Goal: Task Accomplishment & Management: Use online tool/utility

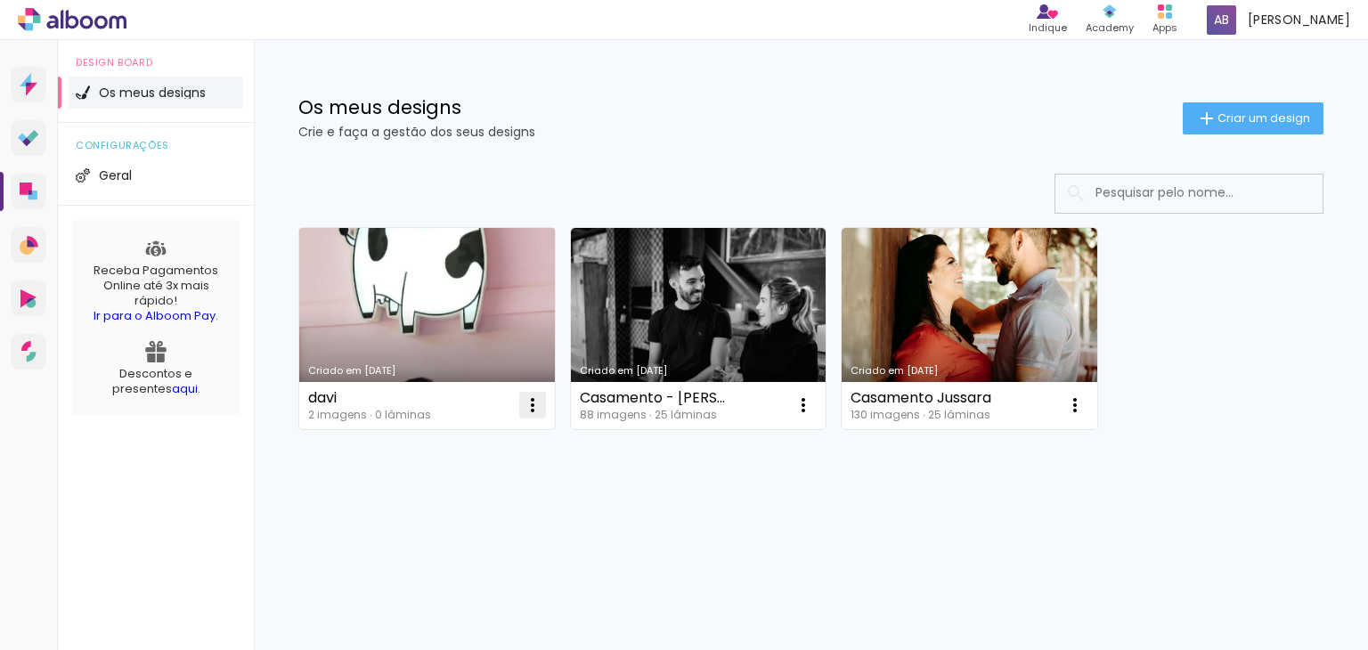
click at [519, 413] on paper-icon-button at bounding box center [533, 406] width 36 height 36
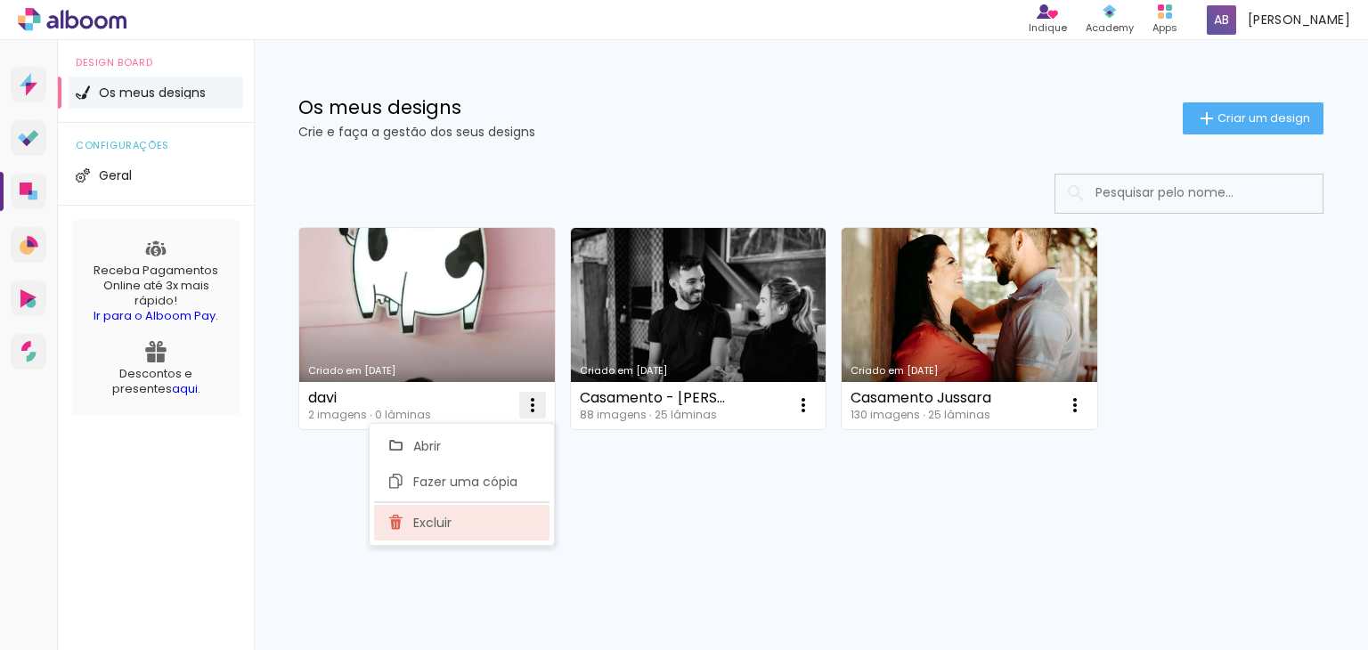
click at [471, 539] on paper-listbox "Abrir Fazer uma cópia Excluir" at bounding box center [462, 484] width 186 height 123
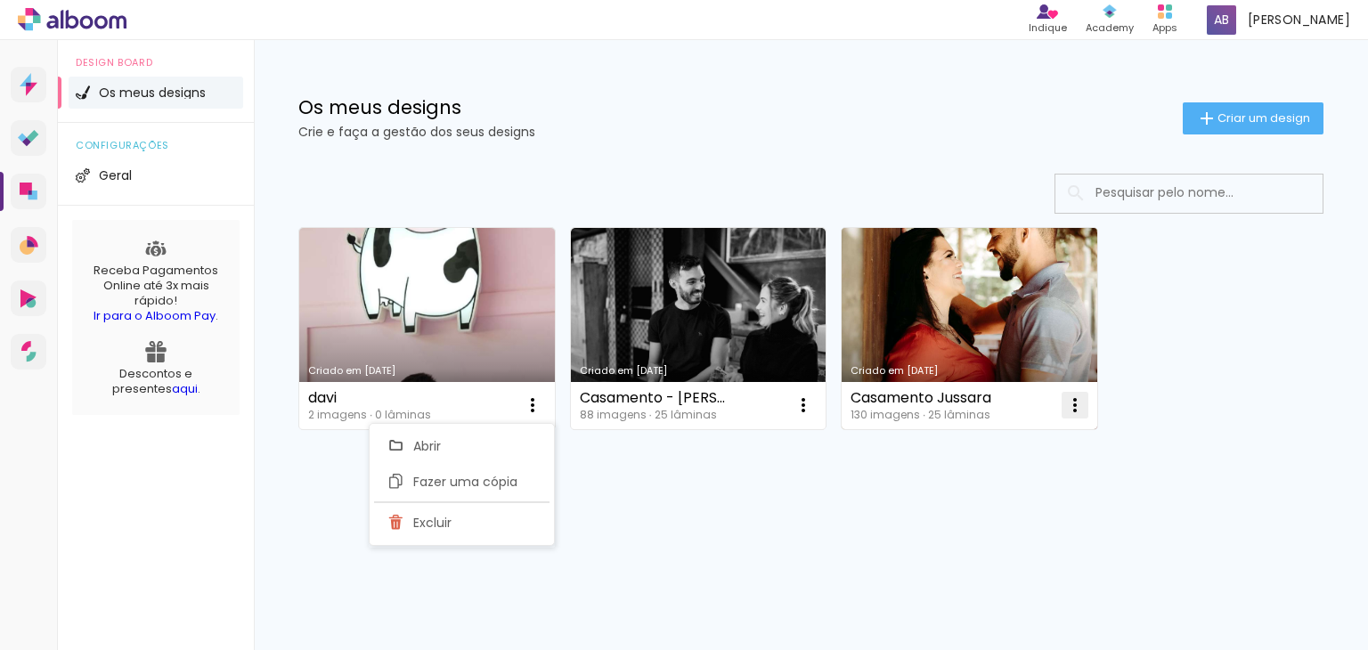
click at [543, 406] on iron-icon at bounding box center [532, 405] width 21 height 21
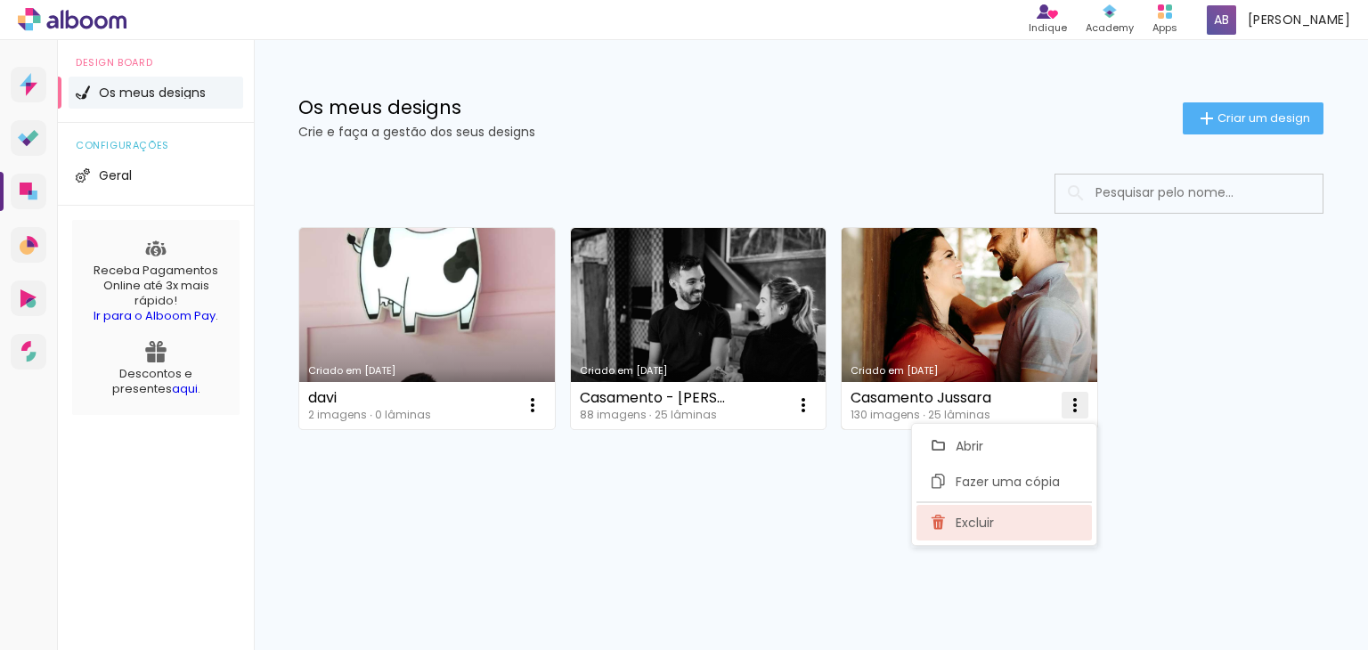
click at [987, 527] on span "Excluir" at bounding box center [975, 523] width 38 height 12
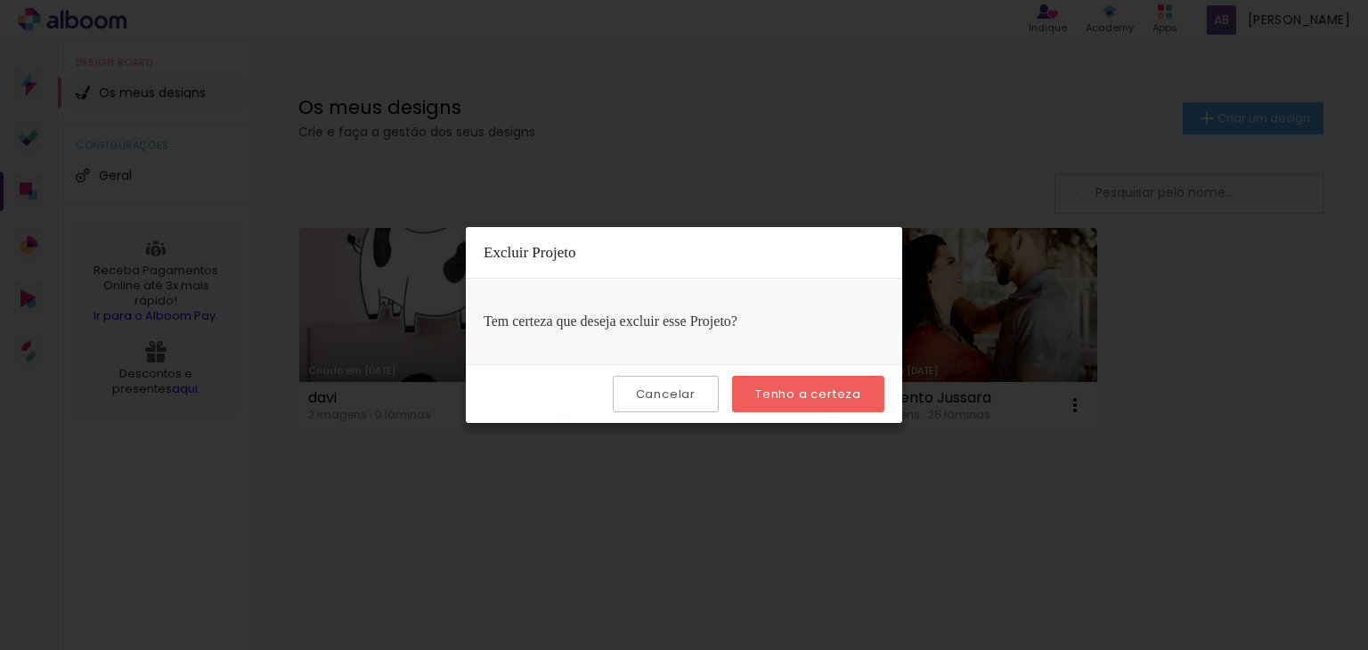
click at [0, 0] on slot "Tenho a certeza" at bounding box center [0, 0] width 0 height 0
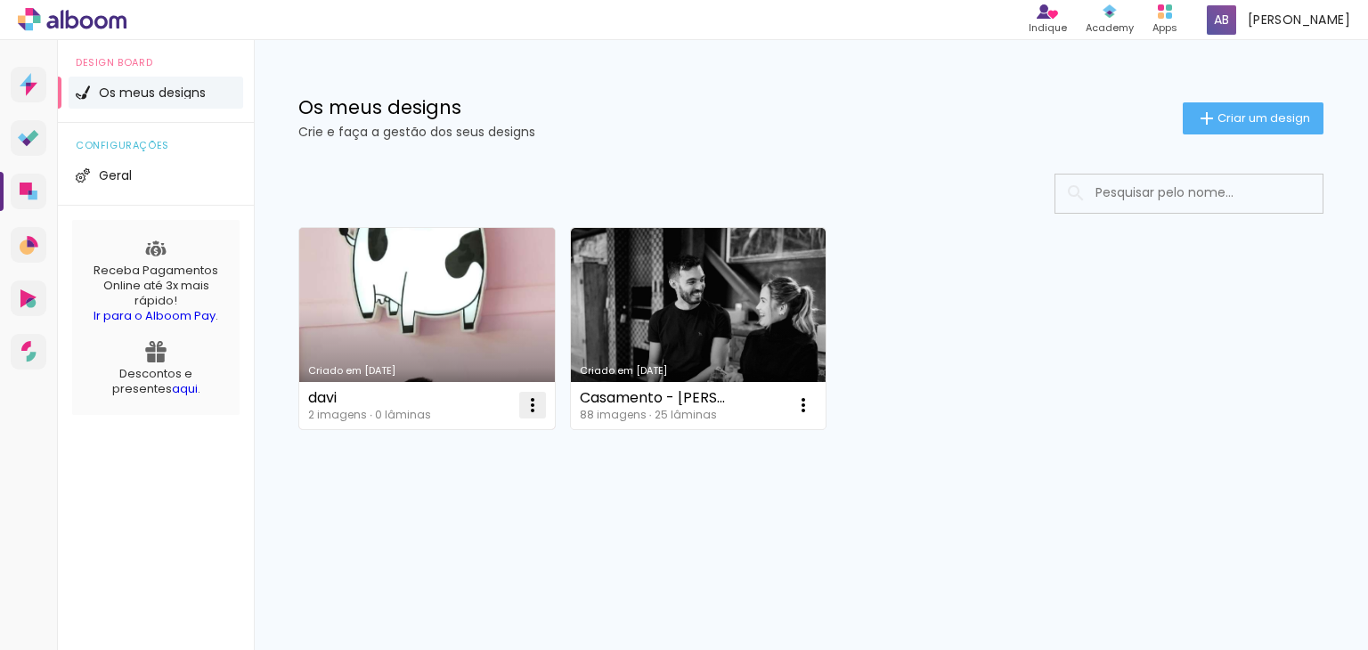
click at [536, 407] on iron-icon at bounding box center [532, 405] width 21 height 21
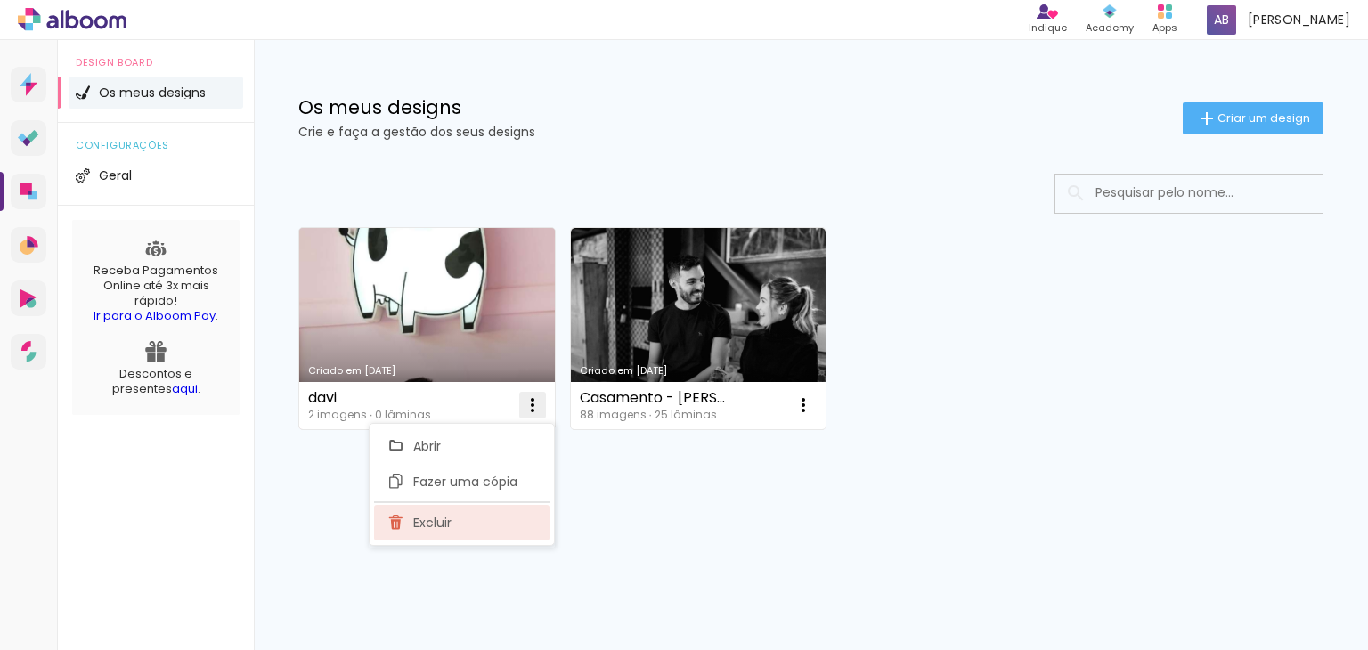
click at [474, 528] on paper-item "Excluir" at bounding box center [462, 523] width 176 height 36
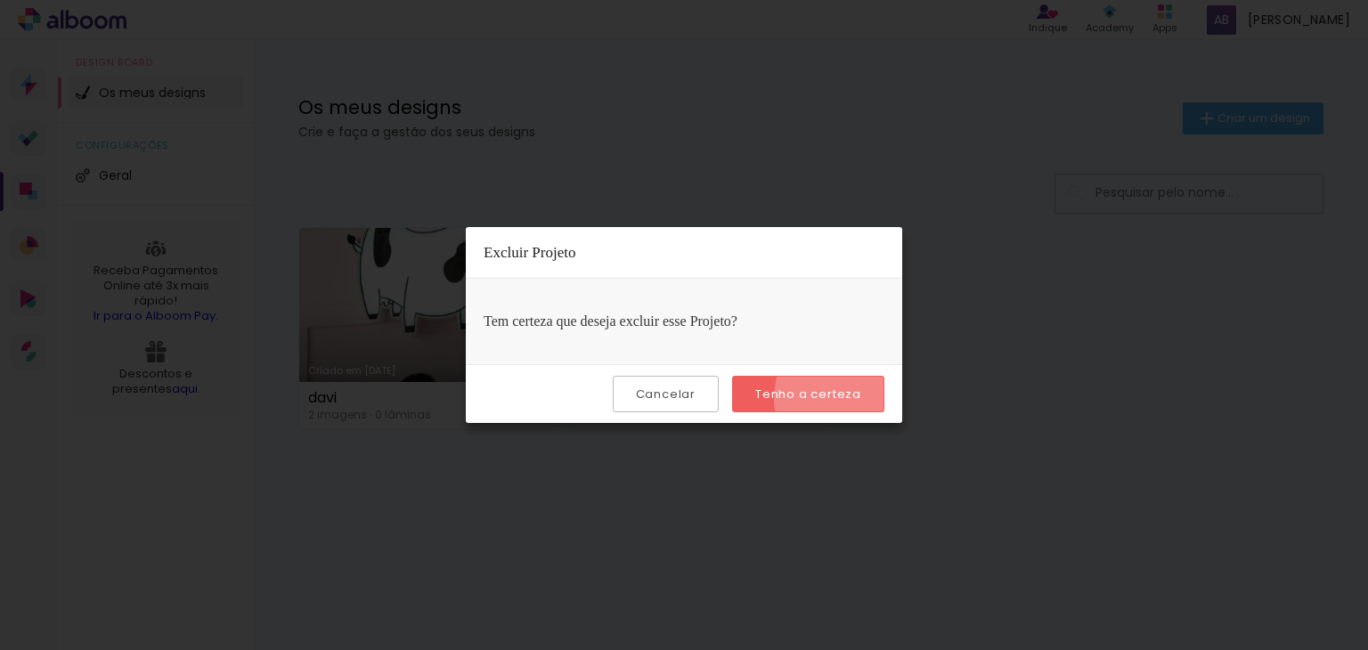
click at [866, 398] on paper-button "Tenho a certeza" at bounding box center [808, 394] width 152 height 37
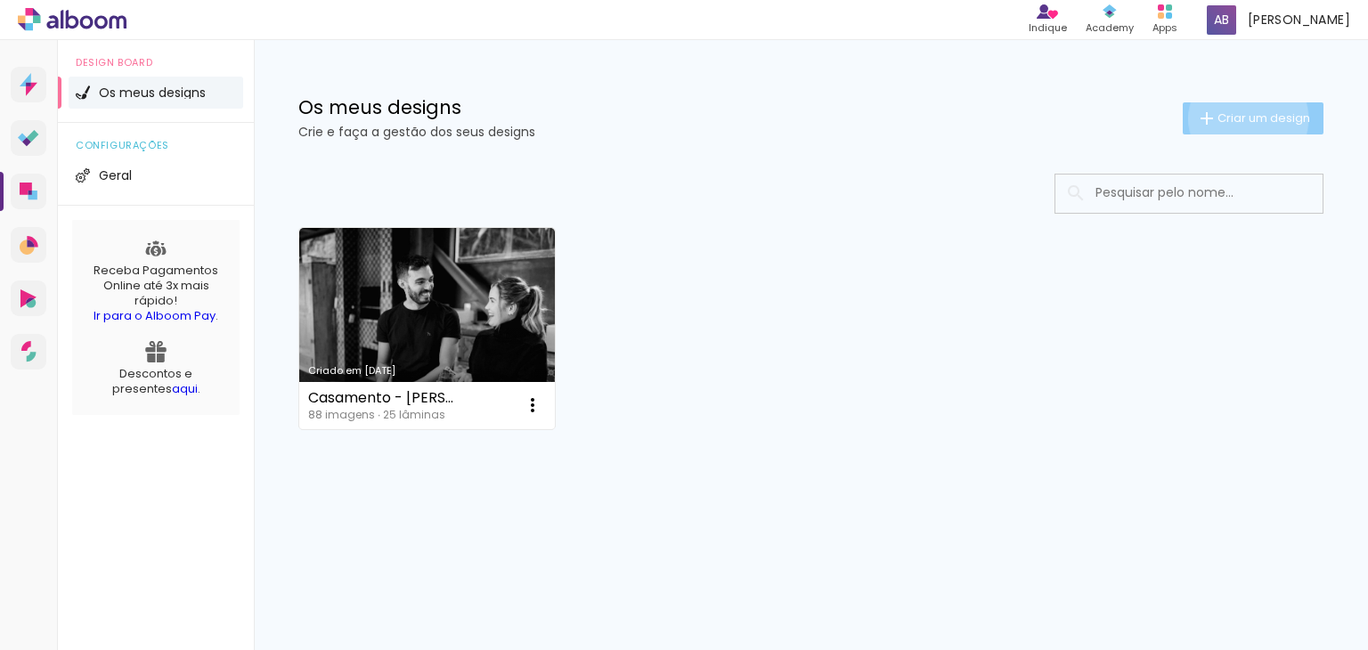
click at [1245, 118] on span "Criar um design" at bounding box center [1264, 118] width 93 height 12
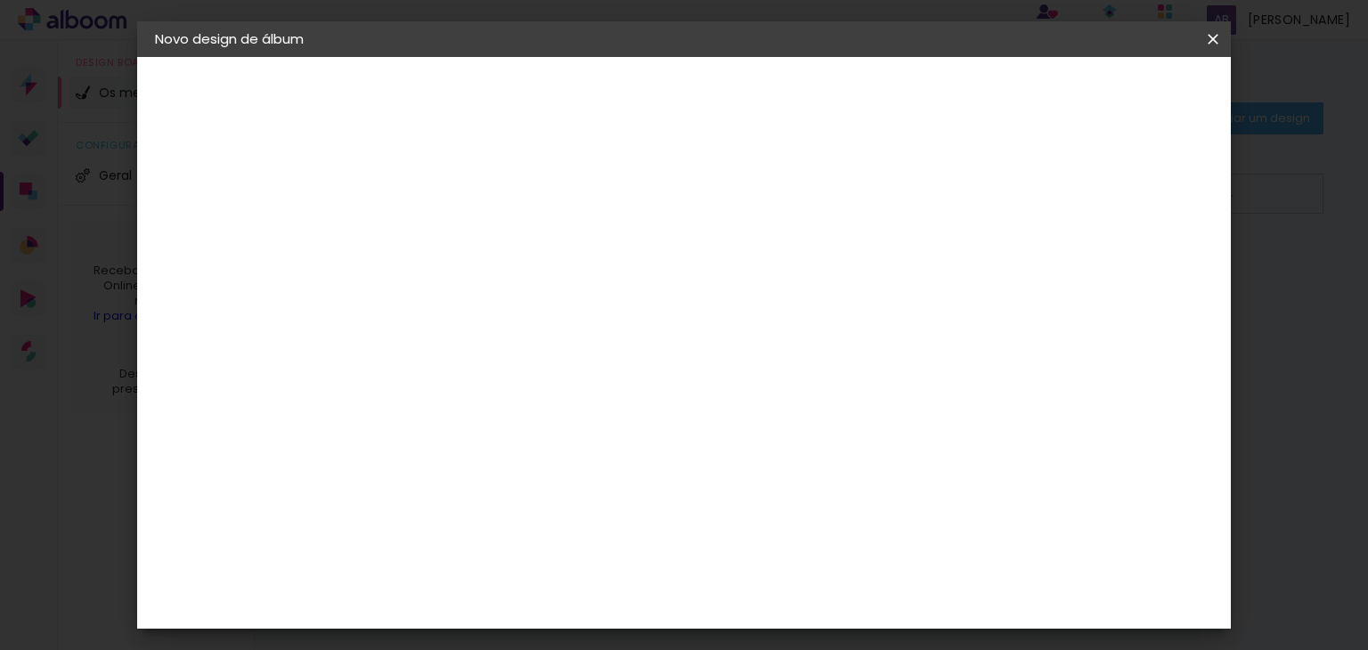
click at [0, 0] on paper-input-container "Título do álbum" at bounding box center [0, 0] width 0 height 0
click at [446, 237] on input at bounding box center [446, 239] width 0 height 28
click at [446, 243] on input "Casamento - Letícia e Alexandre" at bounding box center [446, 239] width 0 height 28
type input "Casamento - [PERSON_NAME] e [PERSON_NAME]"
type paper-input "Casamento - [PERSON_NAME] e [PERSON_NAME]"
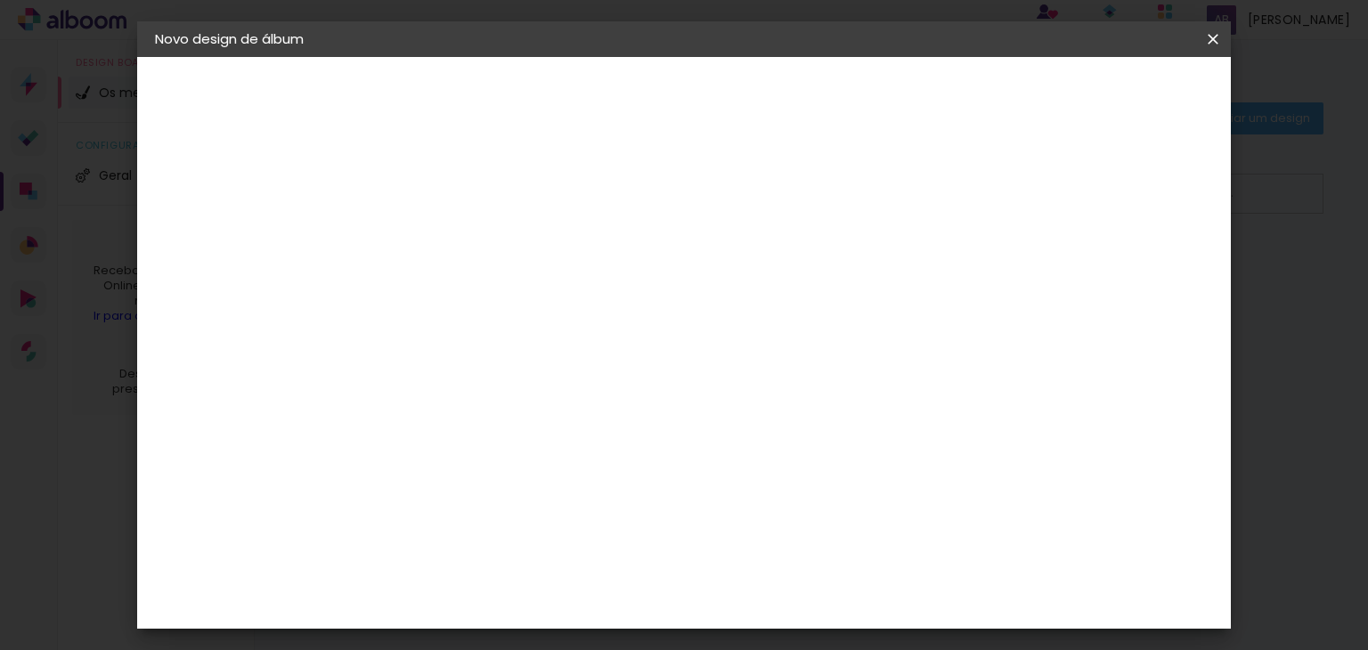
click at [0, 0] on slot "Avançar" at bounding box center [0, 0] width 0 height 0
click at [627, 278] on span at bounding box center [626, 271] width 4 height 14
click at [0, 0] on slot "Tamanho Livre" at bounding box center [0, 0] width 0 height 0
click at [0, 0] on slot "Avançar" at bounding box center [0, 0] width 0 height 0
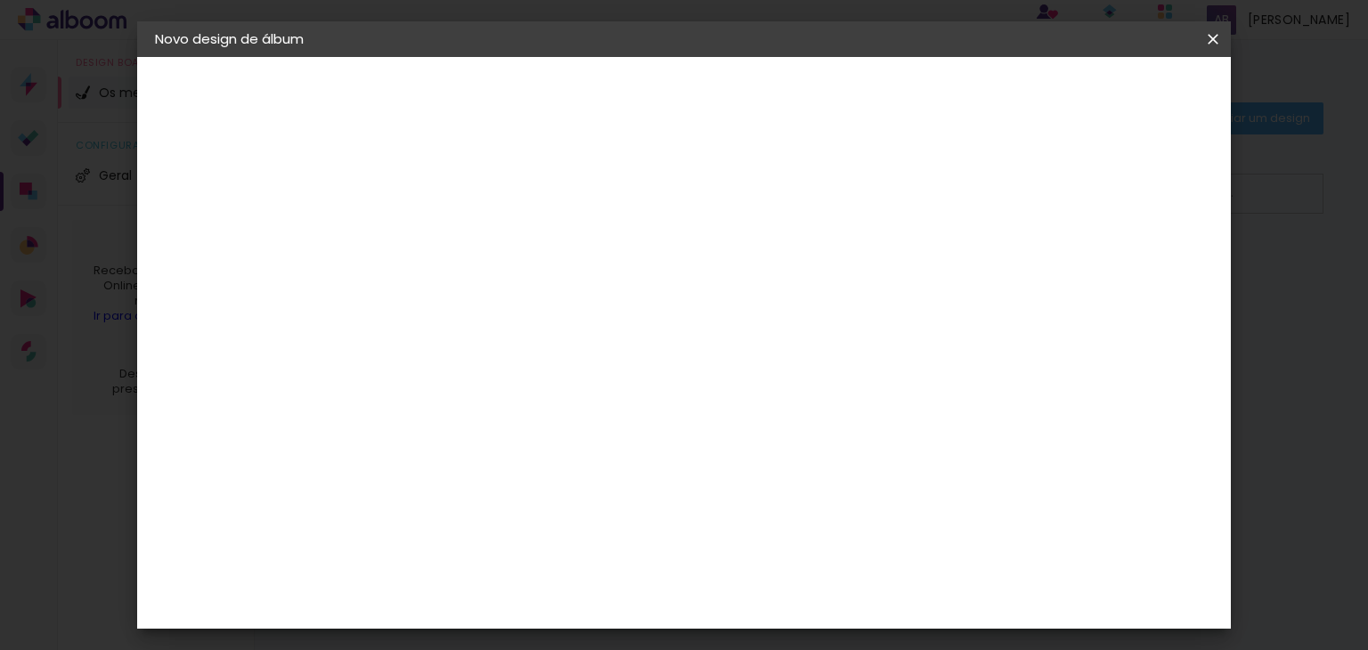
click at [1004, 188] on div at bounding box center [996, 196] width 16 height 16
type paper-checkbox "on"
click at [1102, 97] on span "Iniciar design" at bounding box center [1061, 94] width 81 height 12
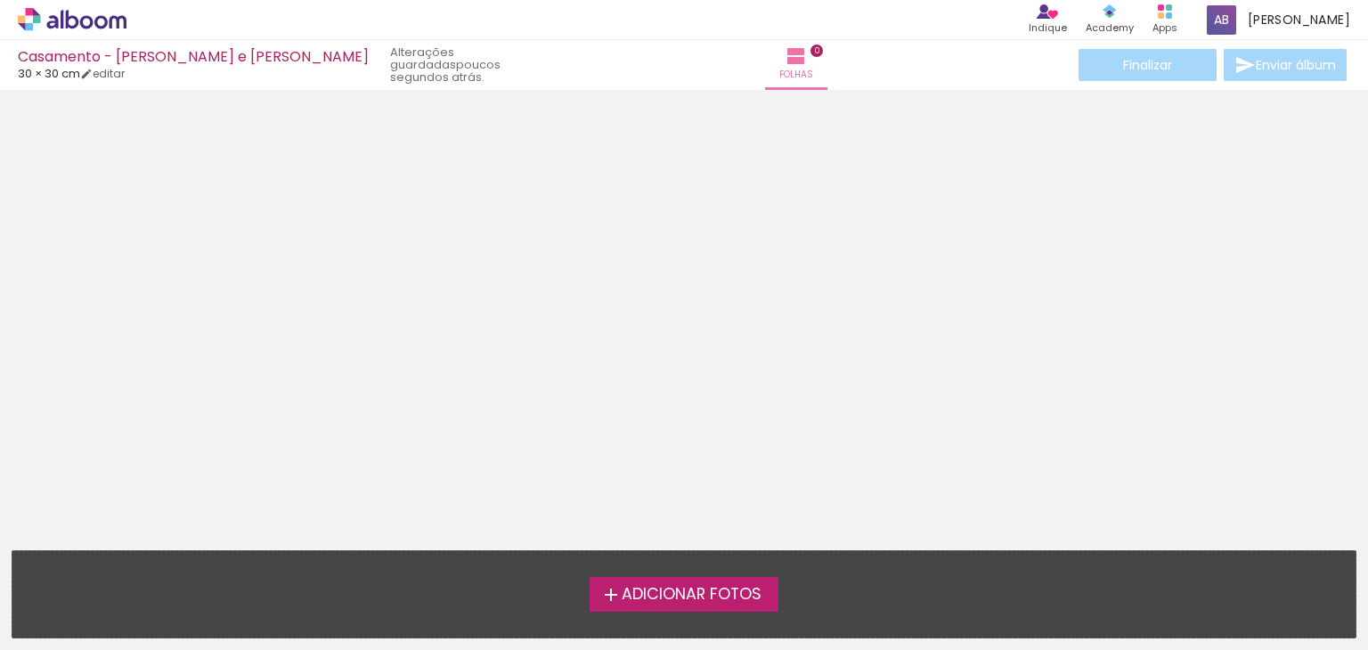
click at [745, 587] on span "Adicionar Fotos" at bounding box center [692, 595] width 140 height 16
click at [0, 0] on input "file" at bounding box center [0, 0] width 0 height 0
click at [751, 595] on span "Adicionar Fotos" at bounding box center [692, 595] width 140 height 16
click at [0, 0] on input "file" at bounding box center [0, 0] width 0 height 0
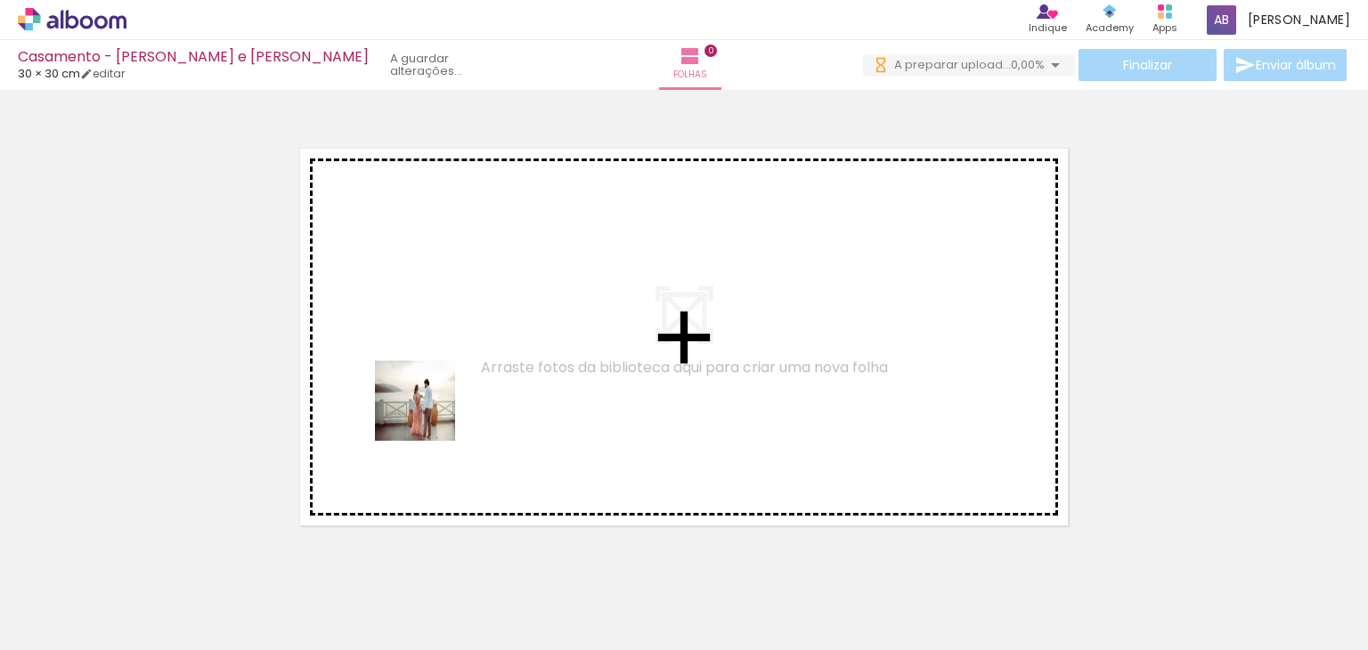
drag, startPoint x: 188, startPoint y: 584, endPoint x: 558, endPoint y: 362, distance: 431.6
click at [558, 362] on quentale-workspace at bounding box center [684, 325] width 1368 height 650
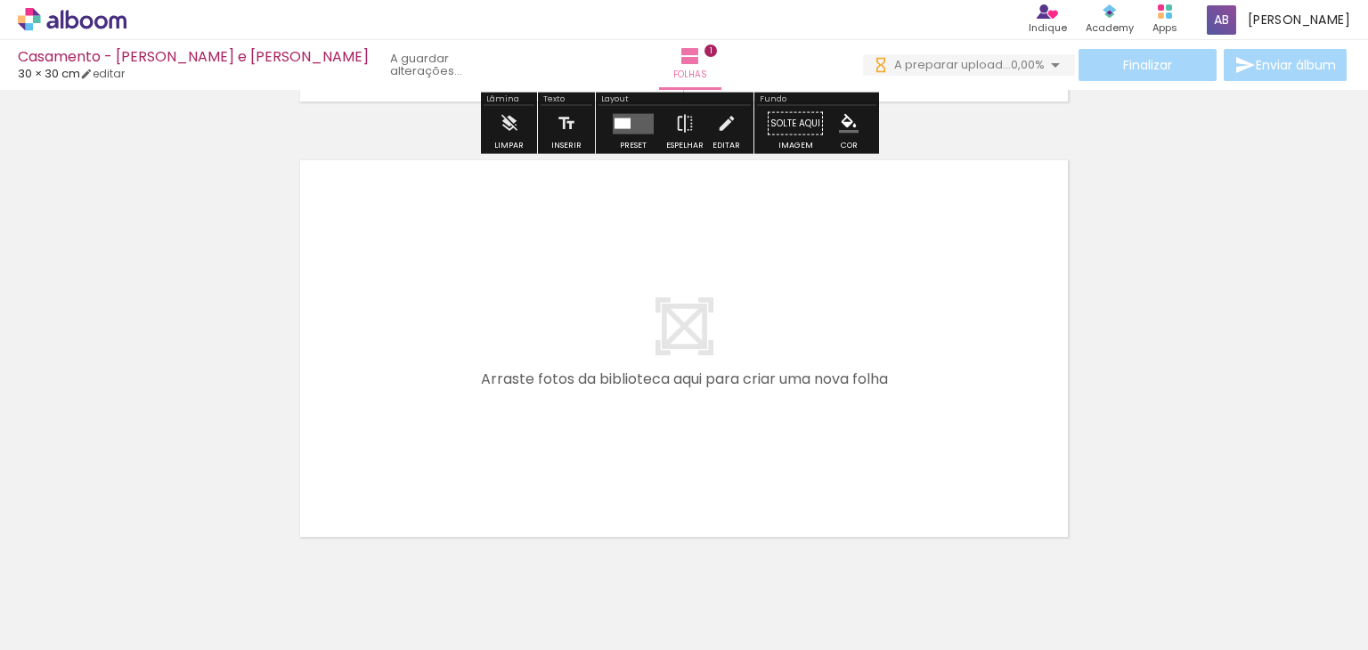
scroll to position [423, 0]
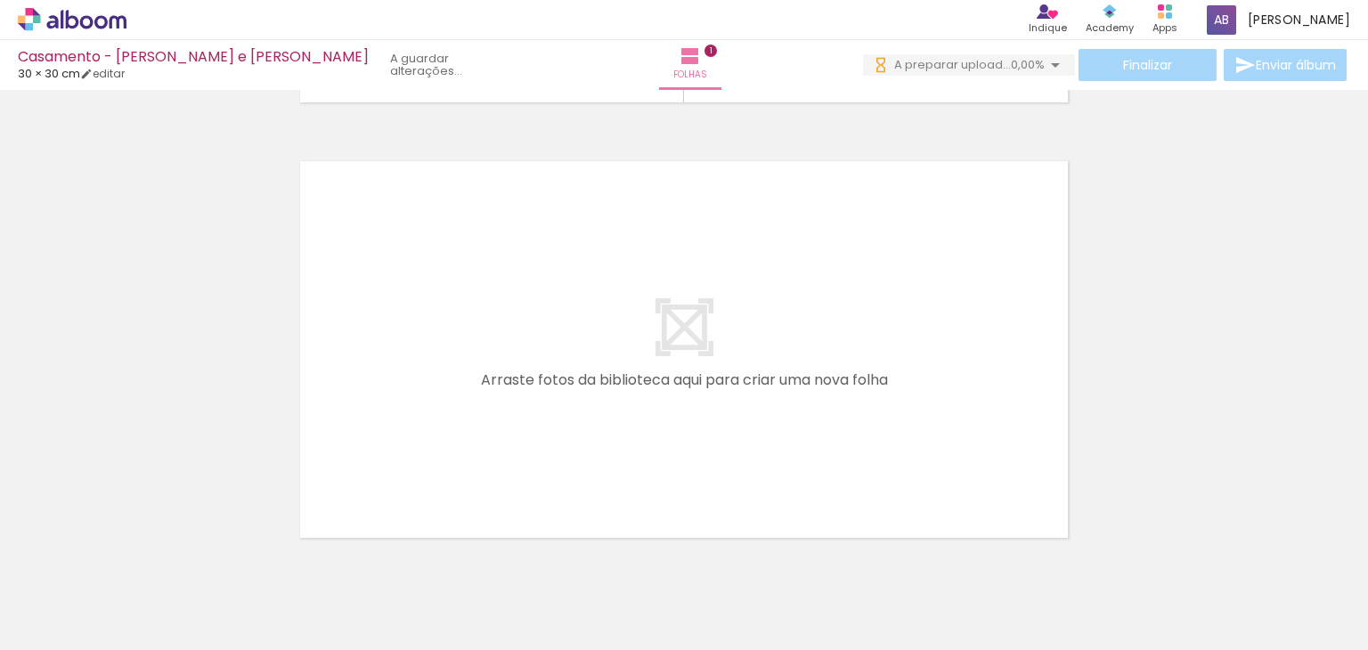
click at [1101, 211] on div "Inserir folha 1 de 1" at bounding box center [684, 109] width 1368 height 872
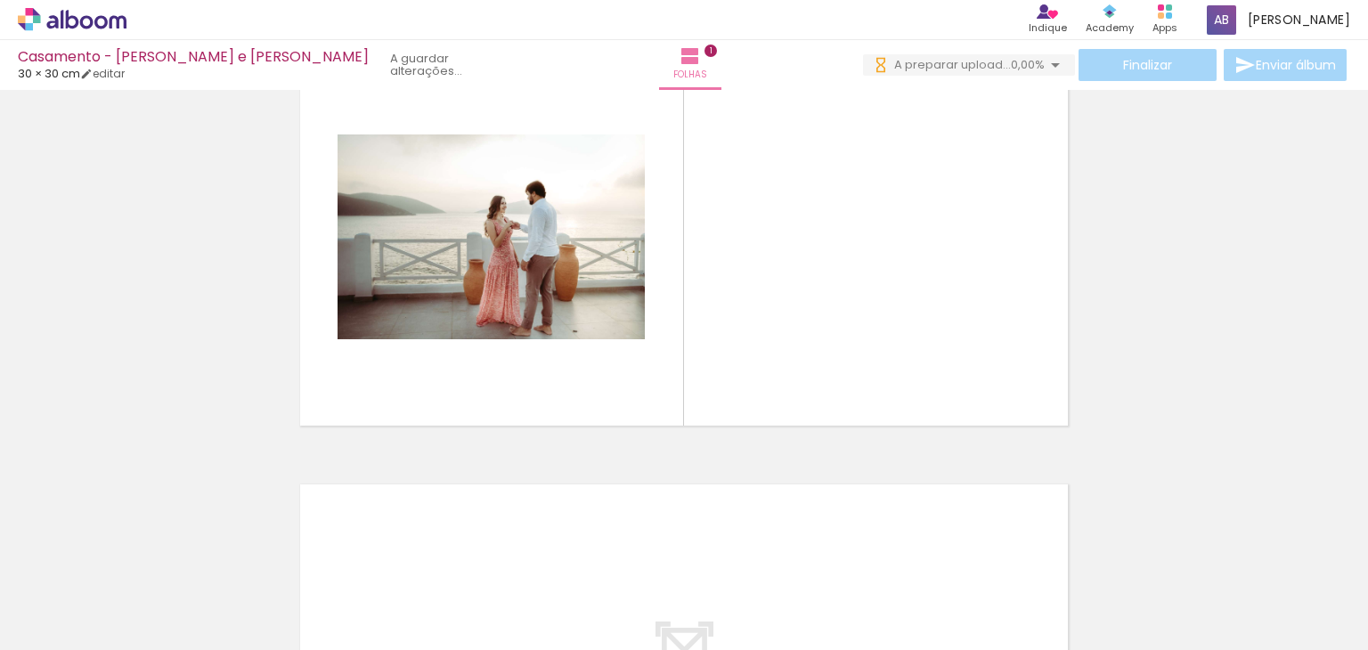
scroll to position [0, 0]
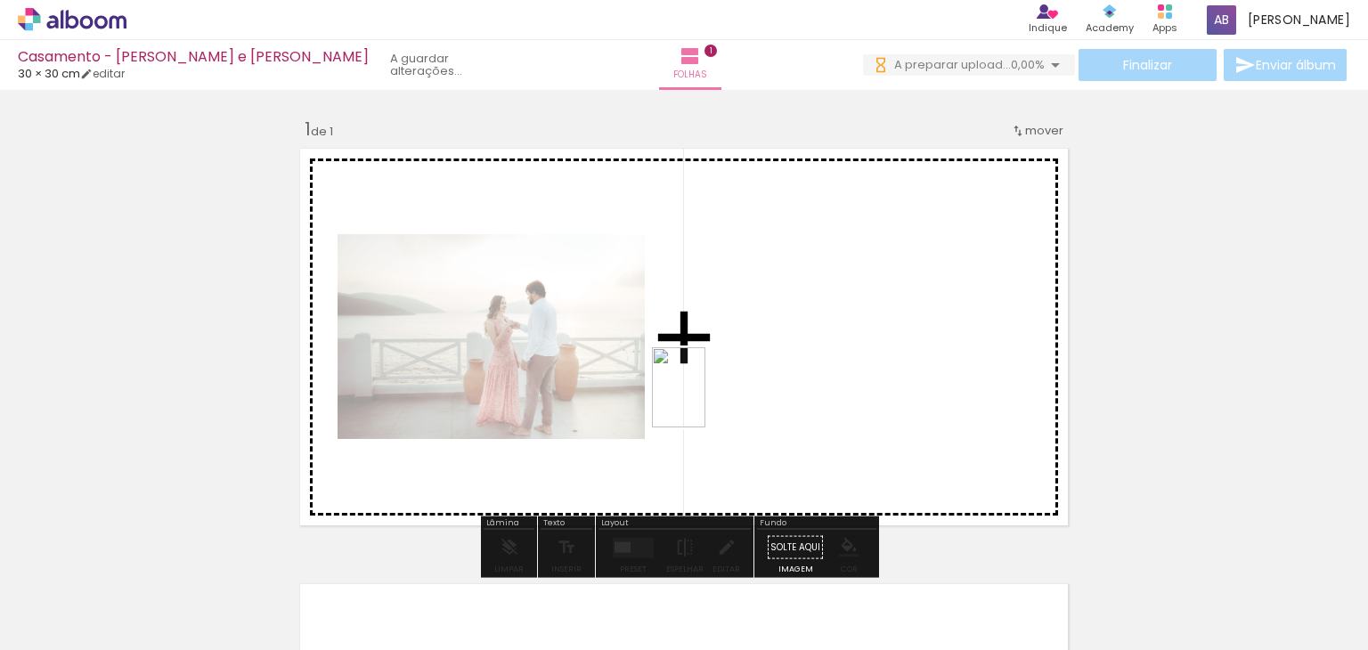
drag, startPoint x: 309, startPoint y: 611, endPoint x: 706, endPoint y: 401, distance: 448.7
click at [706, 401] on quentale-workspace at bounding box center [684, 325] width 1368 height 650
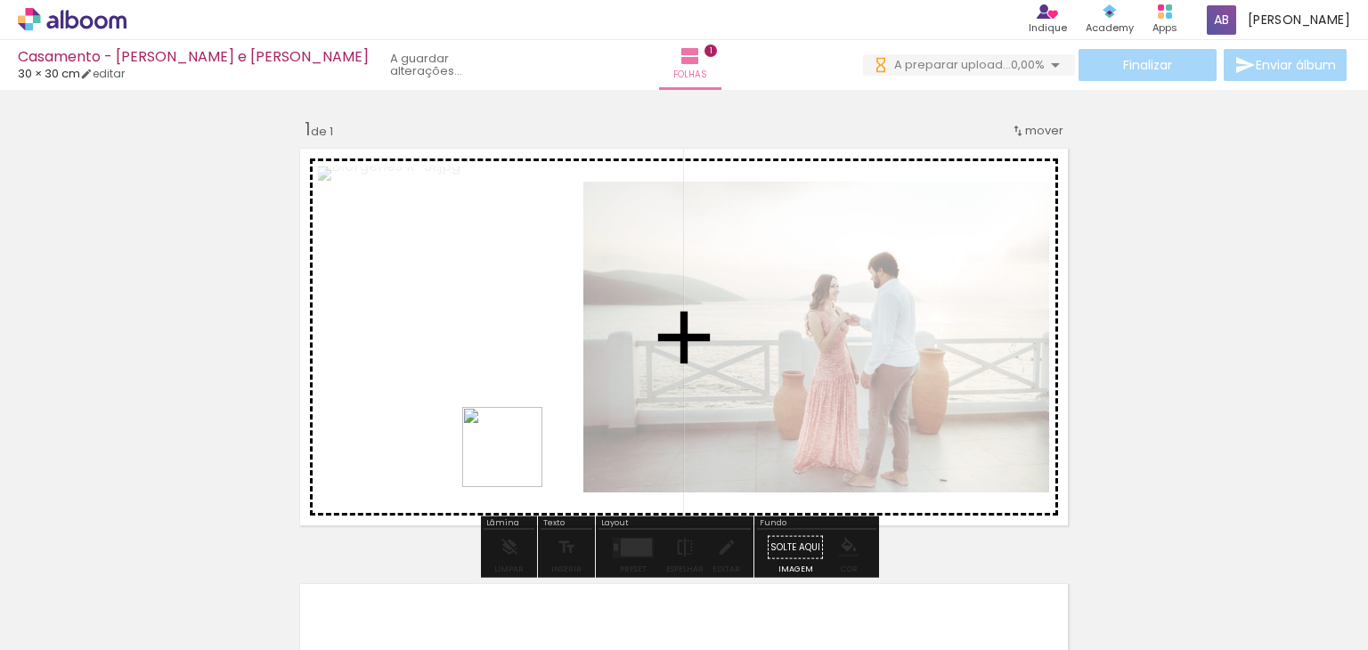
drag, startPoint x: 388, startPoint y: 608, endPoint x: 551, endPoint y: 426, distance: 244.2
click at [551, 426] on quentale-workspace at bounding box center [684, 325] width 1368 height 650
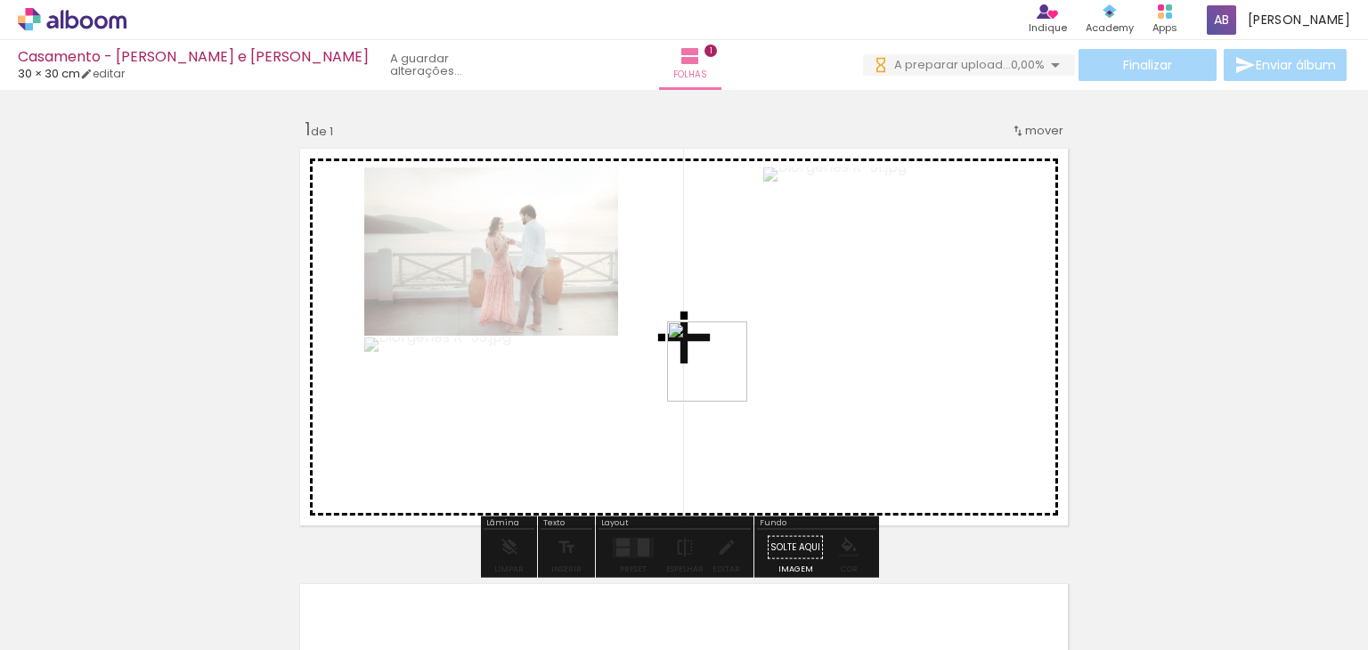
drag, startPoint x: 496, startPoint y: 595, endPoint x: 725, endPoint y: 372, distance: 319.4
click at [725, 372] on quentale-workspace at bounding box center [684, 325] width 1368 height 650
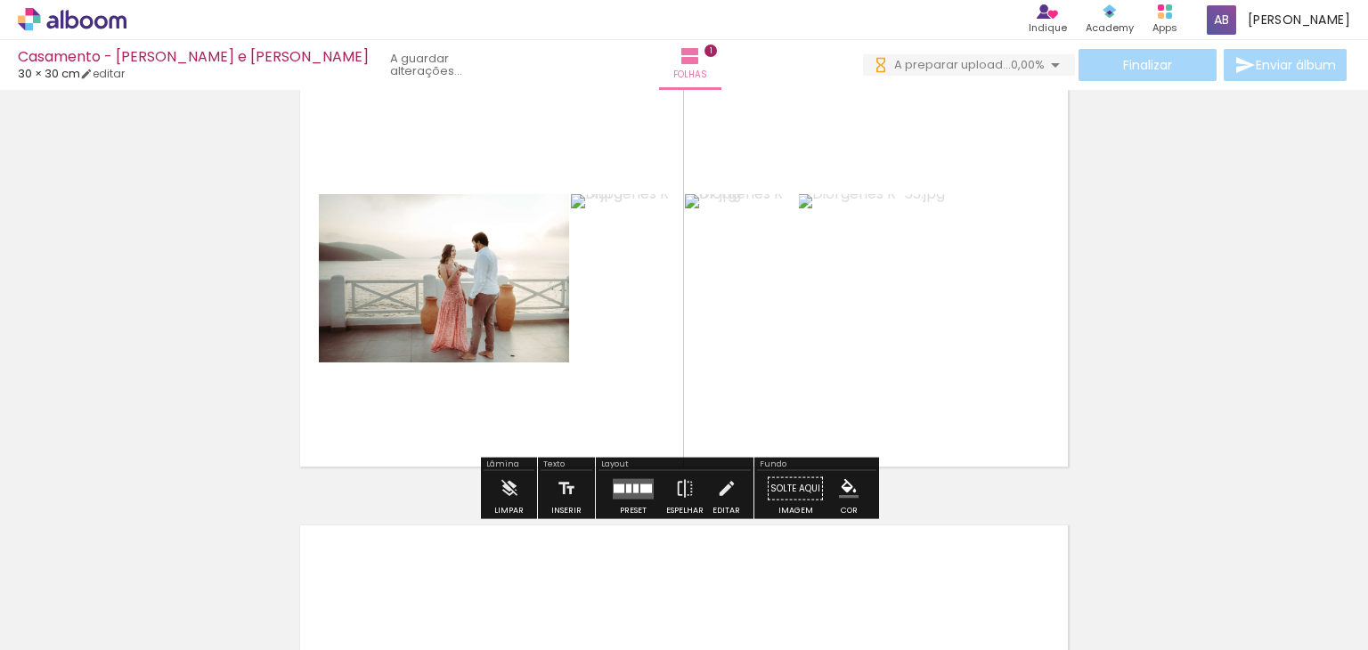
scroll to position [61, 0]
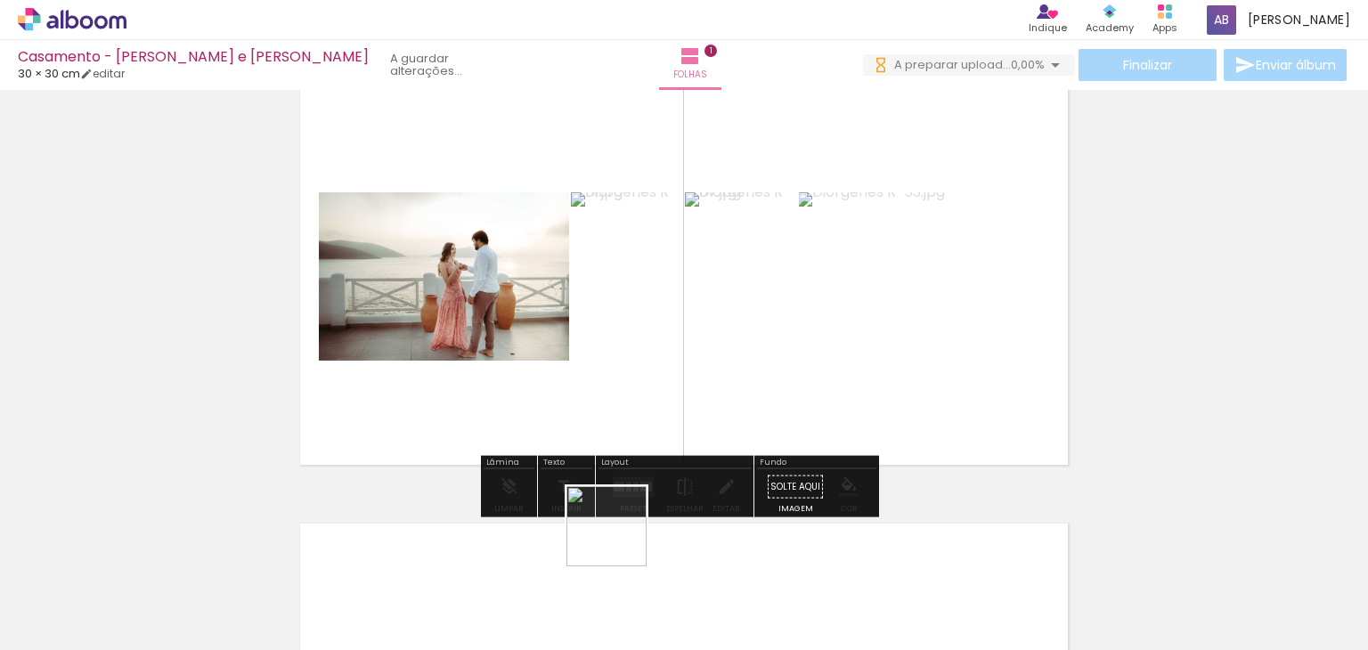
drag, startPoint x: 620, startPoint y: 591, endPoint x: 620, endPoint y: 441, distance: 149.7
click at [620, 441] on quentale-workspace at bounding box center [684, 325] width 1368 height 650
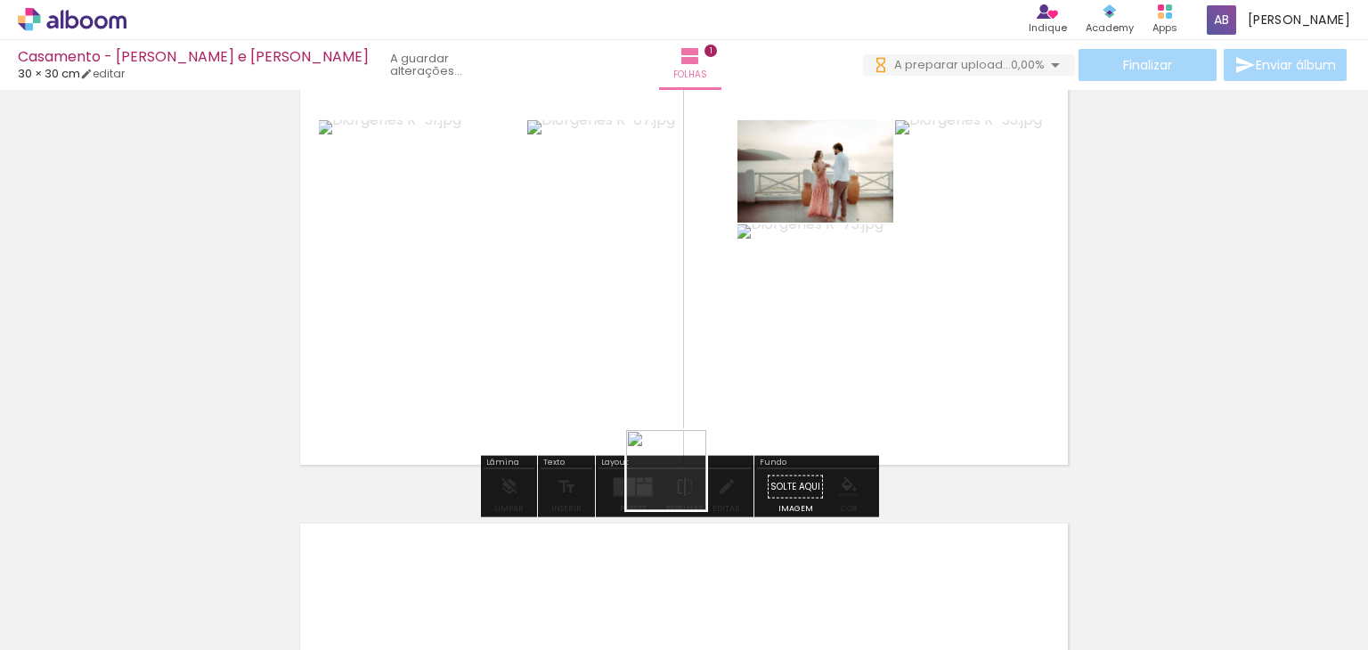
drag, startPoint x: 685, startPoint y: 593, endPoint x: 684, endPoint y: 429, distance: 164.8
click at [684, 429] on quentale-workspace at bounding box center [684, 325] width 1368 height 650
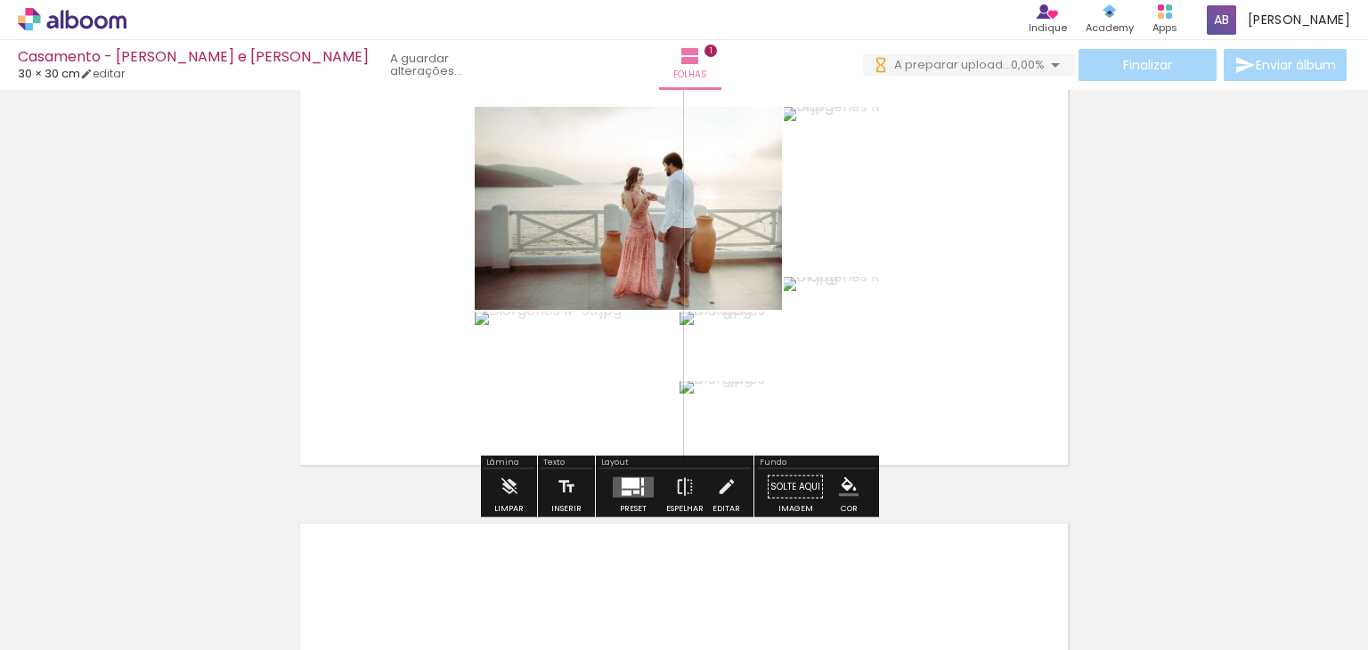
click at [633, 486] on div at bounding box center [631, 483] width 18 height 11
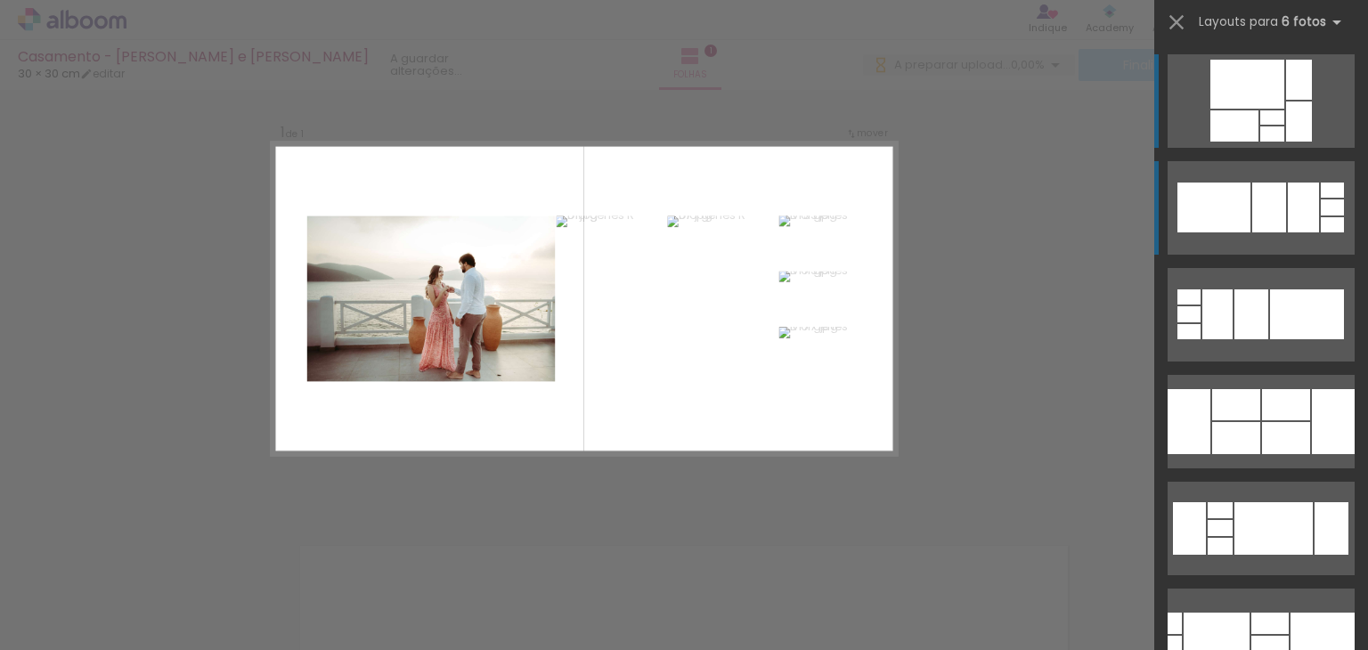
scroll to position [0, 0]
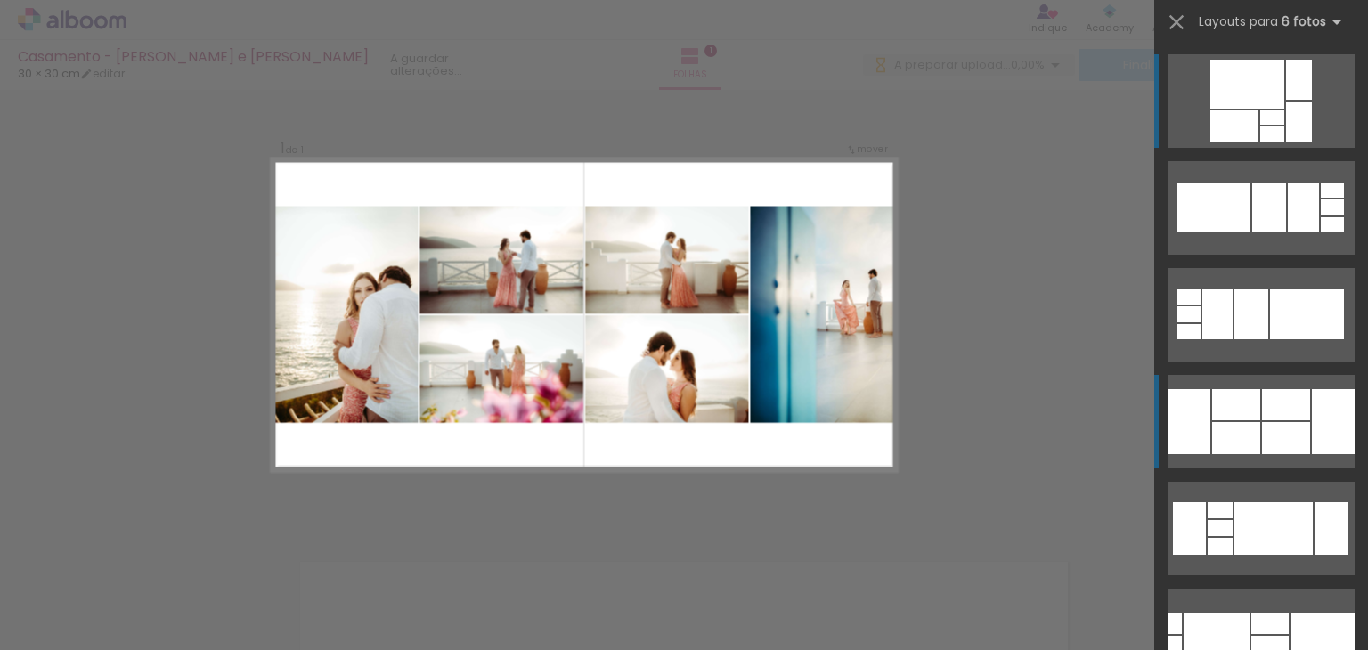
click at [1286, 100] on div at bounding box center [1299, 80] width 26 height 40
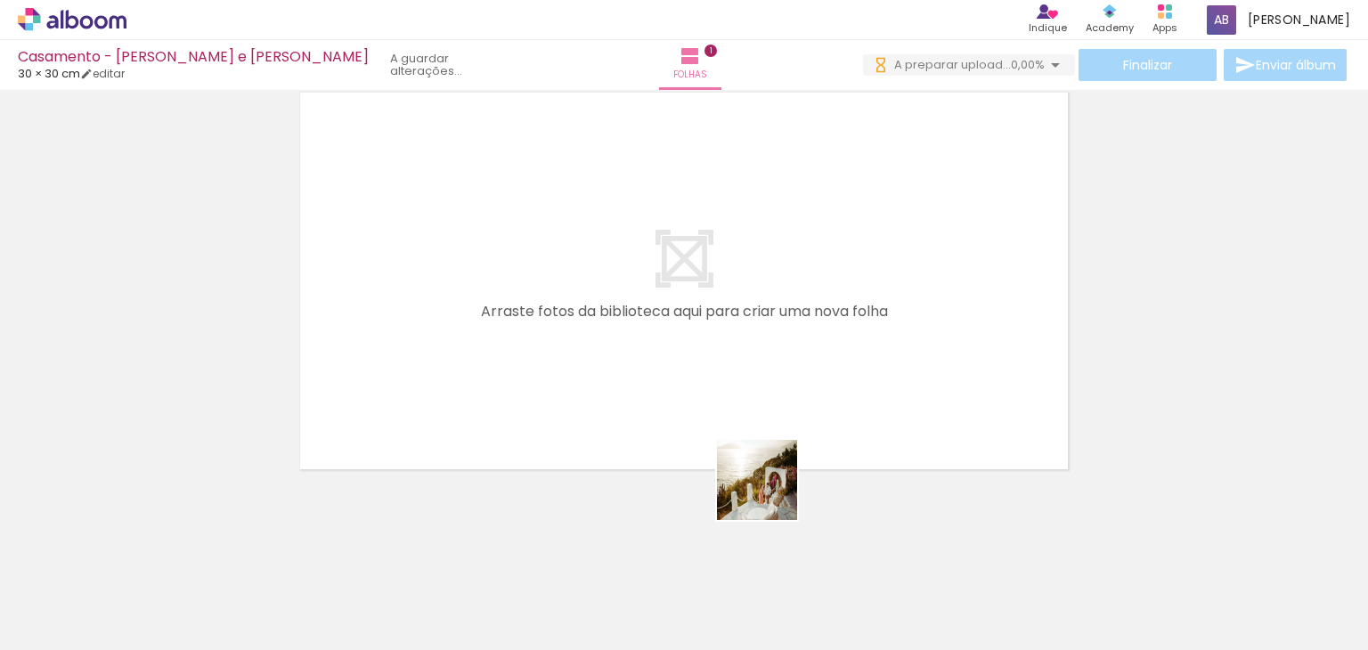
drag, startPoint x: 811, startPoint y: 596, endPoint x: 750, endPoint y: 432, distance: 174.8
click at [750, 432] on quentale-workspace at bounding box center [684, 325] width 1368 height 650
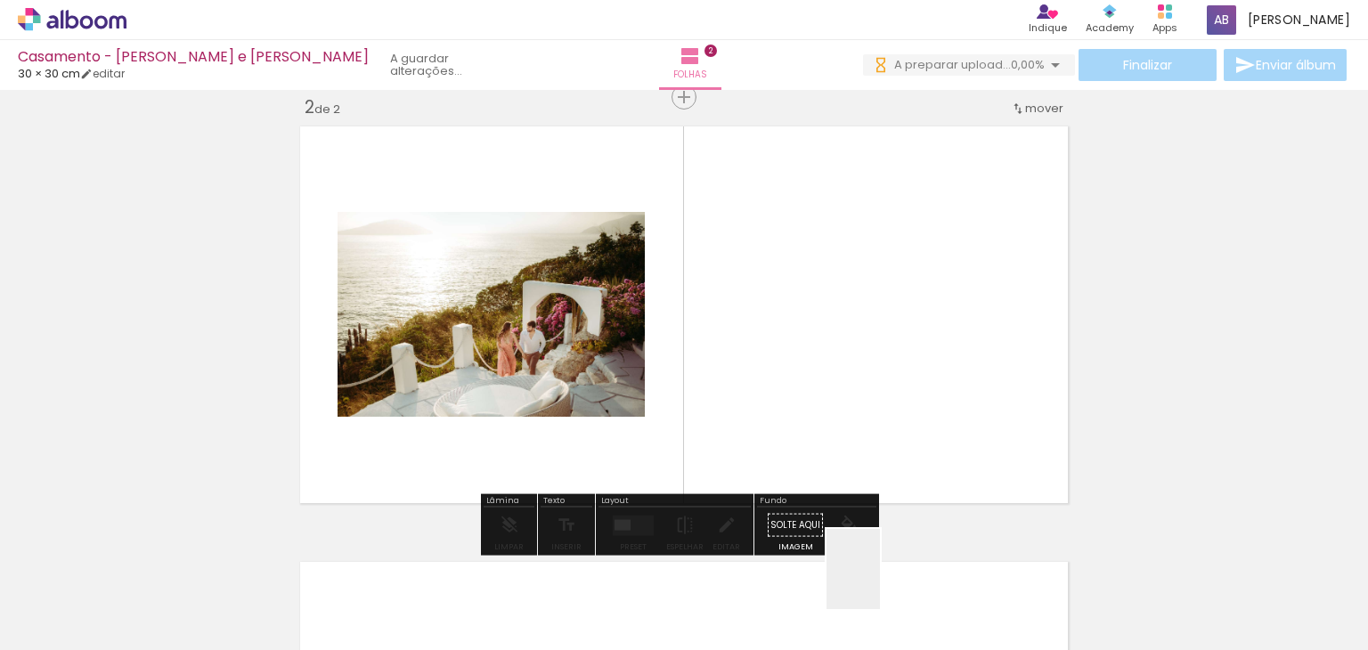
drag, startPoint x: 886, startPoint y: 601, endPoint x: 839, endPoint y: 435, distance: 172.9
click at [839, 435] on quentale-workspace at bounding box center [684, 325] width 1368 height 650
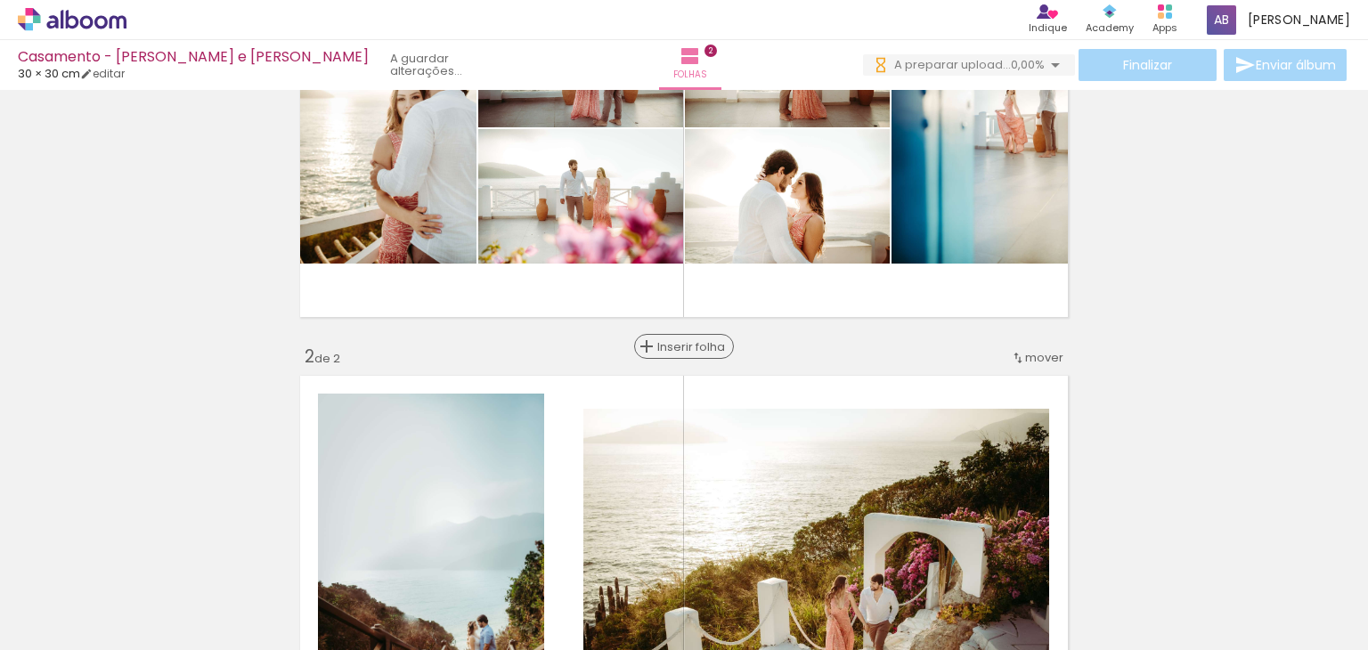
click at [679, 351] on span "Inserir folha" at bounding box center [691, 347] width 69 height 12
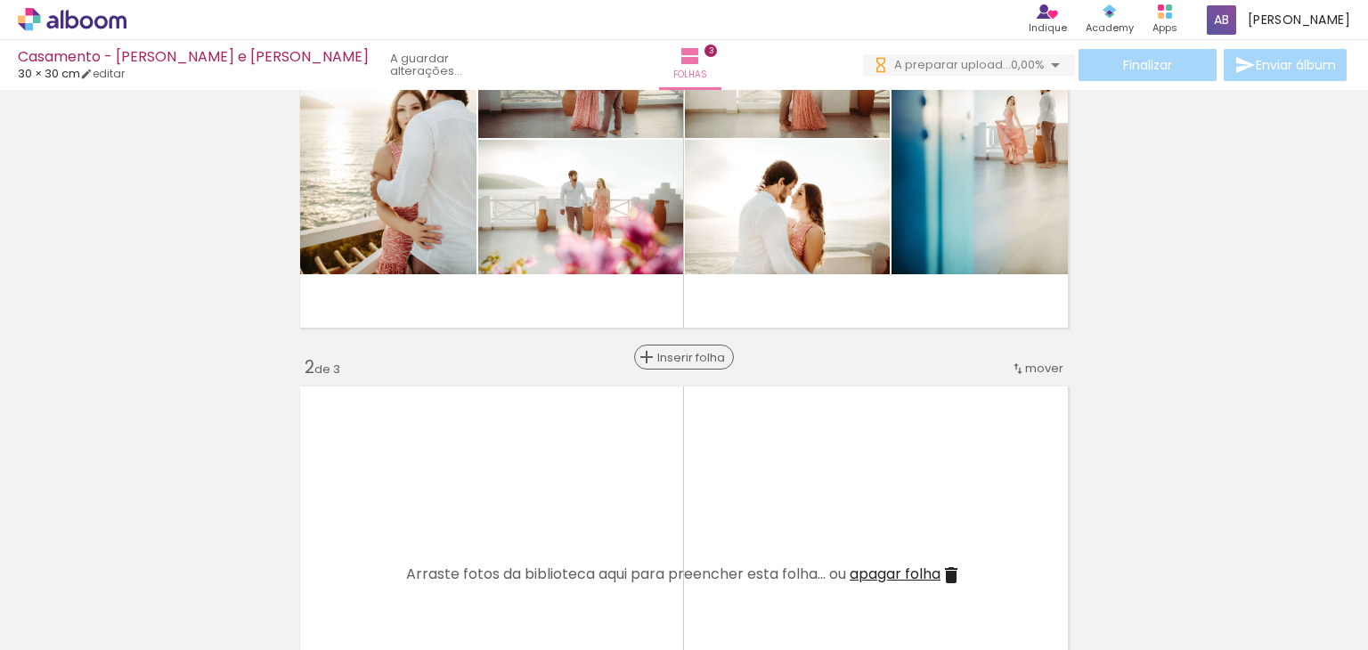
click at [679, 352] on span "Inserir folha" at bounding box center [691, 358] width 69 height 12
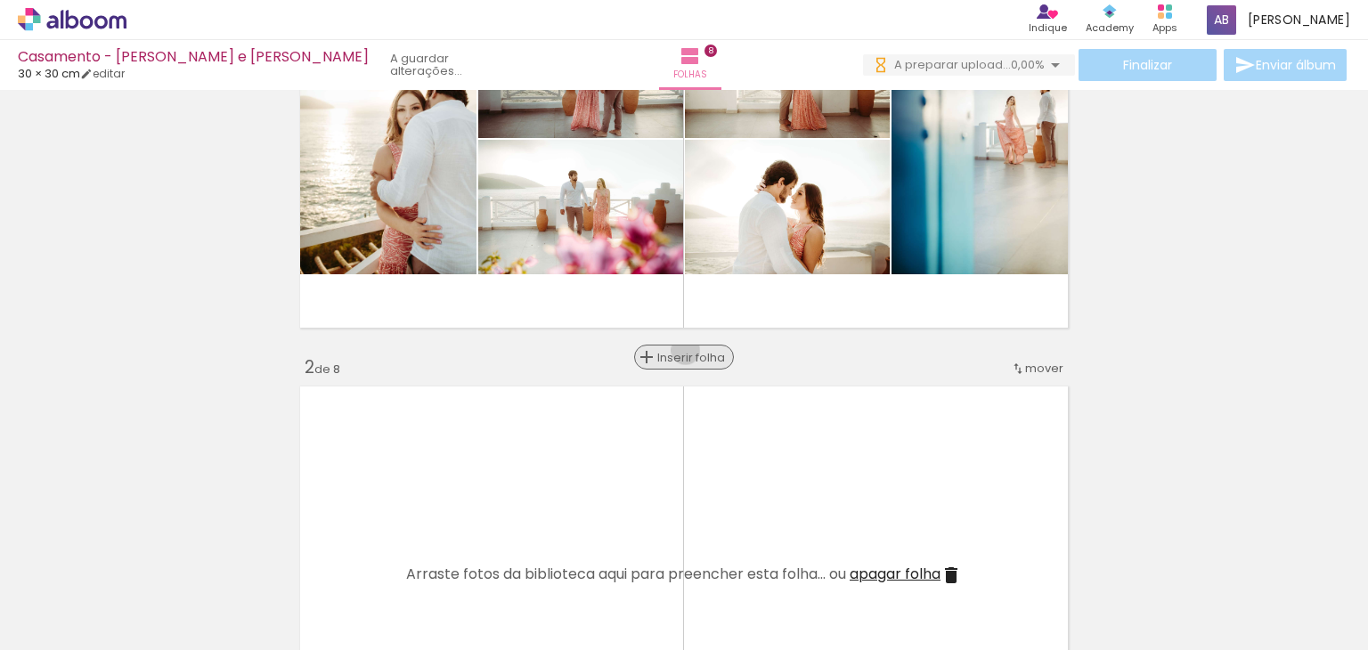
click at [679, 352] on span "Inserir folha" at bounding box center [691, 358] width 69 height 12
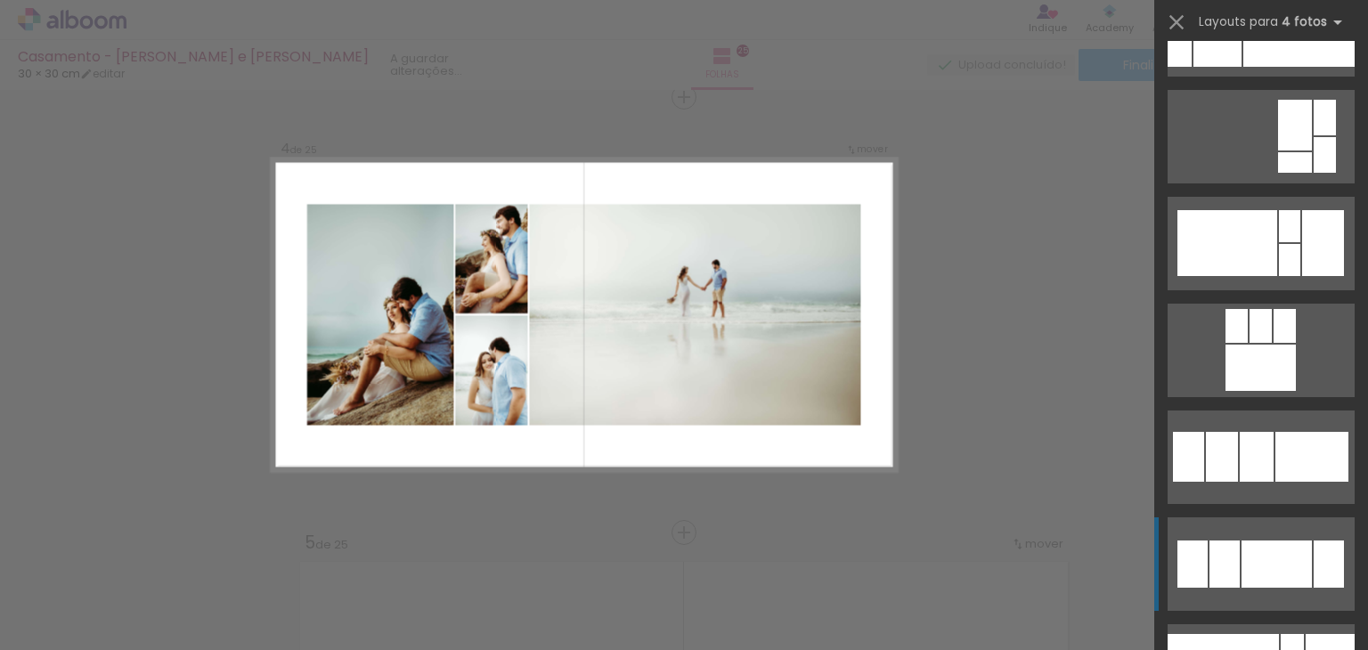
scroll to position [2453, 0]
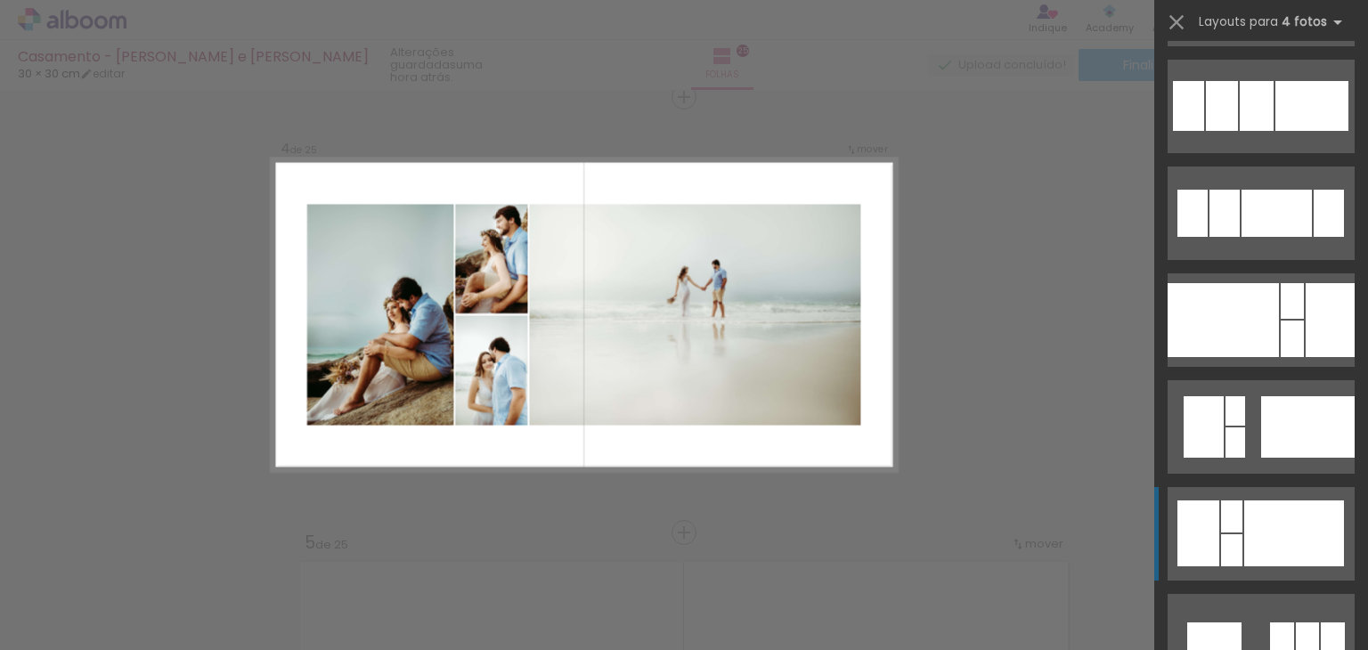
click at [1288, 551] on div at bounding box center [1295, 534] width 100 height 66
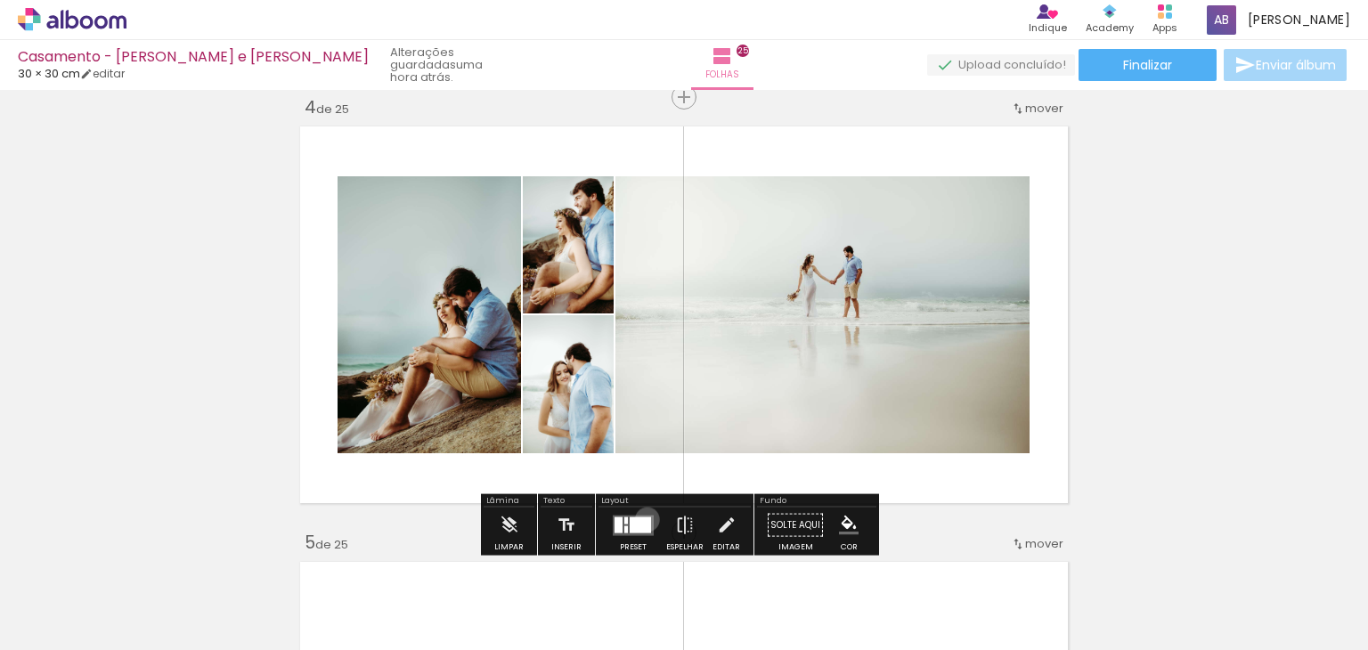
click at [643, 518] on div at bounding box center [640, 525] width 21 height 16
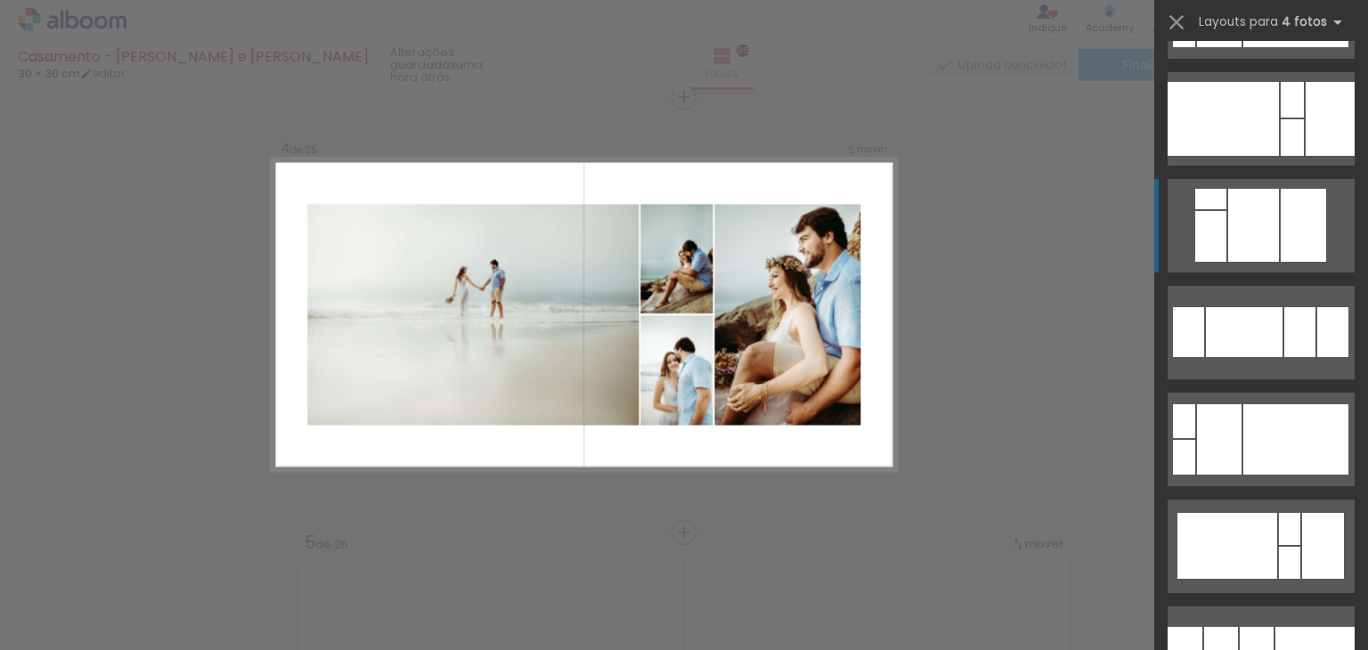
scroll to position [3396, 0]
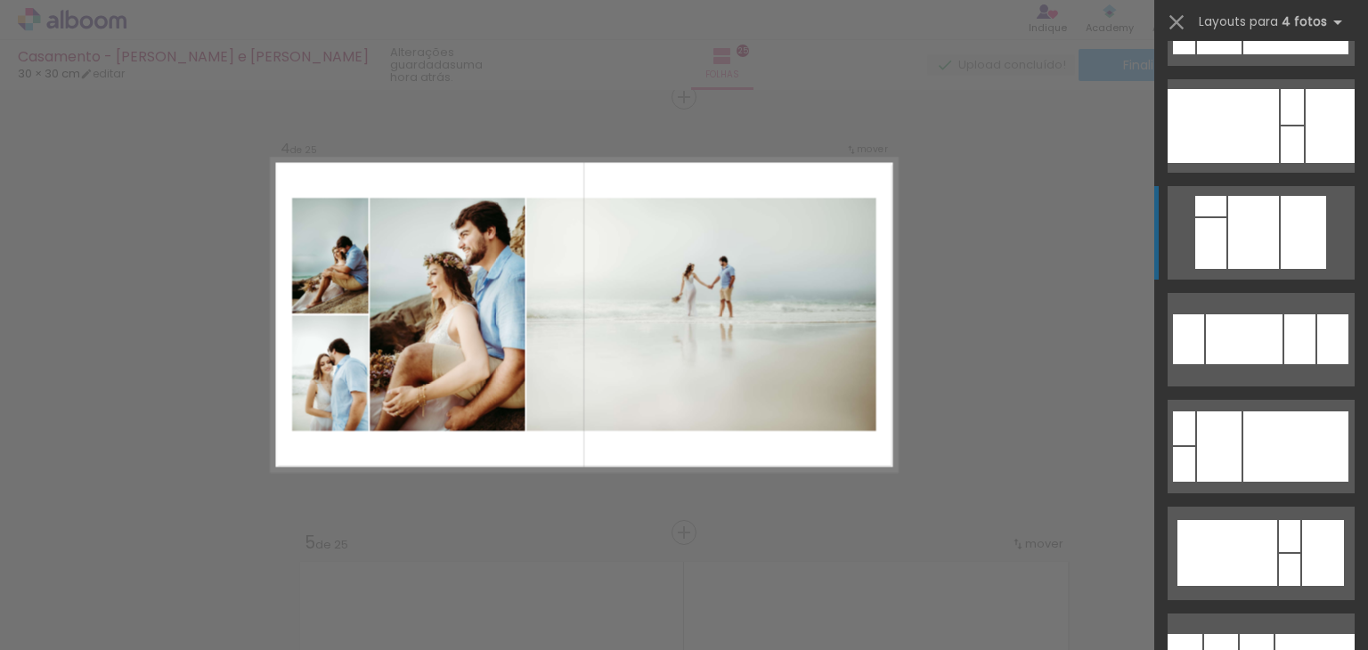
click at [1279, 269] on div at bounding box center [1254, 232] width 51 height 73
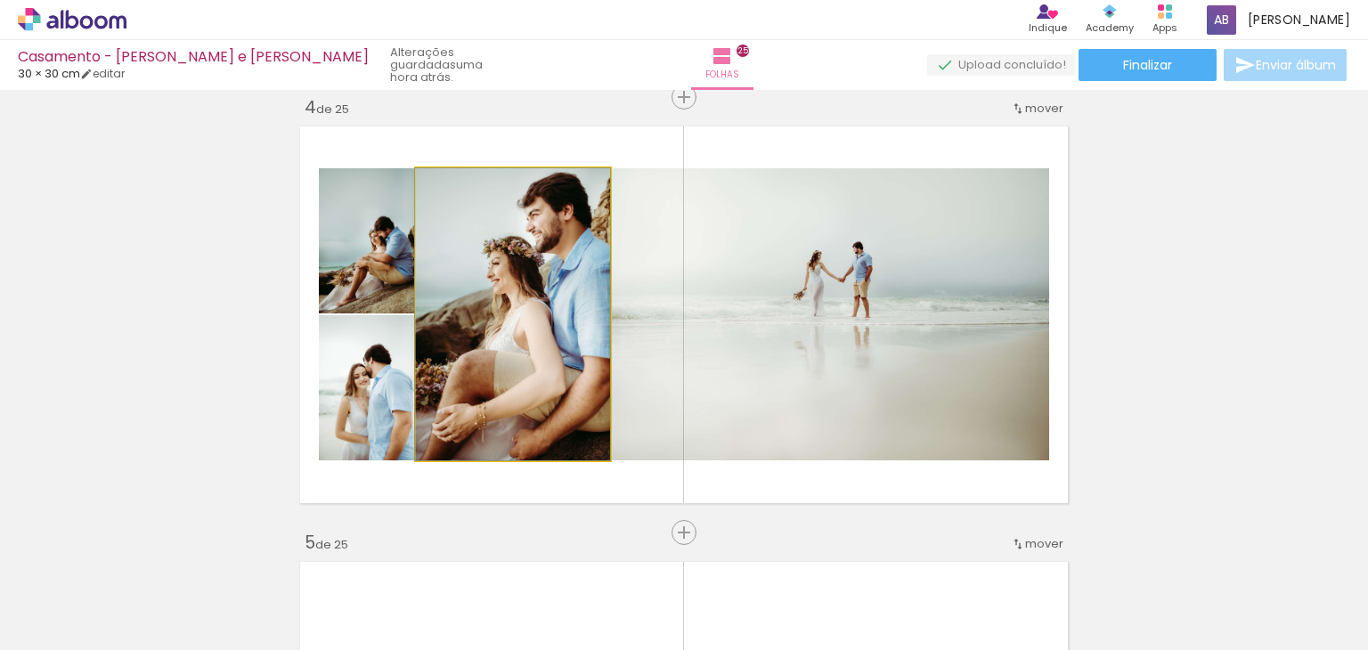
click at [533, 357] on quentale-photo at bounding box center [513, 314] width 194 height 292
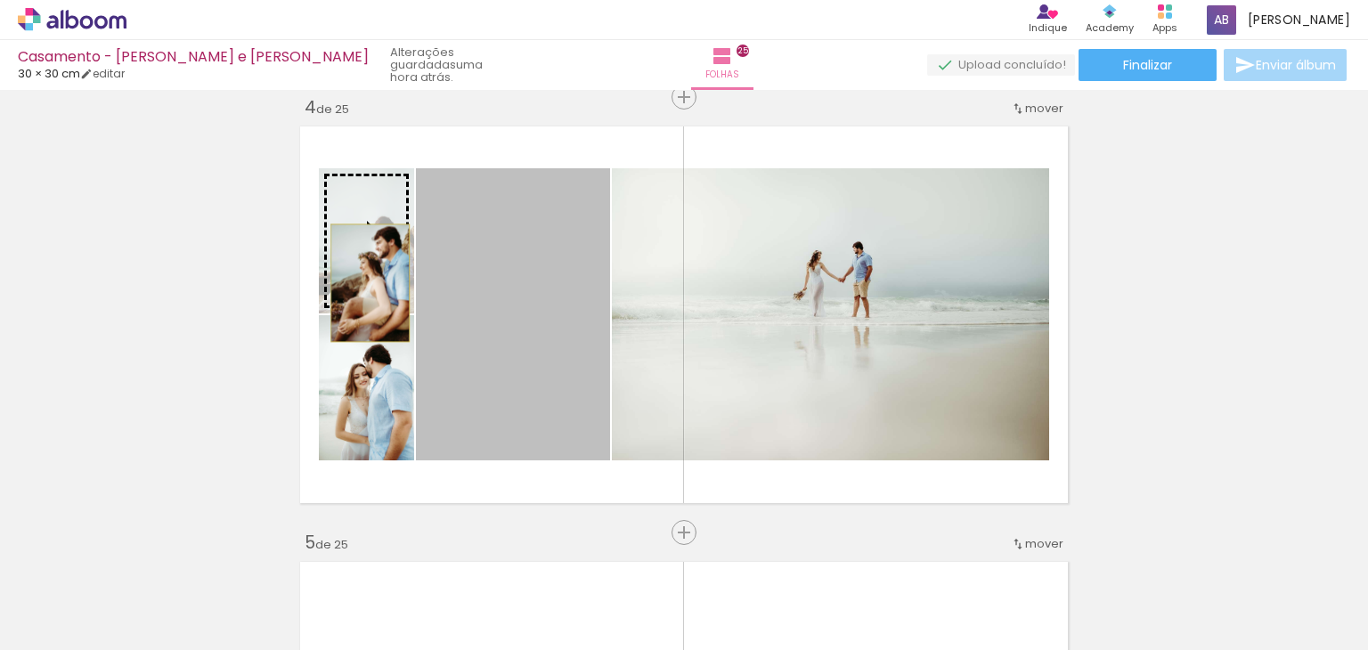
drag, startPoint x: 533, startPoint y: 357, endPoint x: 359, endPoint y: 277, distance: 191.3
click at [0, 0] on slot at bounding box center [0, 0] width 0 height 0
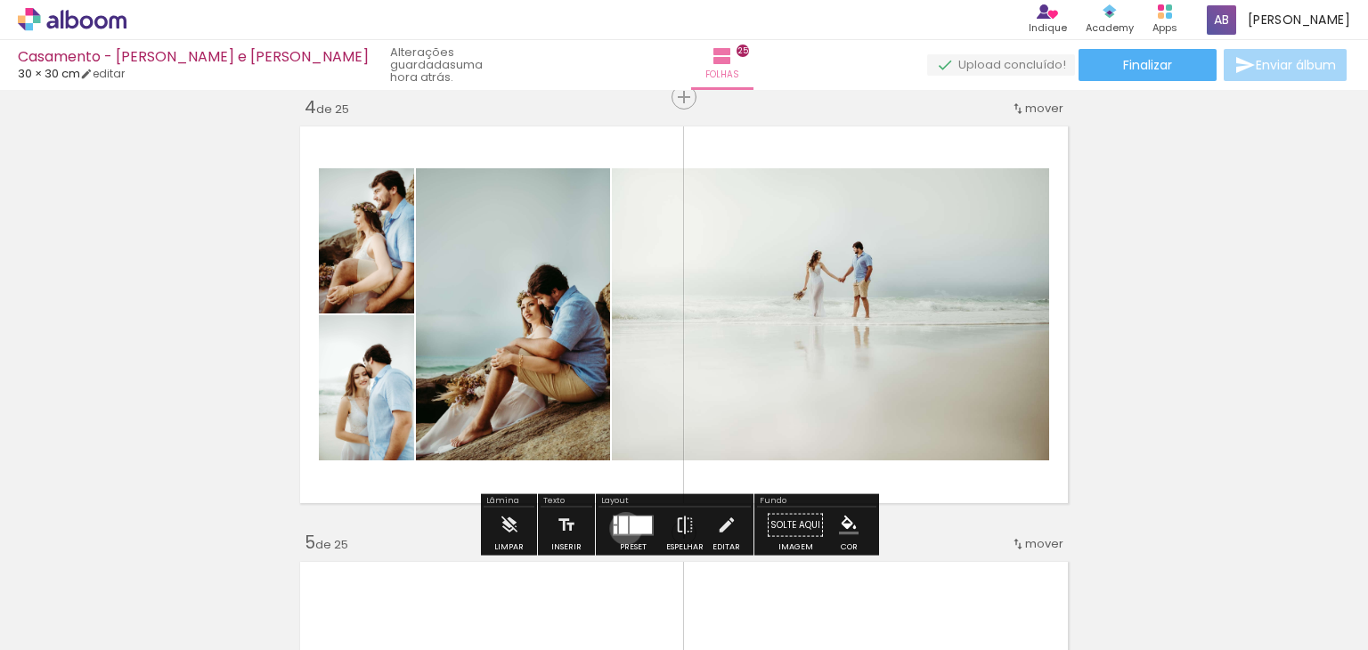
click at [622, 527] on div at bounding box center [623, 525] width 9 height 18
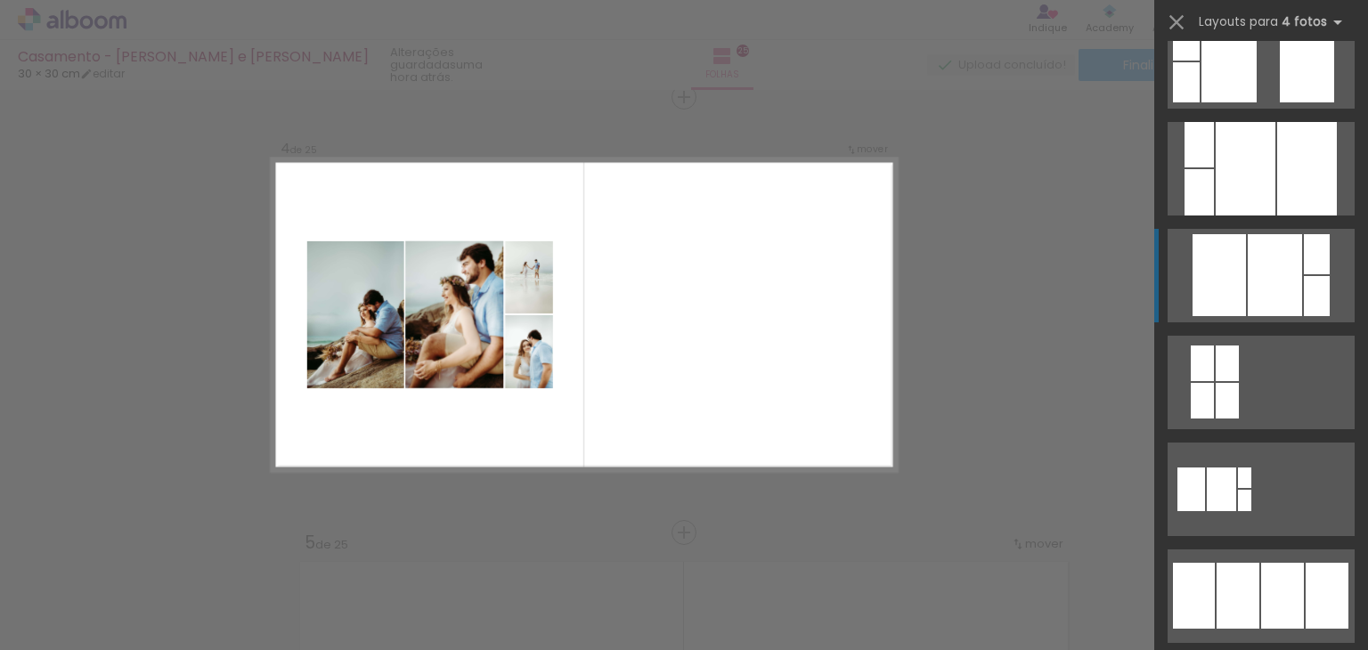
scroll to position [9090, 0]
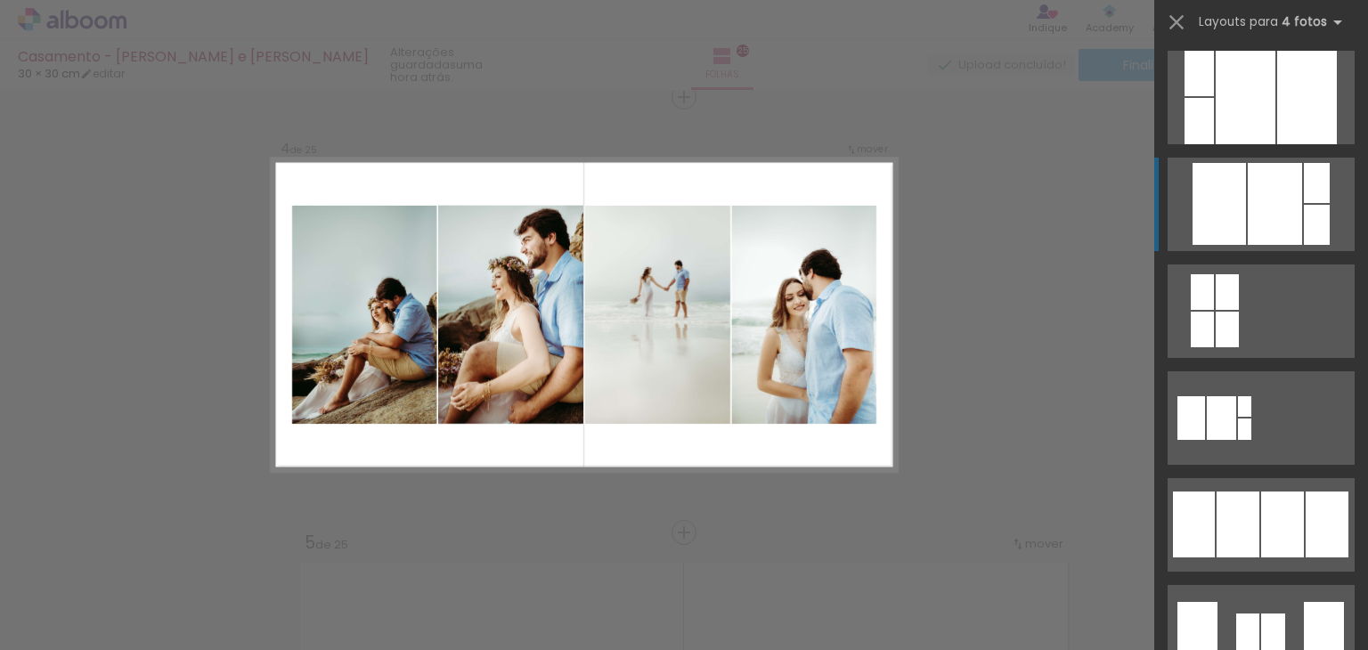
click at [1214, 144] on div at bounding box center [1199, 121] width 29 height 46
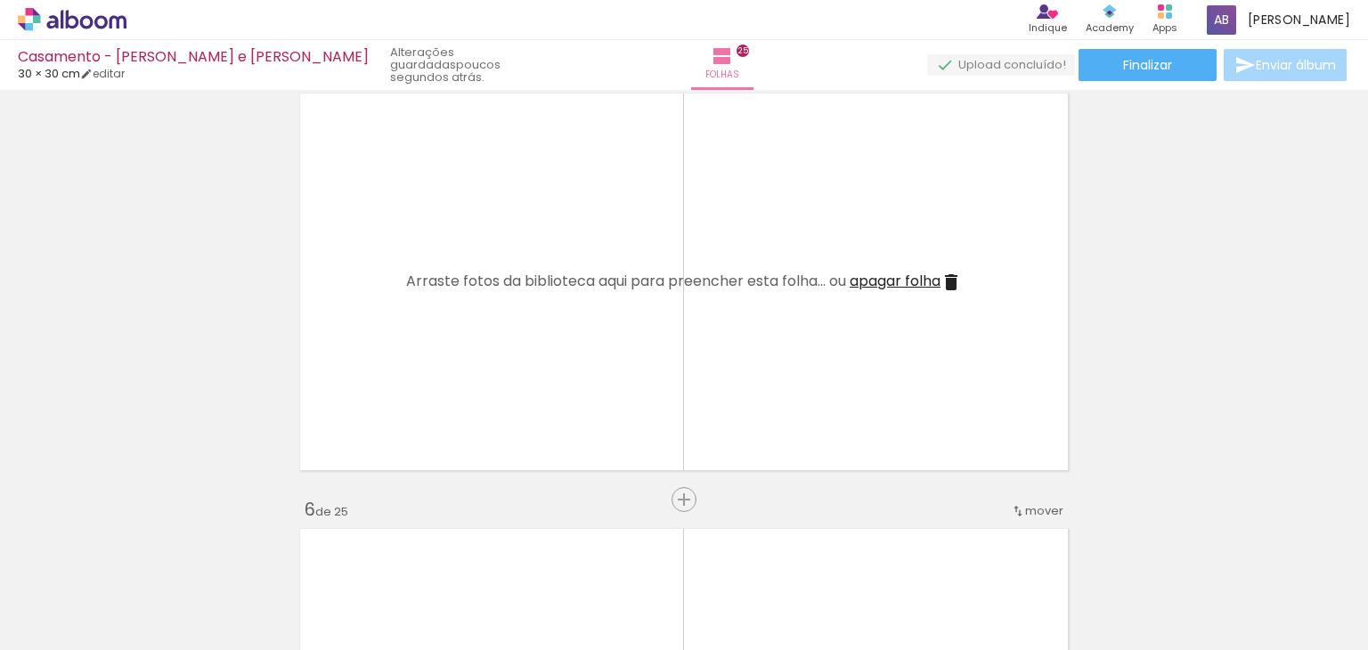
scroll to position [0, 1237]
drag, startPoint x: 342, startPoint y: 606, endPoint x: 415, endPoint y: 412, distance: 207.5
click at [415, 412] on quentale-workspace at bounding box center [684, 325] width 1368 height 650
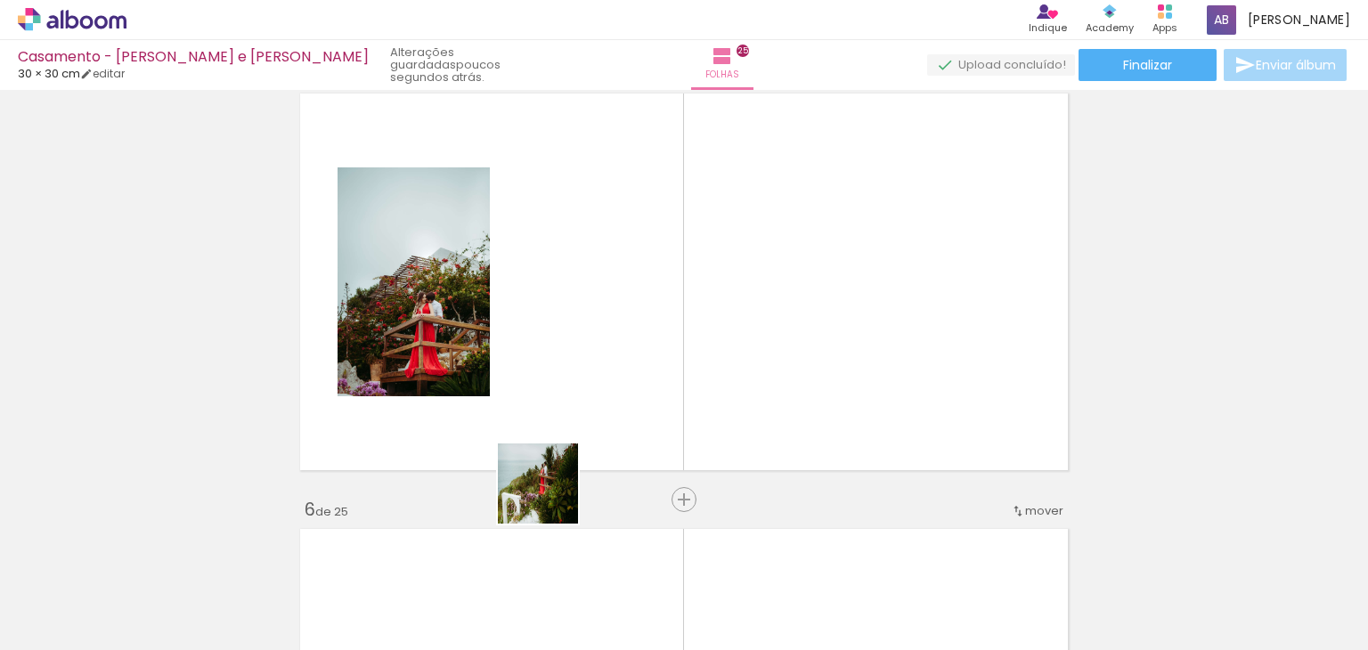
drag, startPoint x: 467, startPoint y: 592, endPoint x: 619, endPoint y: 419, distance: 230.4
click at [619, 419] on quentale-workspace at bounding box center [684, 325] width 1368 height 650
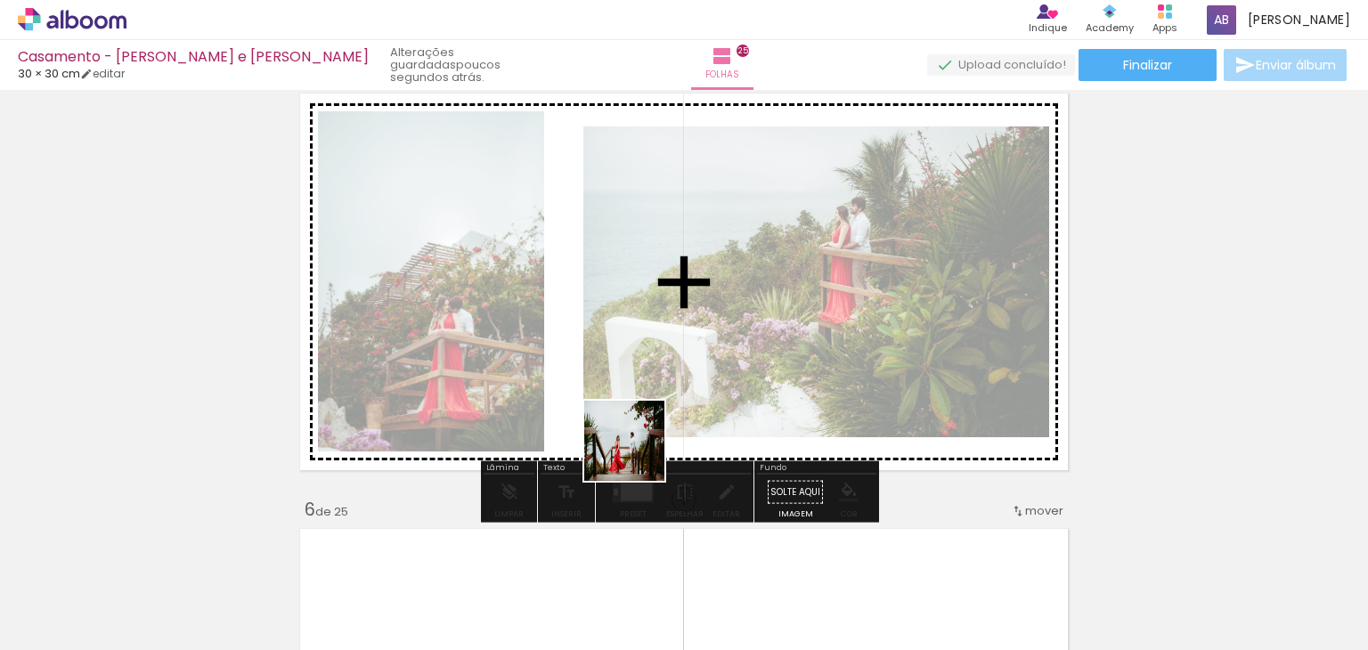
drag, startPoint x: 552, startPoint y: 604, endPoint x: 670, endPoint y: 411, distance: 226.3
click at [670, 411] on quentale-workspace at bounding box center [684, 325] width 1368 height 650
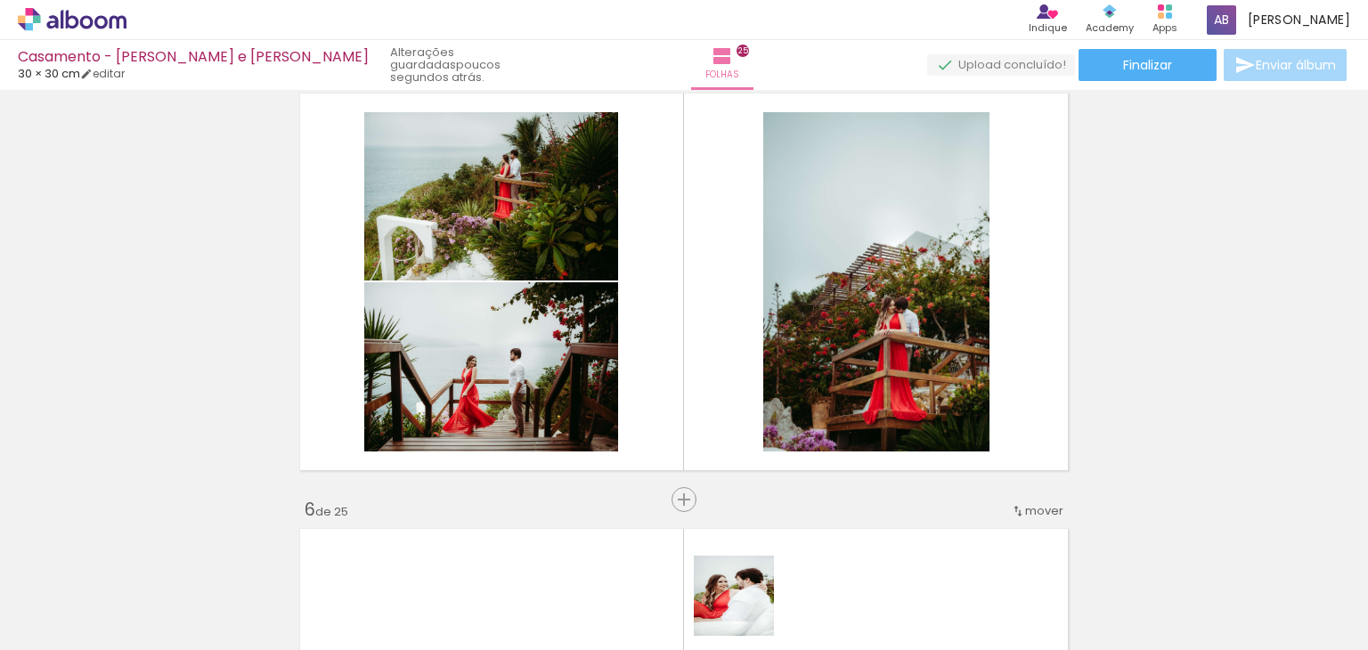
drag, startPoint x: 747, startPoint y: 617, endPoint x: 769, endPoint y: 424, distance: 194.6
click at [769, 424] on quentale-workspace at bounding box center [684, 325] width 1368 height 650
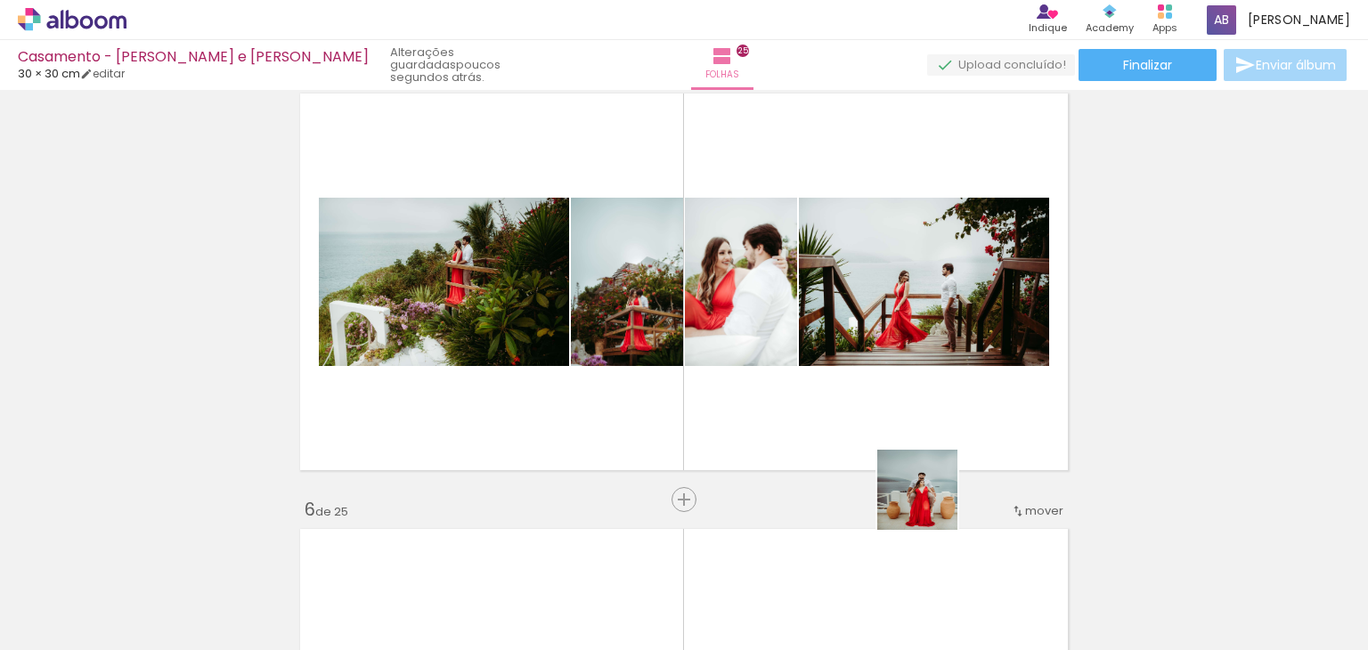
drag, startPoint x: 952, startPoint y: 584, endPoint x: 875, endPoint y: 298, distance: 295.4
click at [875, 298] on quentale-workspace at bounding box center [684, 325] width 1368 height 650
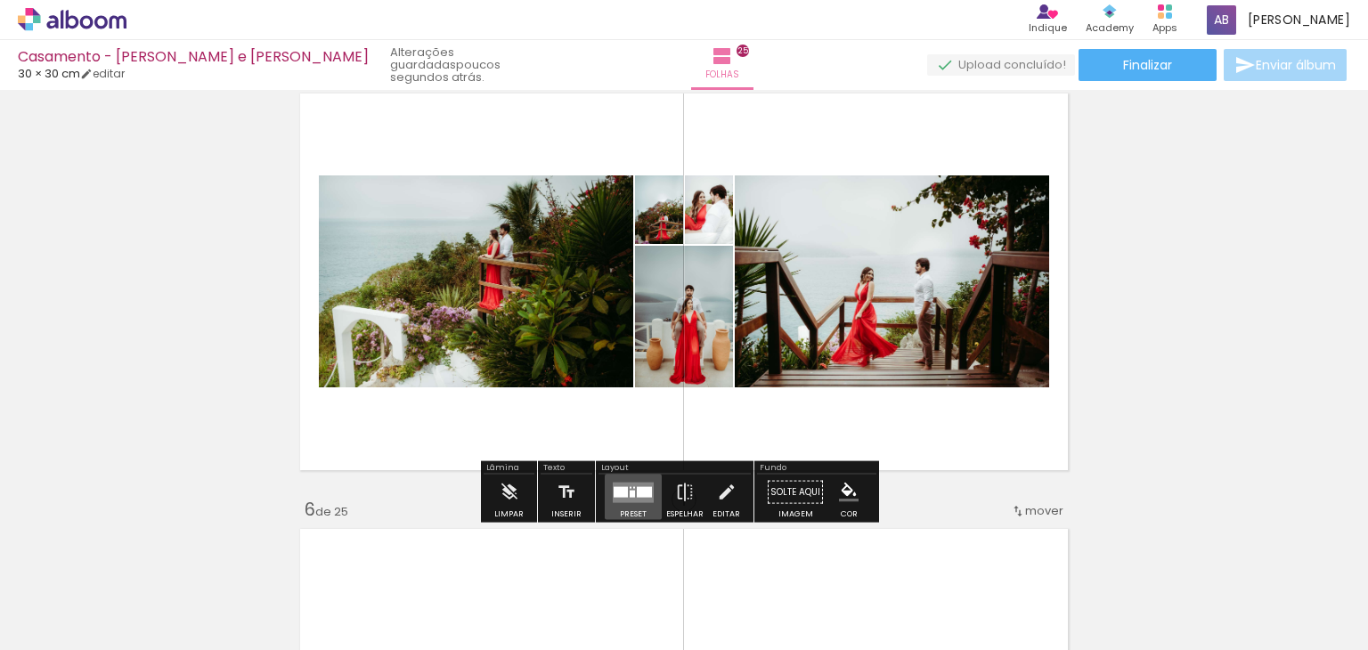
click at [627, 498] on quentale-layouter at bounding box center [633, 492] width 41 height 20
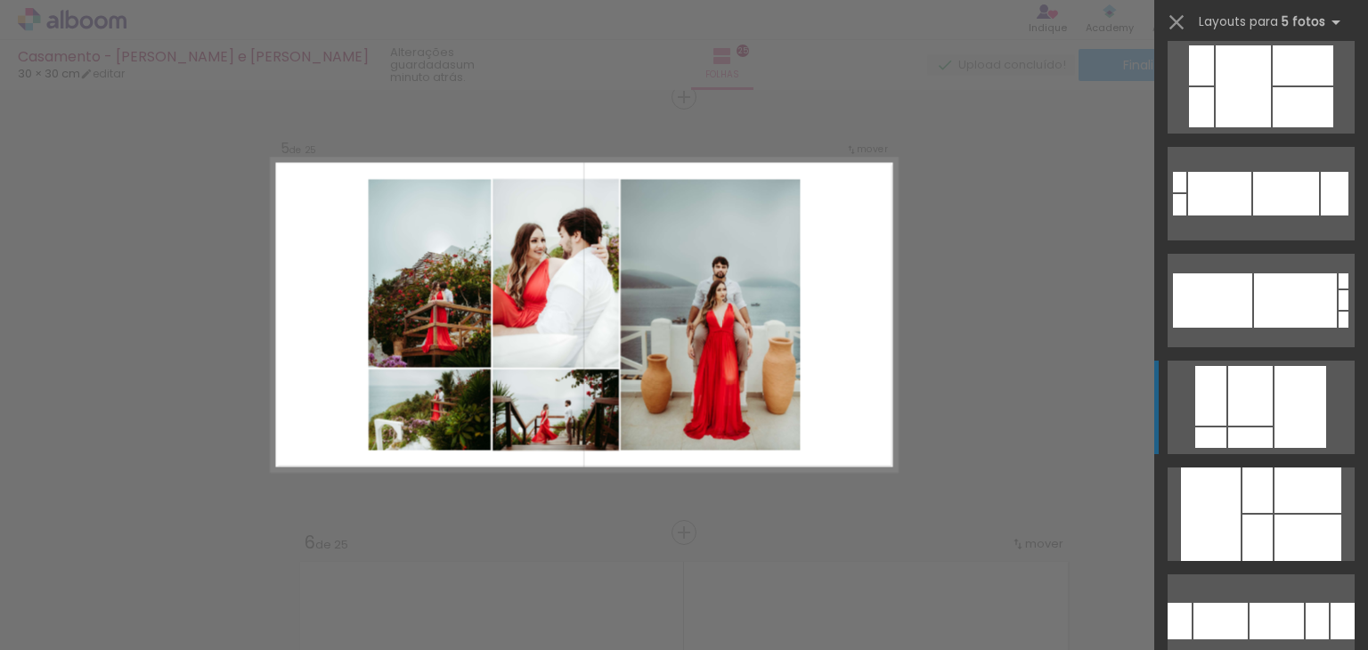
scroll to position [122, 0]
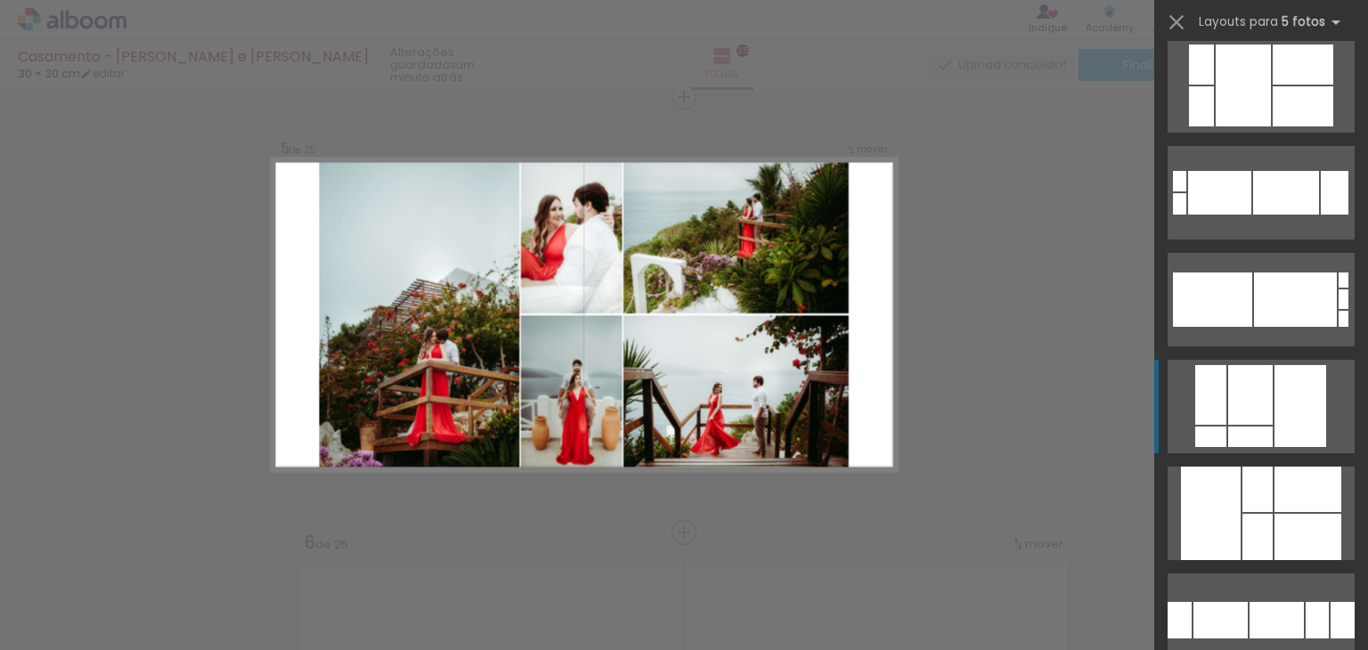
click at [1331, 602] on div at bounding box center [1343, 620] width 24 height 37
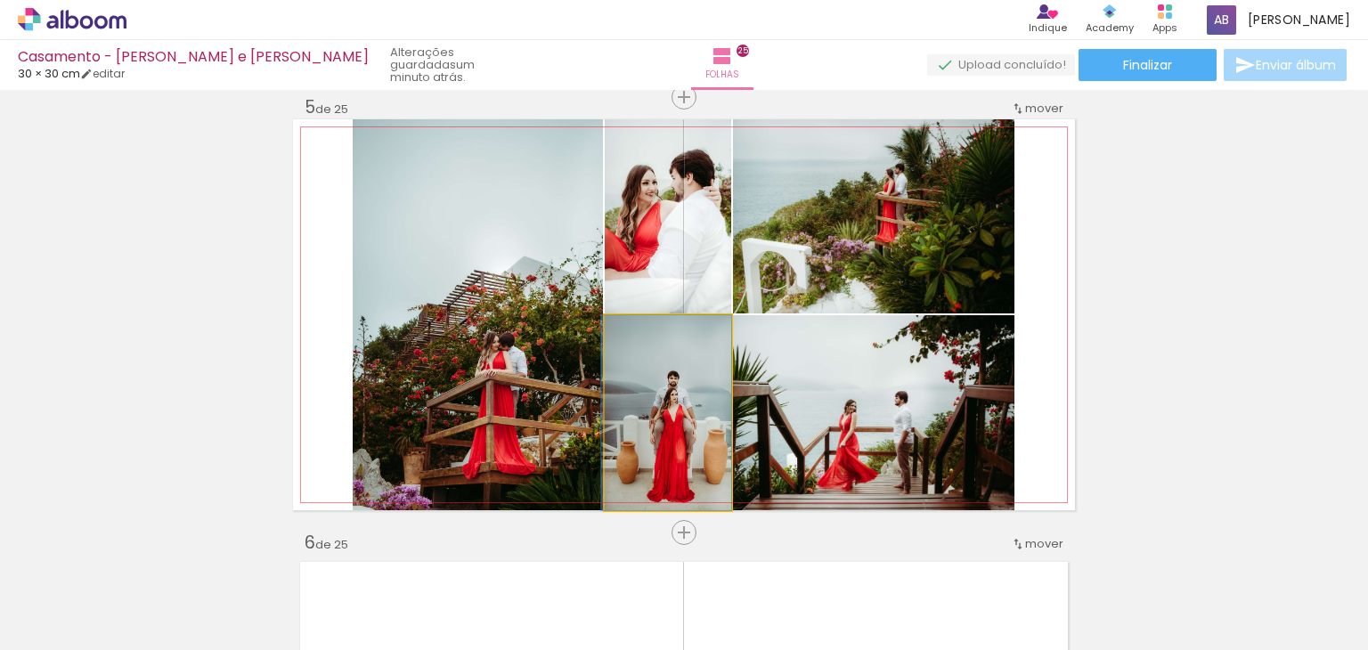
drag, startPoint x: 673, startPoint y: 410, endPoint x: 452, endPoint y: 303, distance: 245.4
click at [0, 0] on slot at bounding box center [0, 0] width 0 height 0
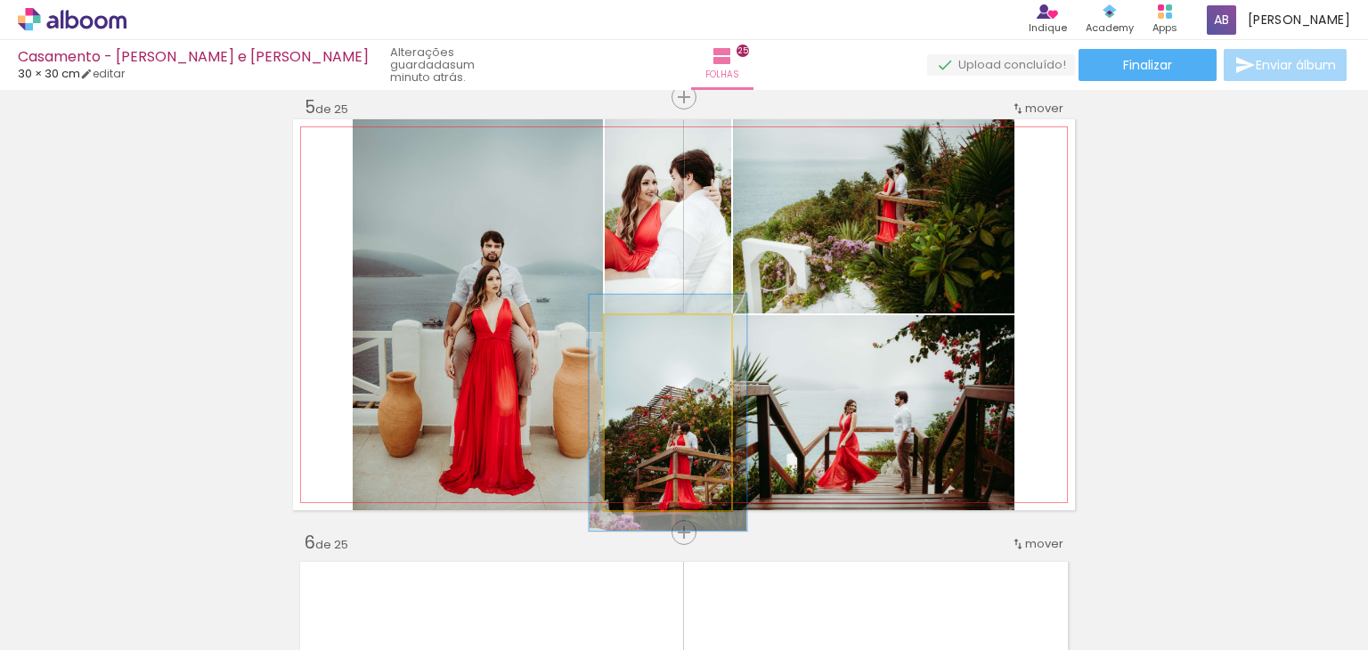
drag, startPoint x: 639, startPoint y: 334, endPoint x: 650, endPoint y: 334, distance: 11.6
type paper-slider "121"
click at [650, 334] on div at bounding box center [657, 334] width 16 height 16
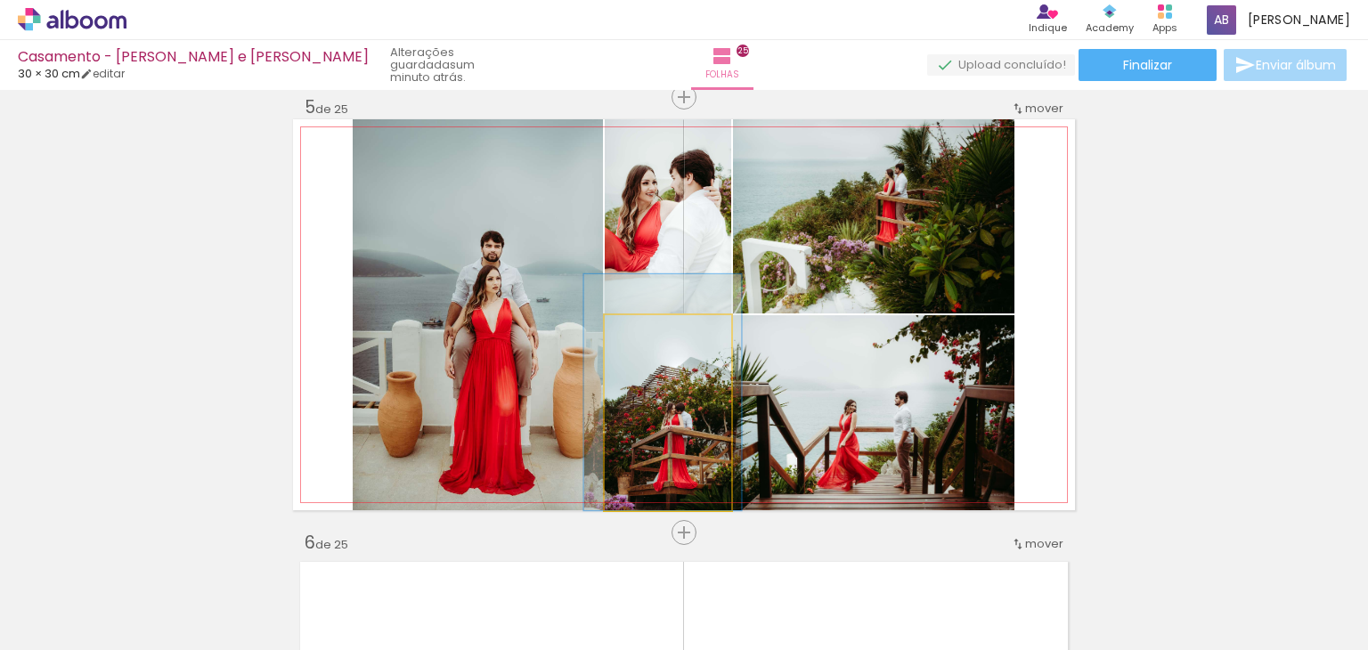
drag, startPoint x: 689, startPoint y: 429, endPoint x: 683, endPoint y: 376, distance: 53.7
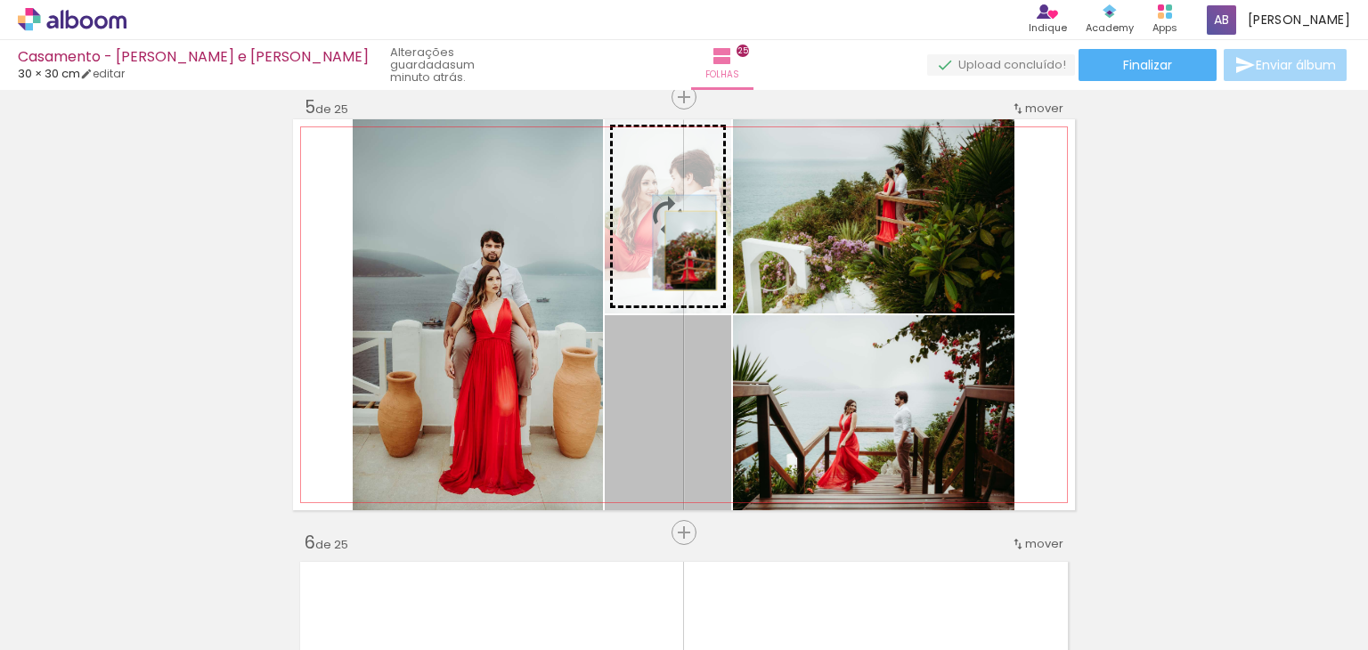
drag, startPoint x: 698, startPoint y: 429, endPoint x: 684, endPoint y: 249, distance: 179.6
click at [0, 0] on slot at bounding box center [0, 0] width 0 height 0
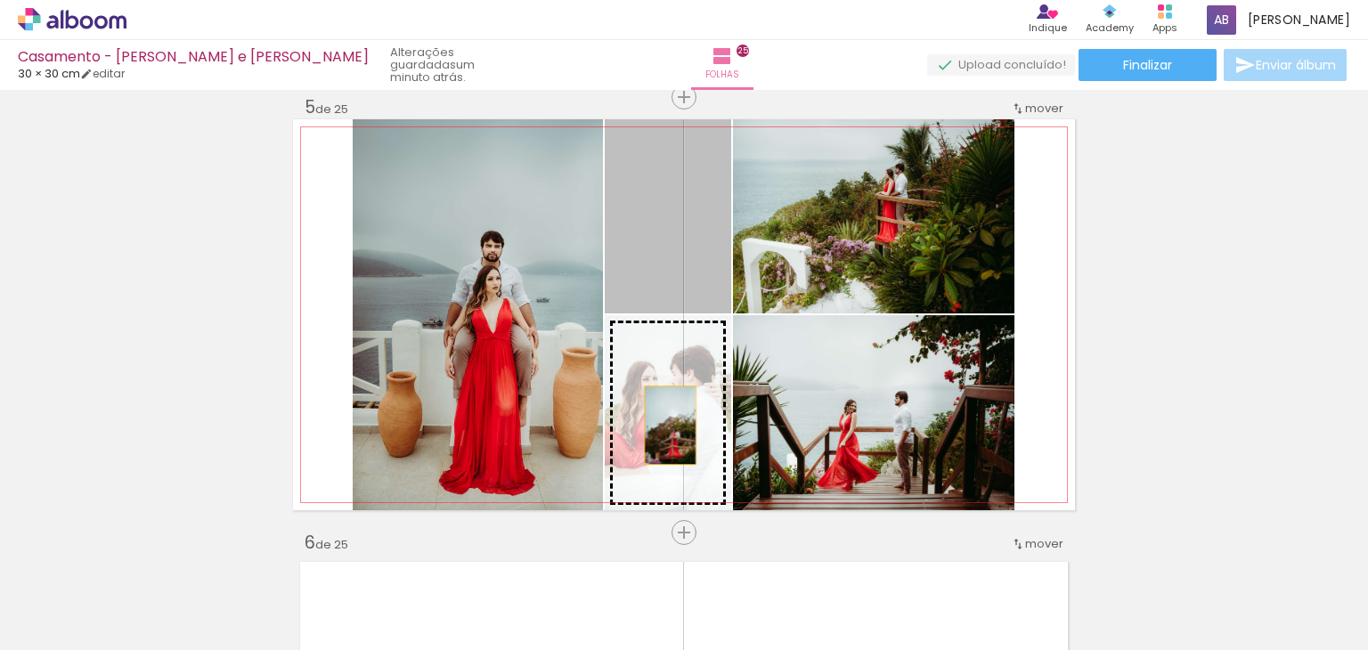
drag, startPoint x: 667, startPoint y: 262, endPoint x: 664, endPoint y: 431, distance: 169.3
click at [0, 0] on slot at bounding box center [0, 0] width 0 height 0
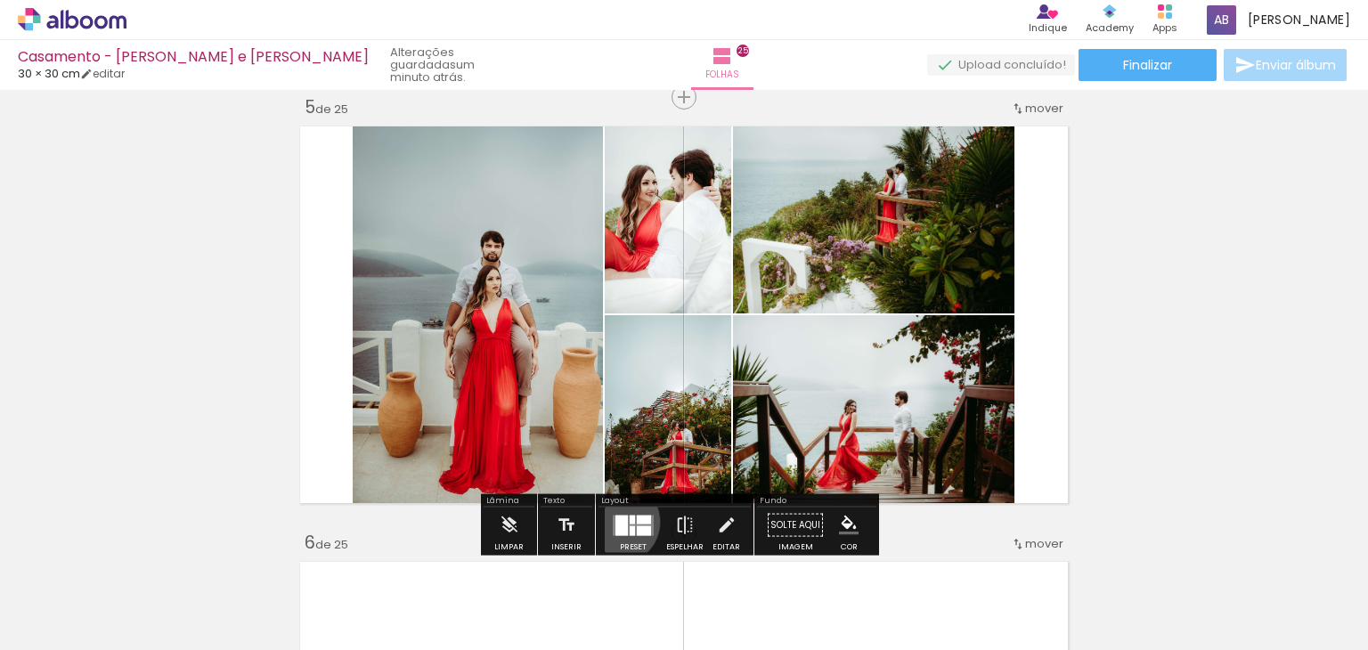
click at [616, 521] on div at bounding box center [622, 525] width 12 height 20
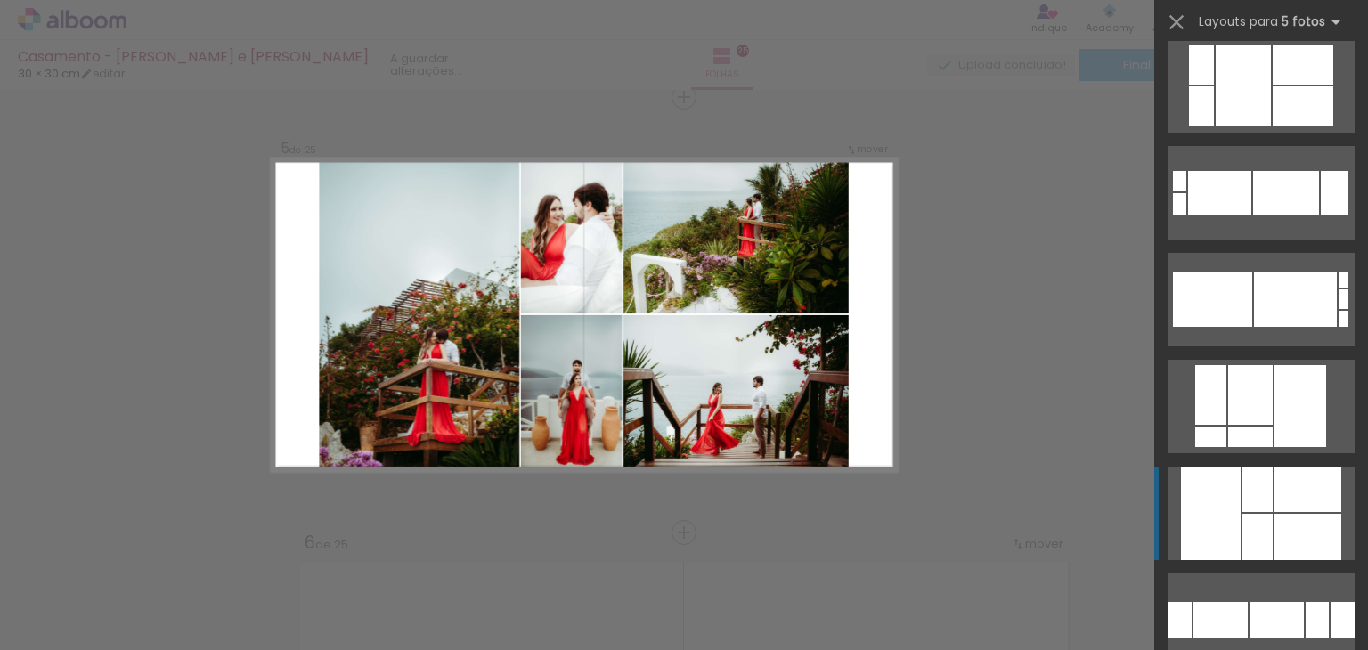
scroll to position [535, 0]
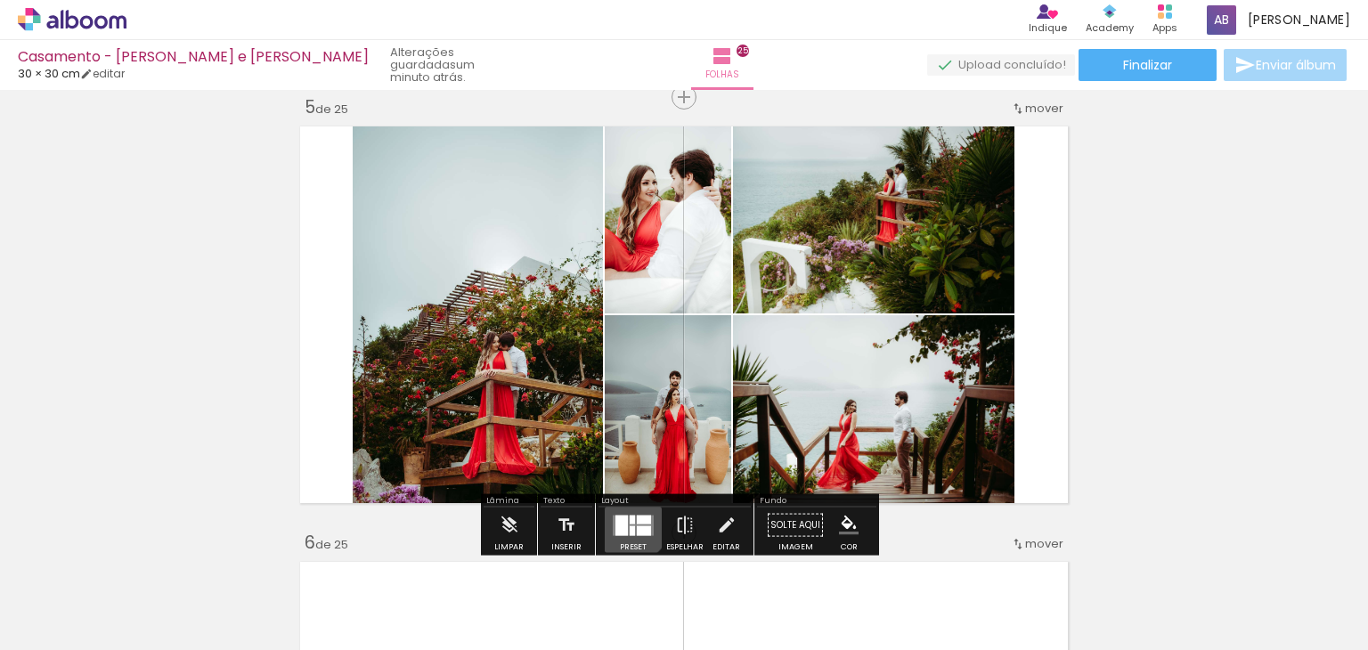
click at [622, 518] on div at bounding box center [622, 525] width 12 height 20
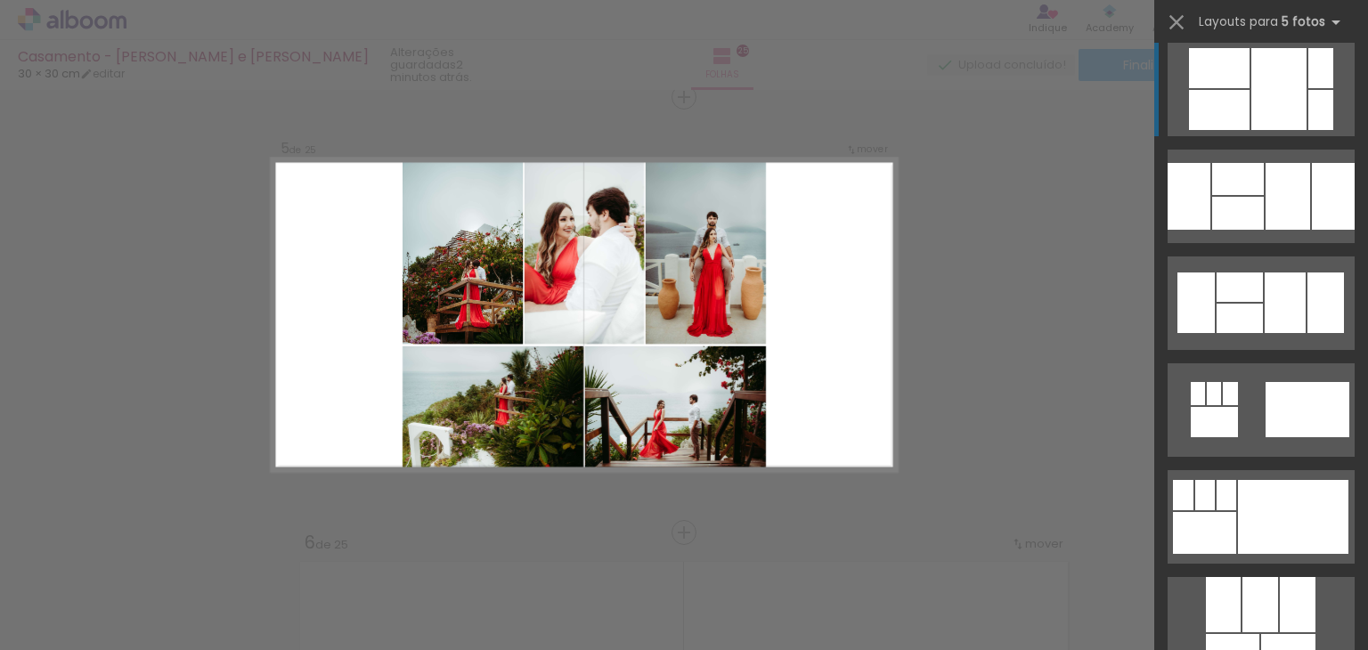
scroll to position [3727, 0]
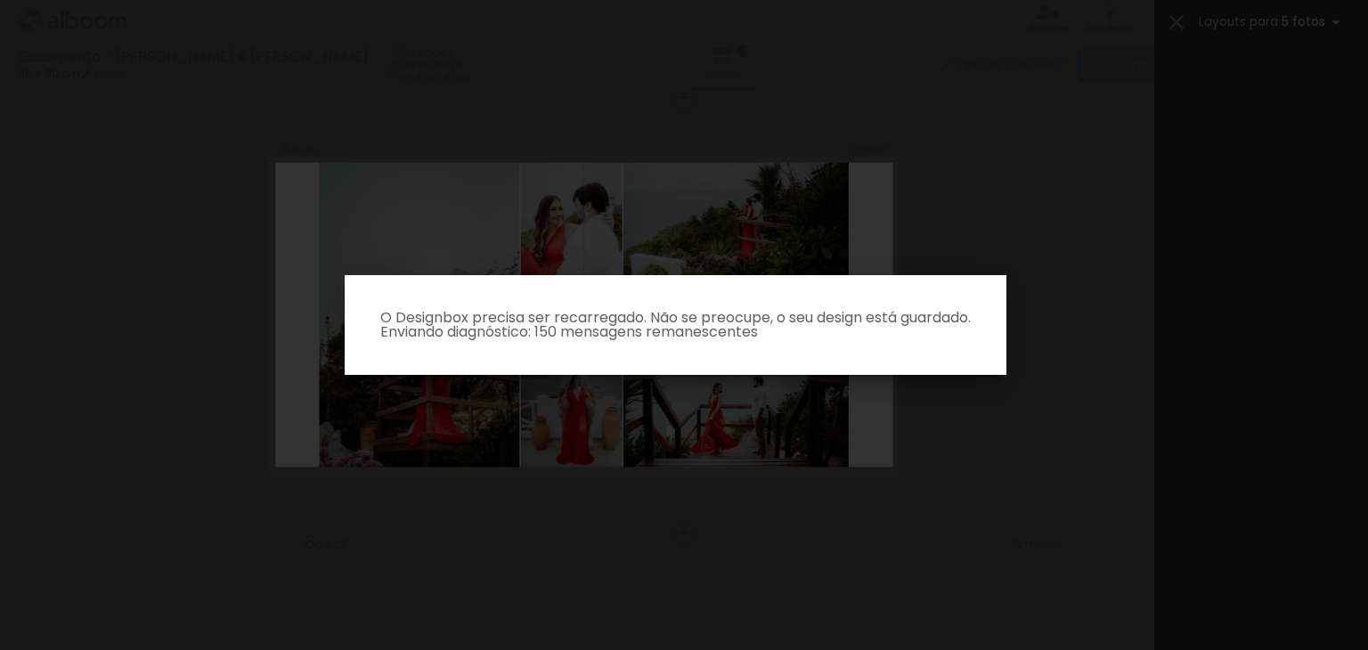
scroll to position [535, 0]
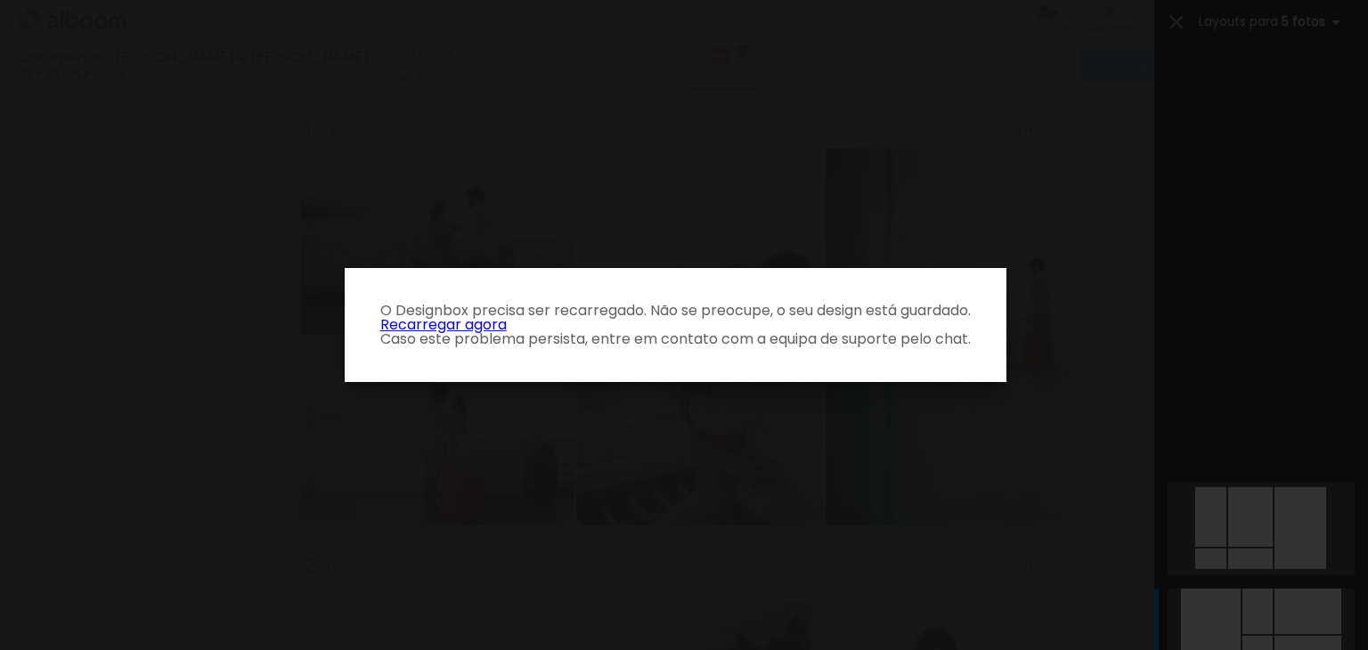
scroll to position [0, 1237]
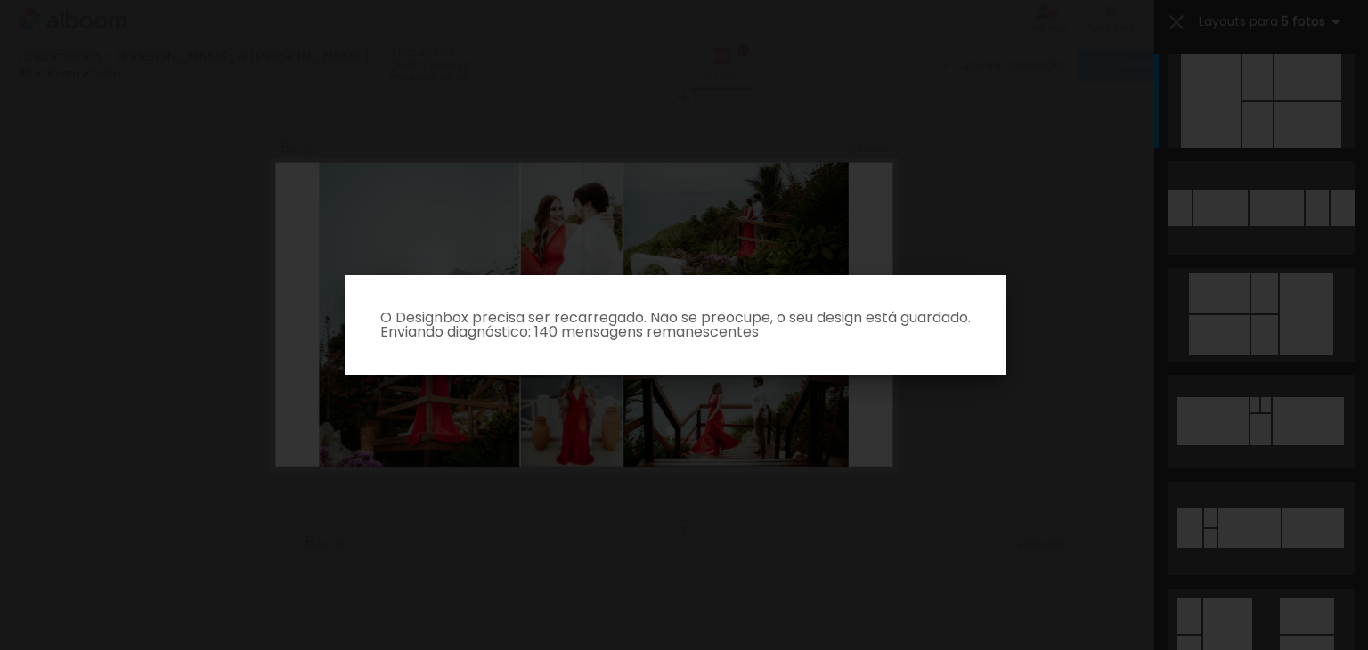
click at [571, 210] on iron-overlay-backdrop at bounding box center [684, 325] width 1368 height 650
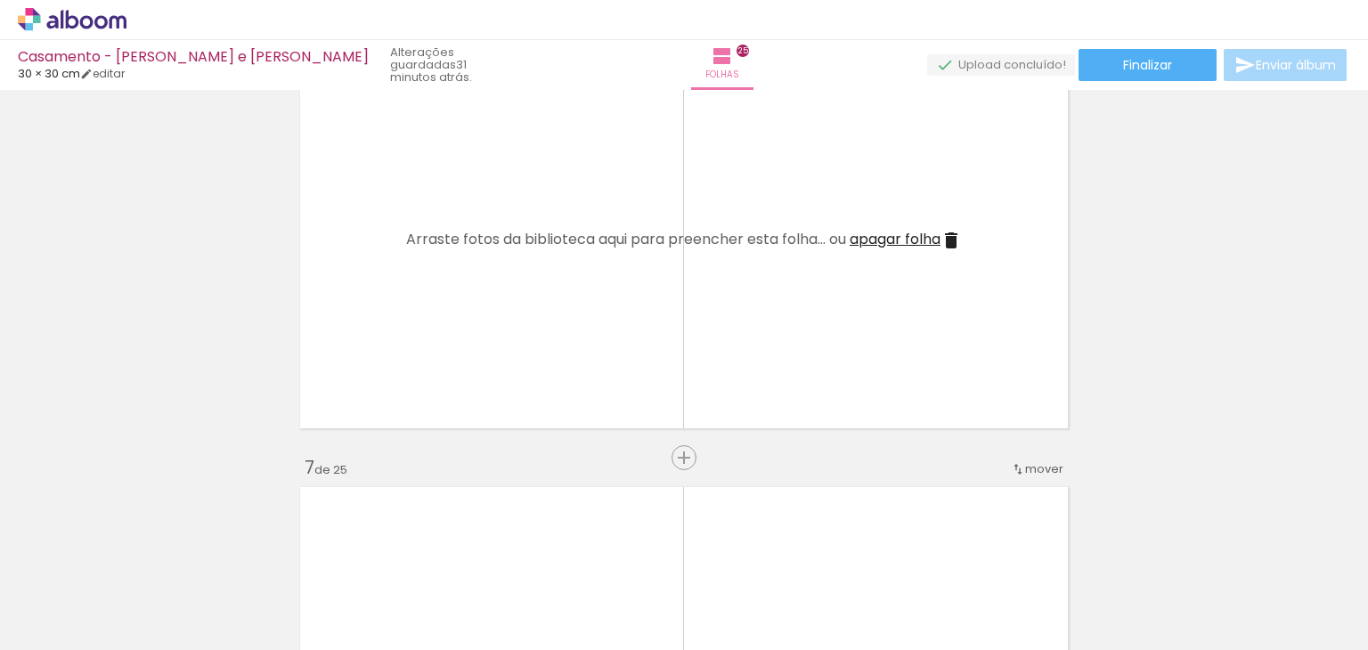
scroll to position [2276, 0]
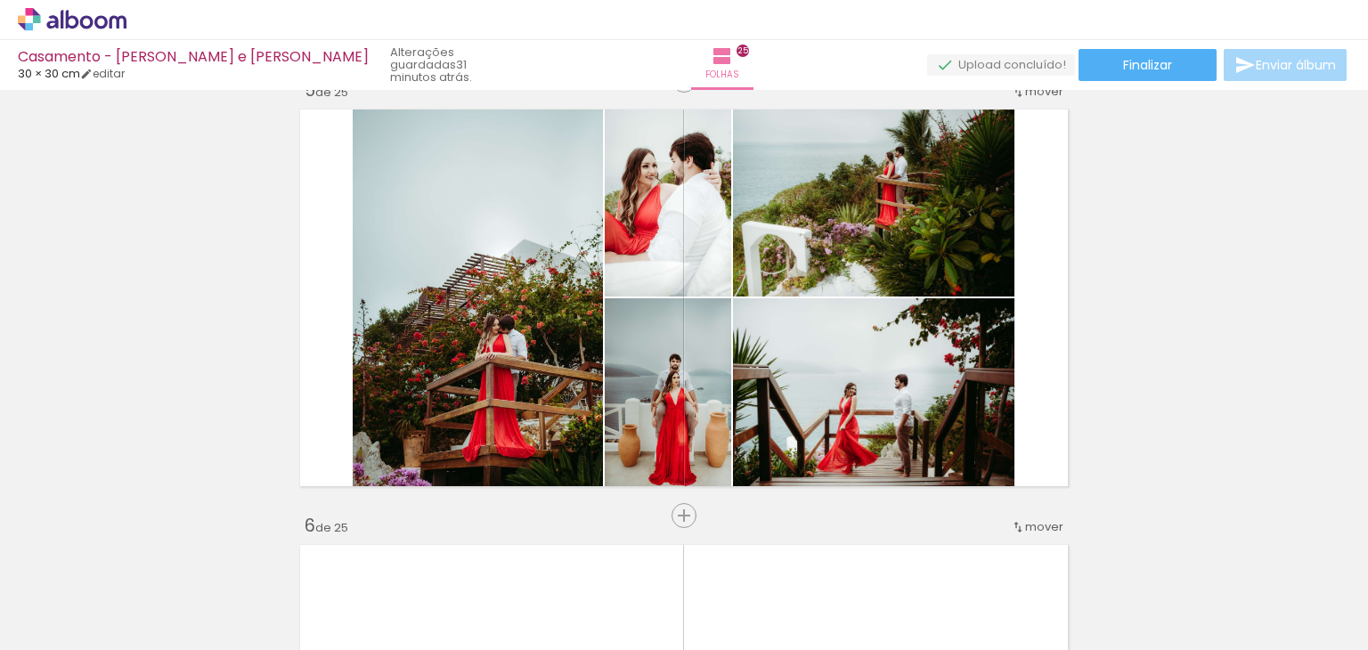
scroll to position [1782, 0]
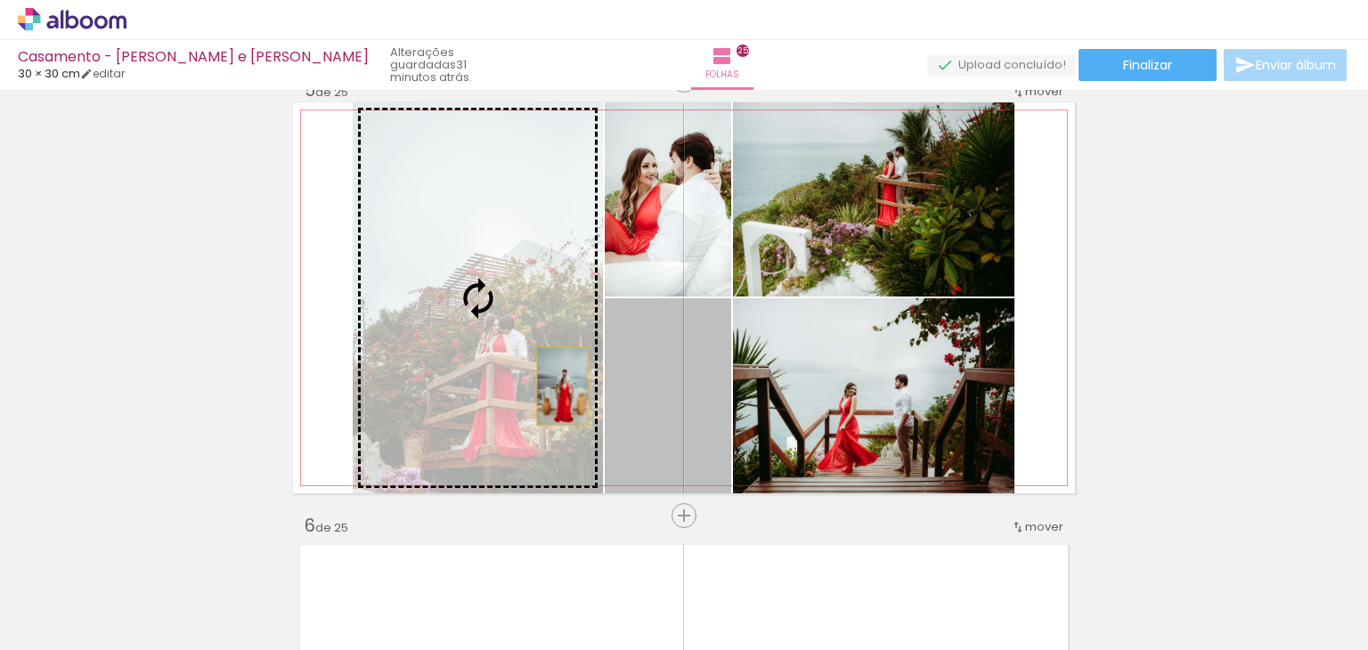
drag, startPoint x: 680, startPoint y: 449, endPoint x: 524, endPoint y: 373, distance: 173.3
click at [0, 0] on slot at bounding box center [0, 0] width 0 height 0
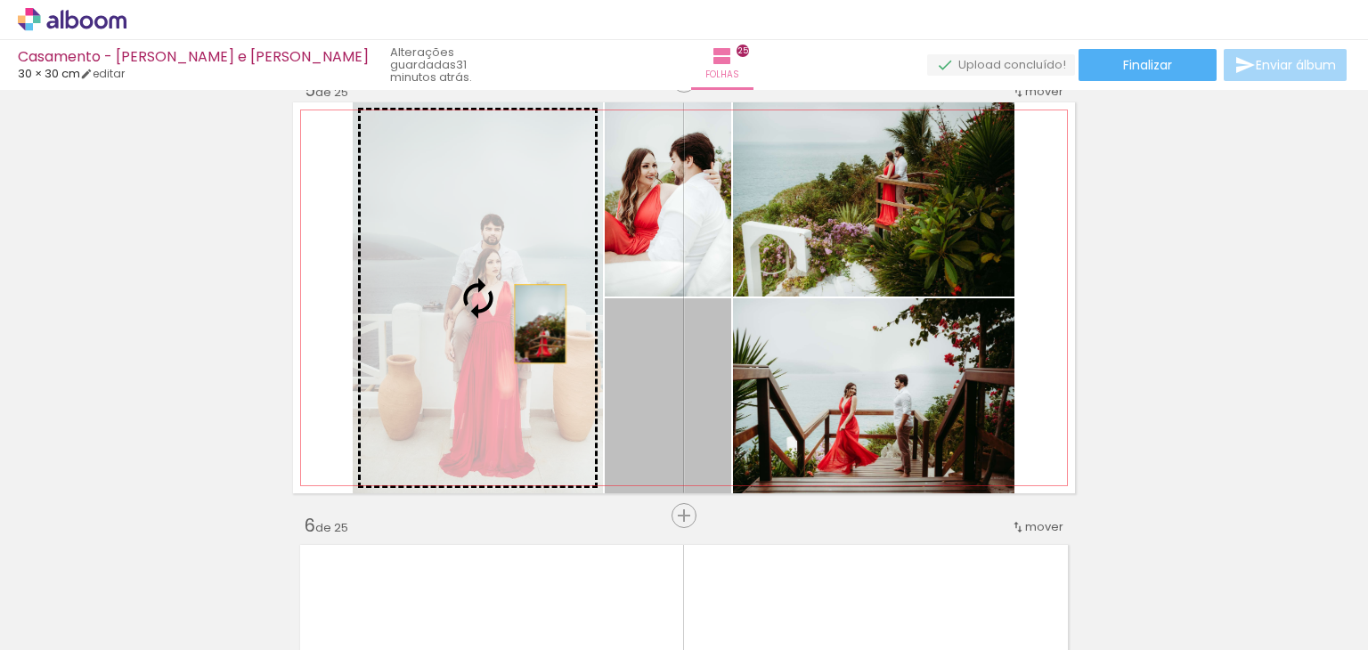
drag, startPoint x: 681, startPoint y: 367, endPoint x: 494, endPoint y: 287, distance: 203.5
click at [0, 0] on slot at bounding box center [0, 0] width 0 height 0
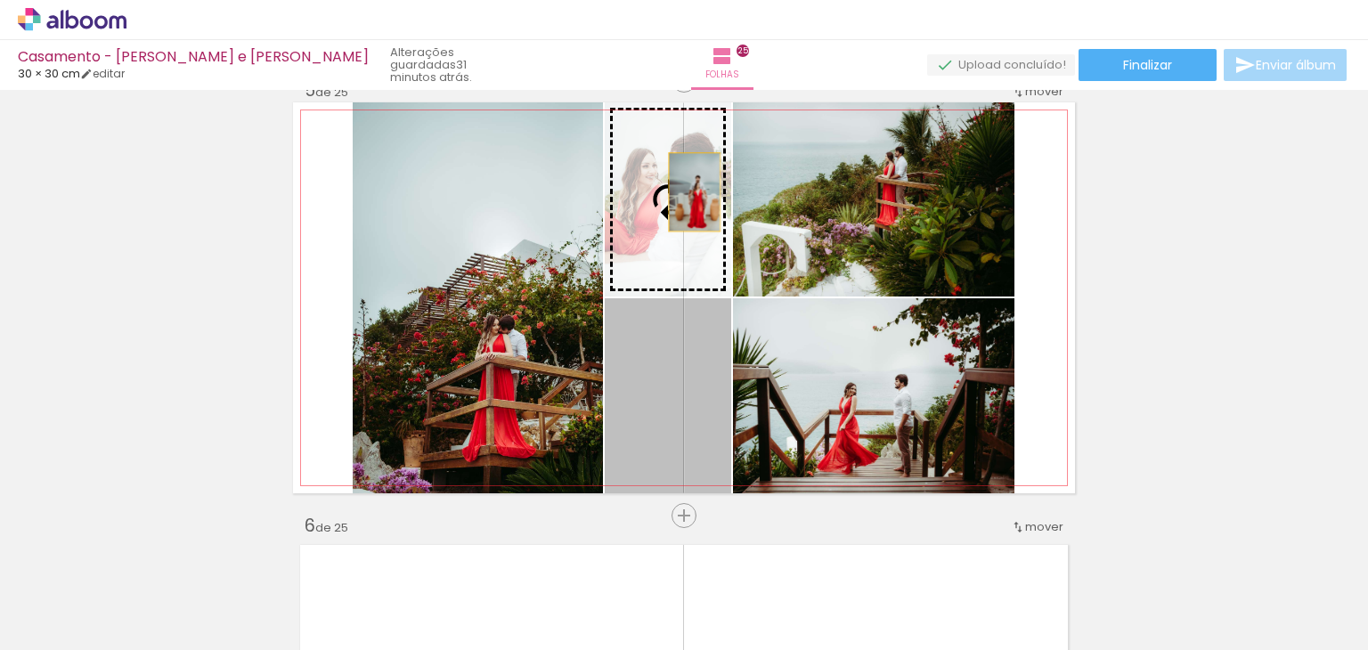
drag, startPoint x: 665, startPoint y: 408, endPoint x: 688, endPoint y: 192, distance: 217.6
click at [0, 0] on slot at bounding box center [0, 0] width 0 height 0
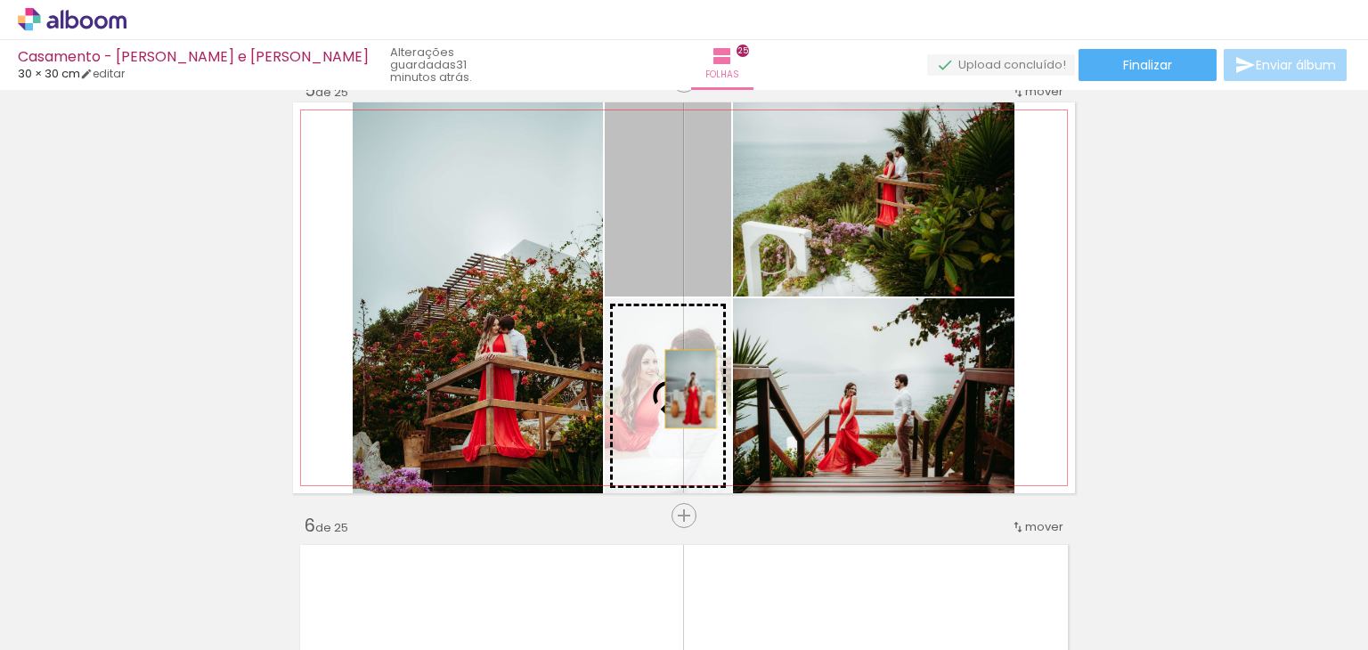
drag, startPoint x: 688, startPoint y: 192, endPoint x: 684, endPoint y: 389, distance: 197.8
click at [0, 0] on slot at bounding box center [0, 0] width 0 height 0
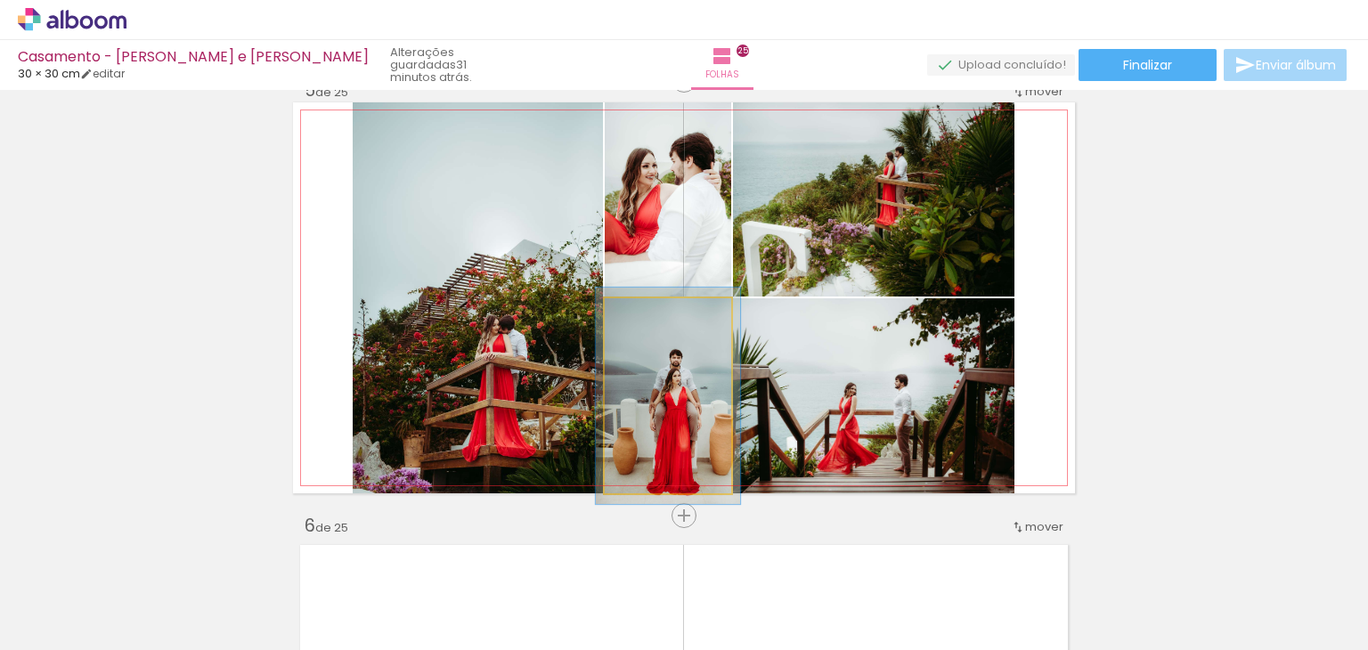
type paper-slider "111"
click at [644, 319] on div at bounding box center [652, 317] width 16 height 16
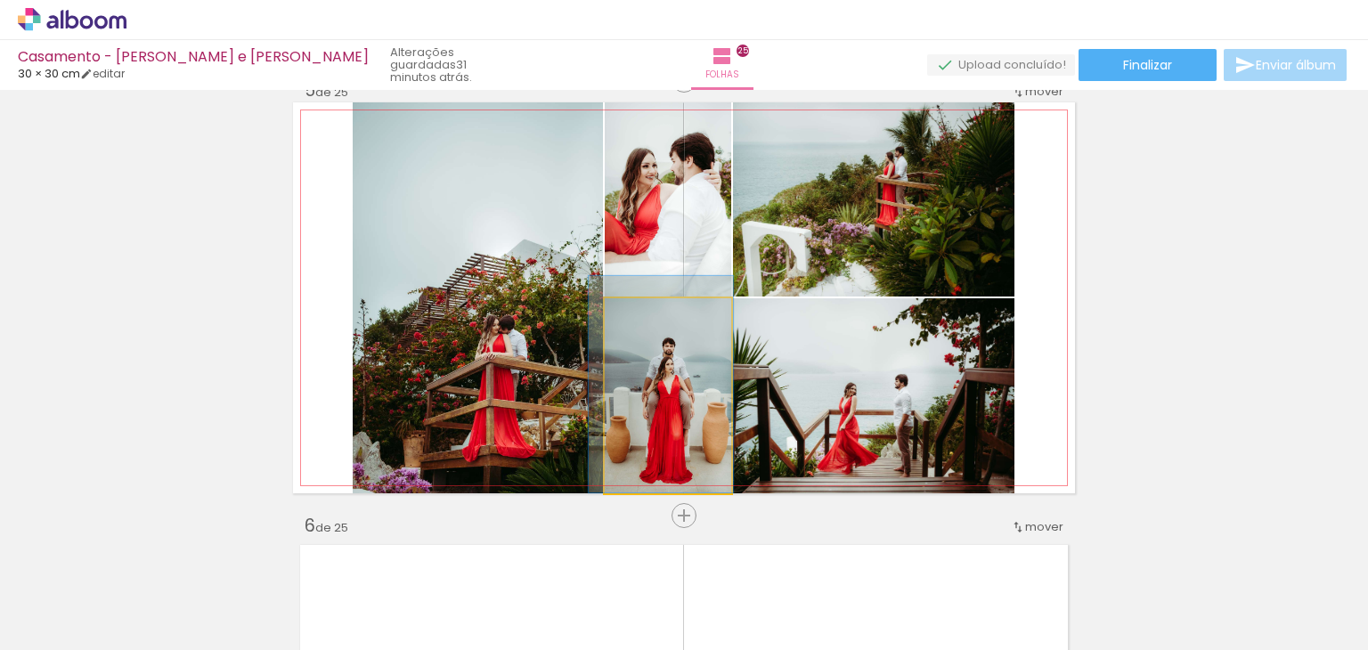
drag, startPoint x: 679, startPoint y: 406, endPoint x: 672, endPoint y: 386, distance: 21.7
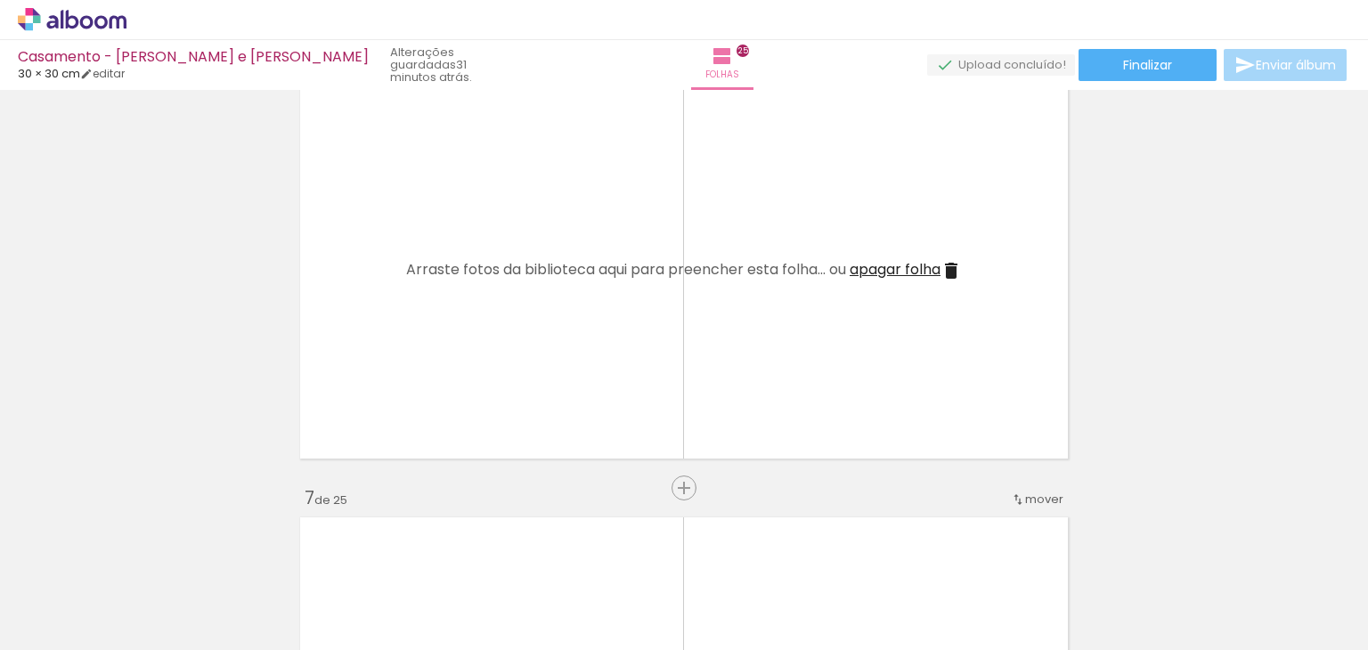
scroll to position [2257, 0]
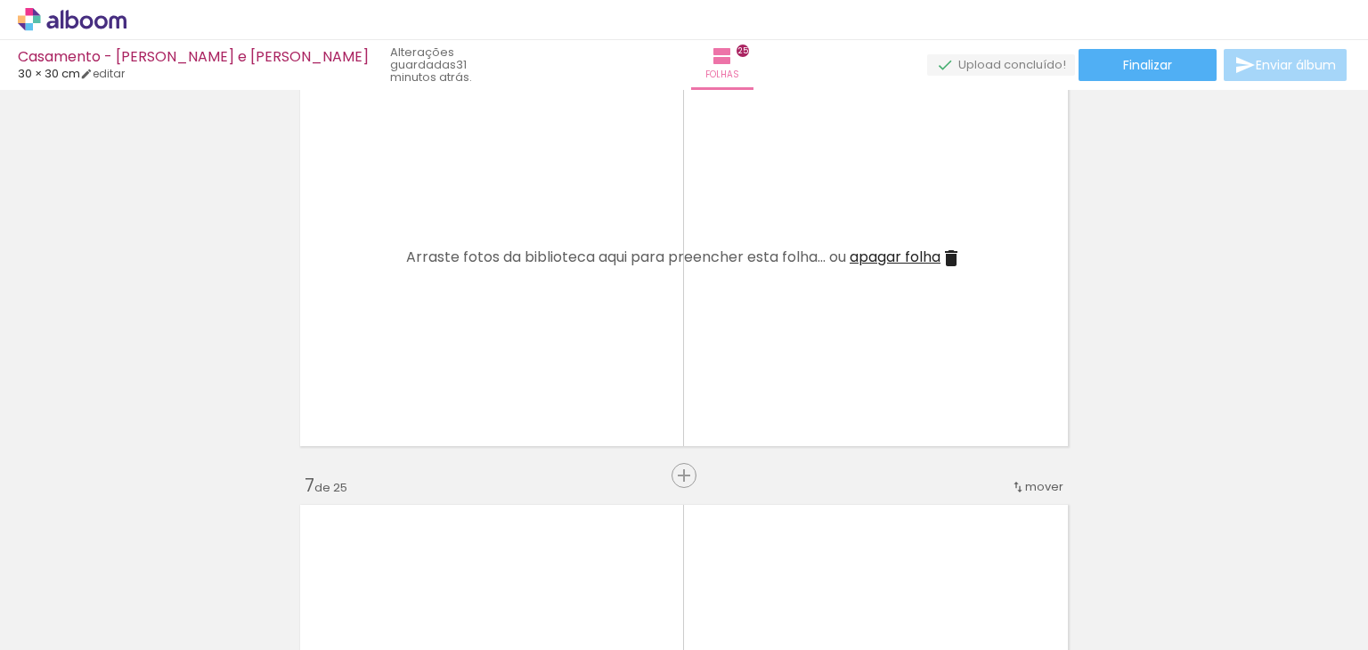
drag, startPoint x: 475, startPoint y: 593, endPoint x: 535, endPoint y: 354, distance: 247.2
click at [535, 354] on quentale-workspace at bounding box center [684, 325] width 1368 height 650
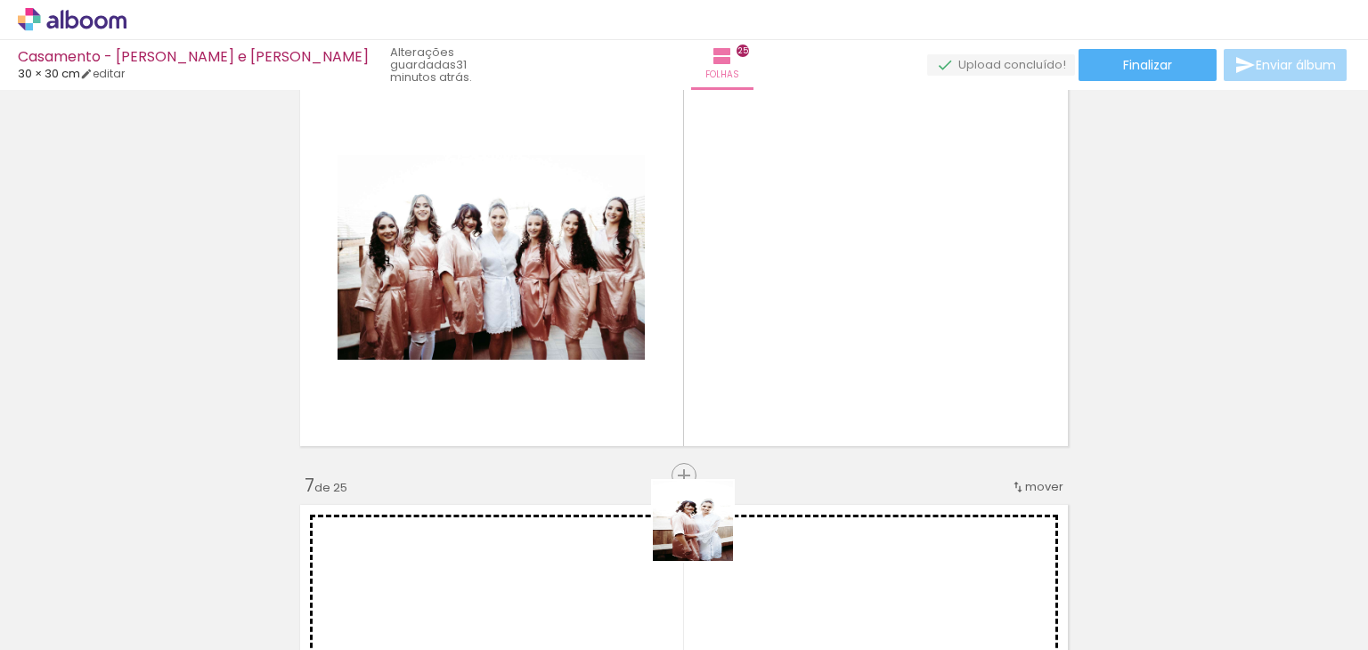
drag, startPoint x: 702, startPoint y: 595, endPoint x: 764, endPoint y: 314, distance: 288.3
click at [764, 314] on quentale-workspace at bounding box center [684, 325] width 1368 height 650
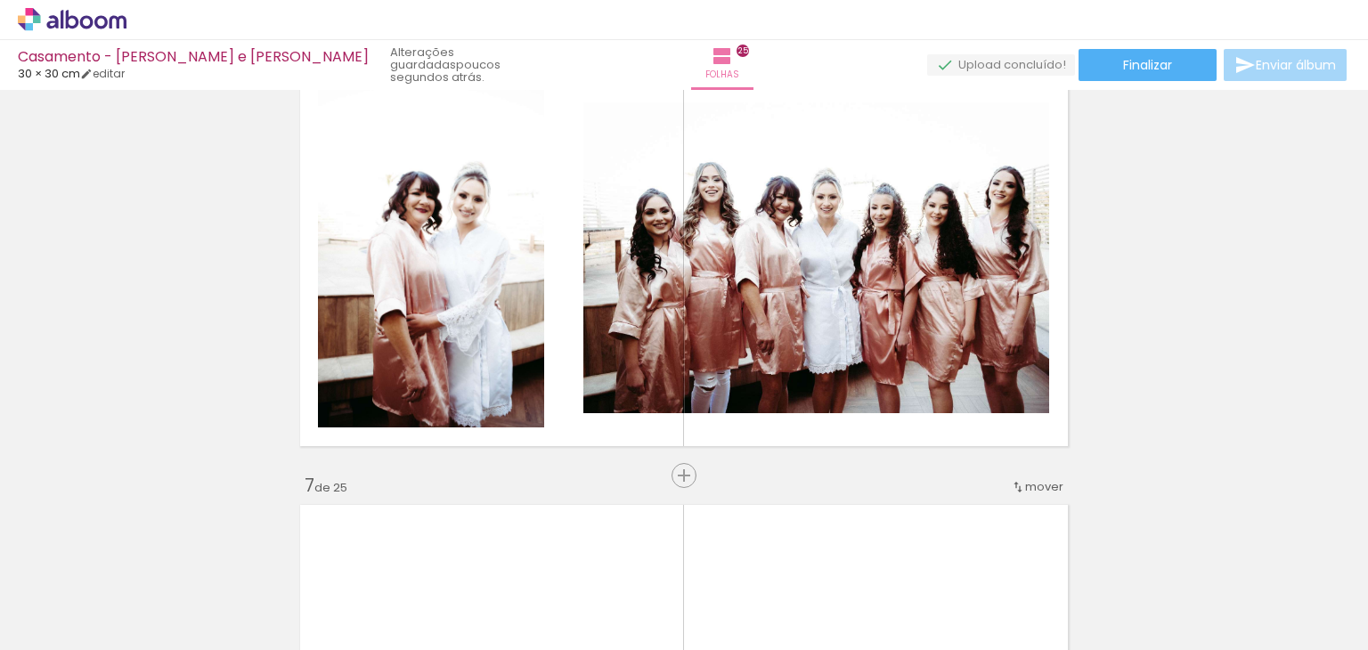
scroll to position [0, 1796]
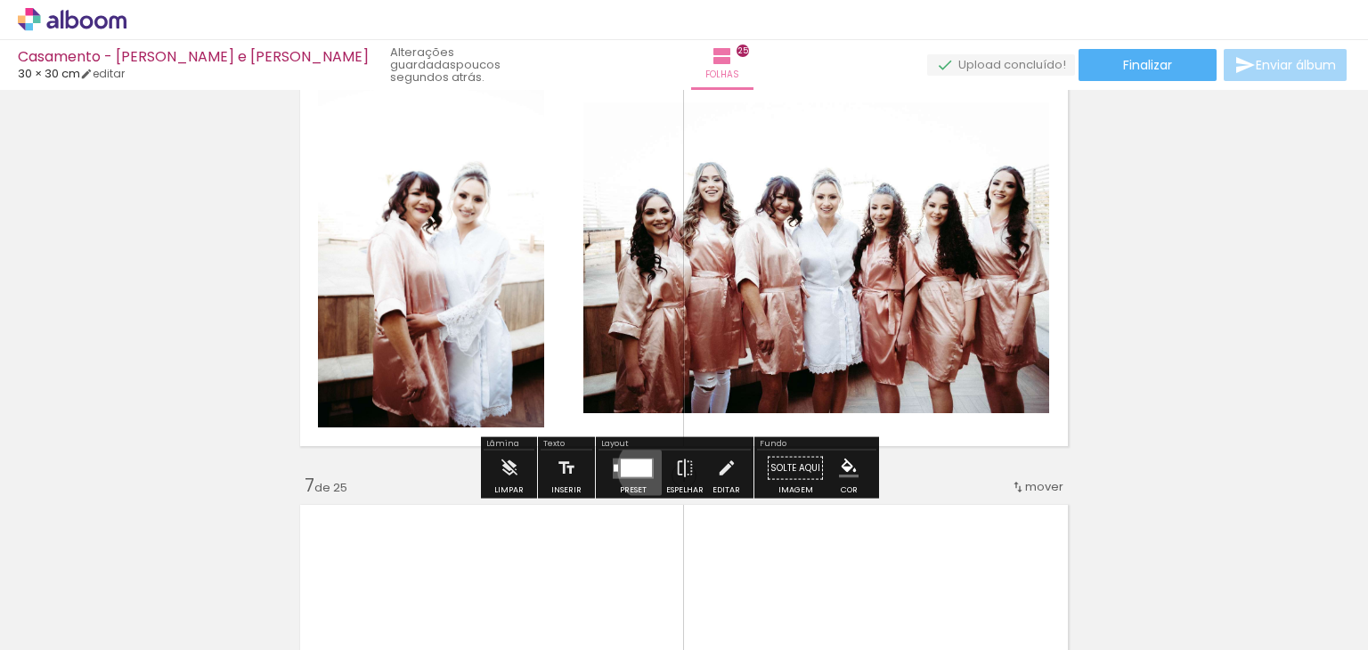
click at [648, 468] on quentale-layouter at bounding box center [633, 468] width 41 height 20
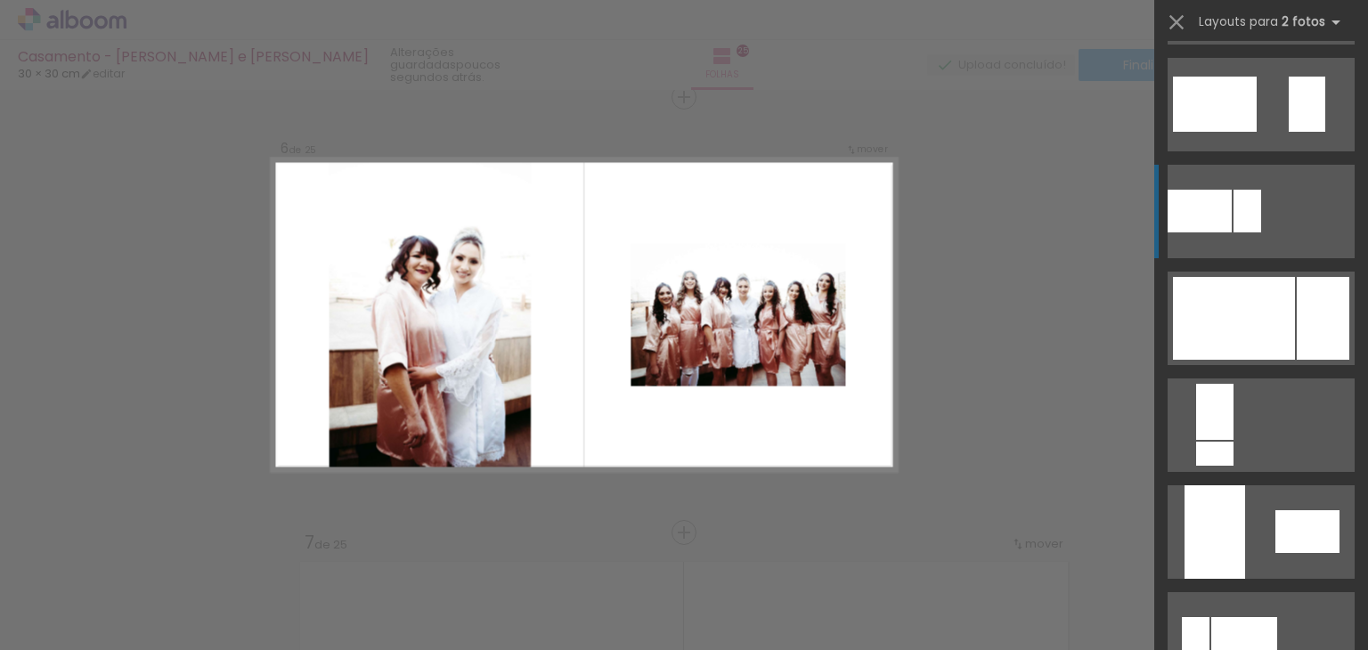
scroll to position [641, 0]
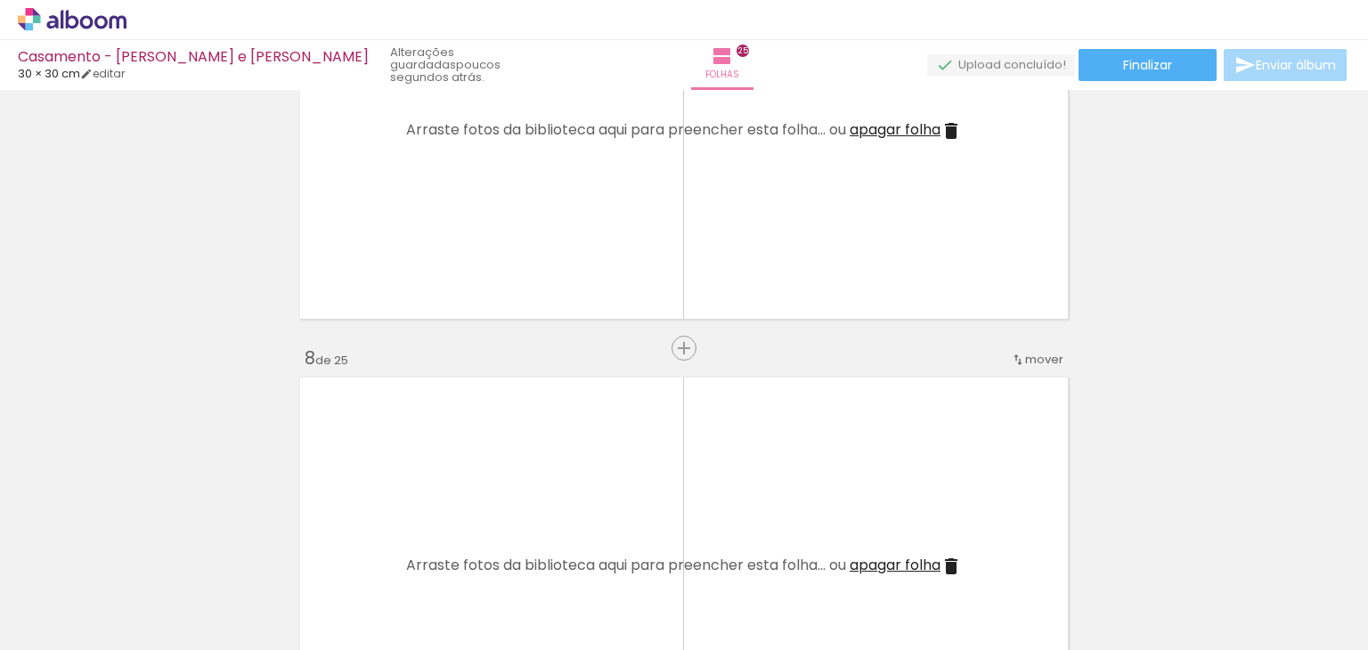
scroll to position [0, 4915]
